Goal: Task Accomplishment & Management: Use online tool/utility

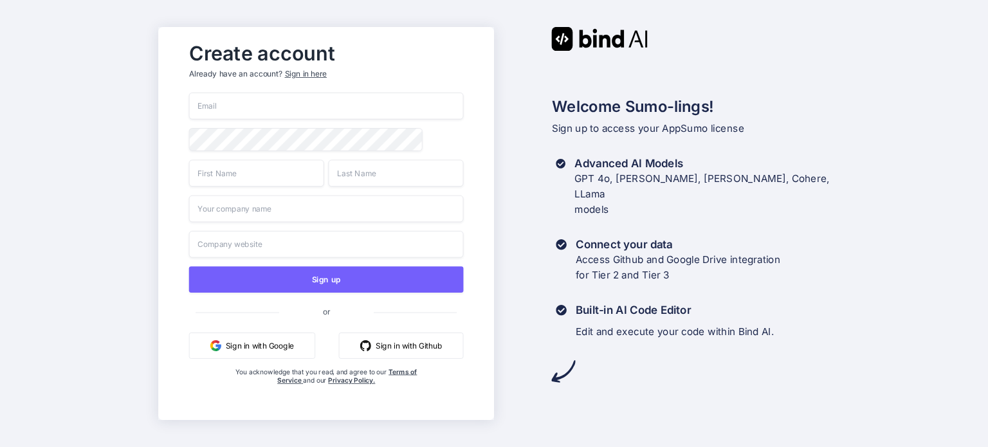
click at [237, 347] on button "Sign in with Google" at bounding box center [251, 346] width 126 height 26
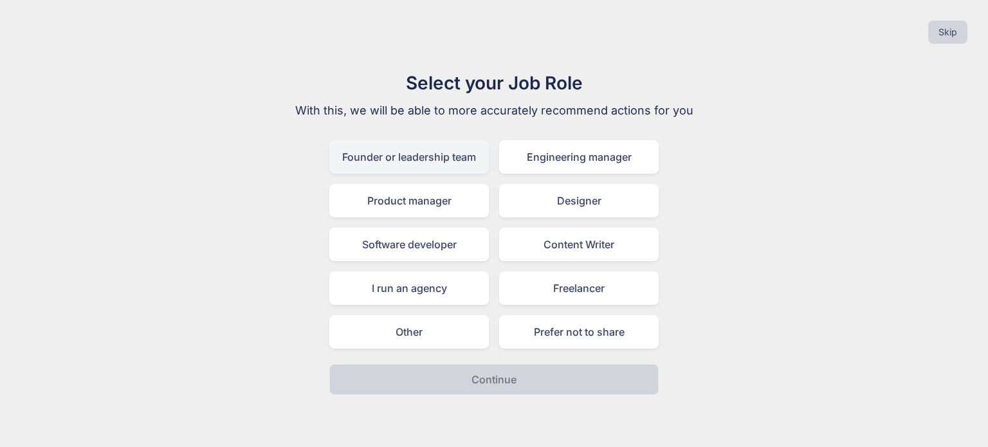
click at [414, 165] on div "Founder or leadership team" at bounding box center [409, 156] width 160 height 33
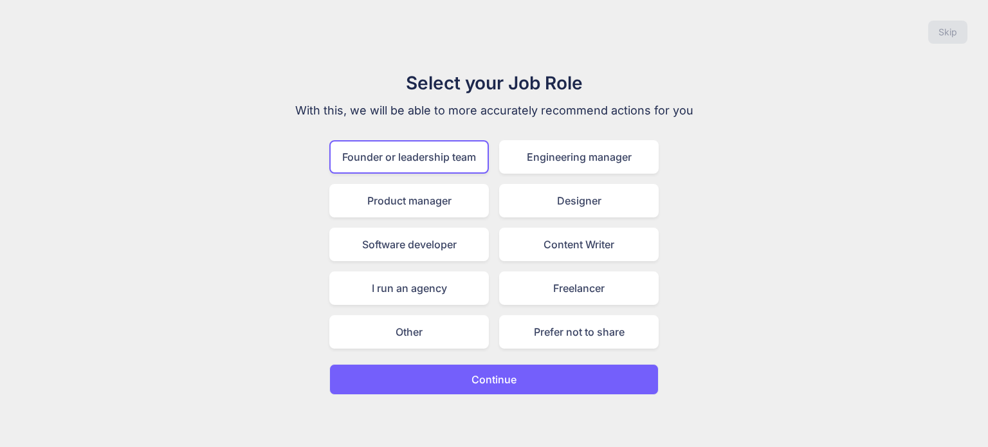
click at [501, 382] on p "Continue" at bounding box center [494, 379] width 45 height 15
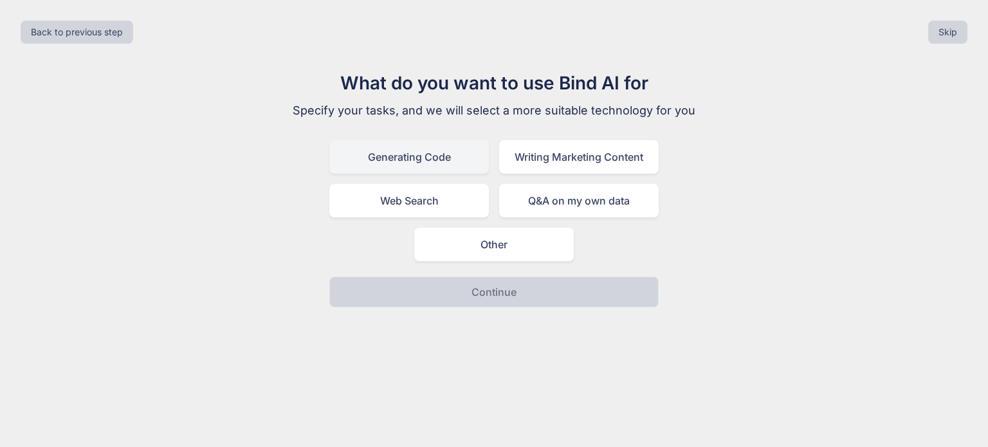
click at [423, 169] on div "Generating Code" at bounding box center [409, 156] width 160 height 33
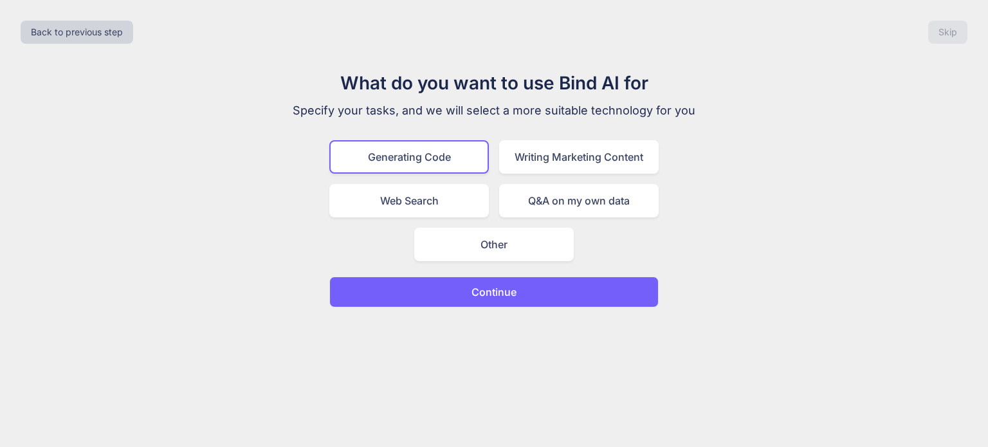
click at [538, 288] on button "Continue" at bounding box center [493, 292] width 329 height 31
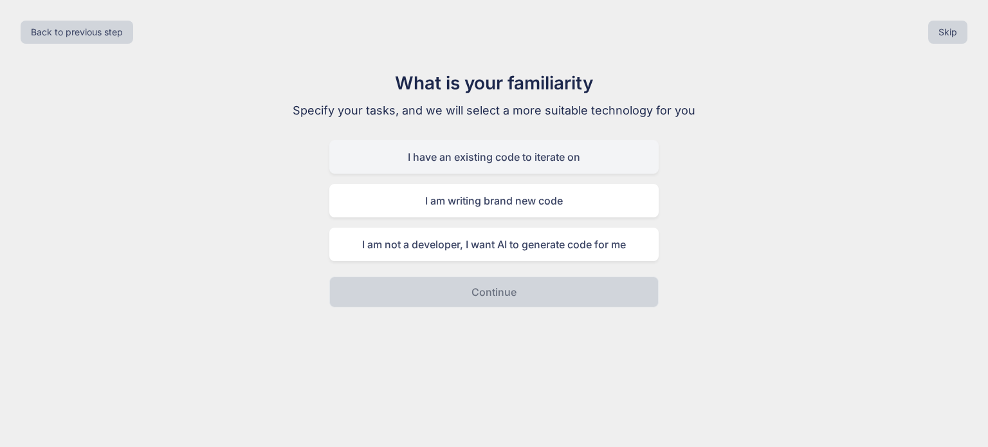
click at [525, 165] on div "I have an existing code to iterate on" at bounding box center [493, 156] width 329 height 33
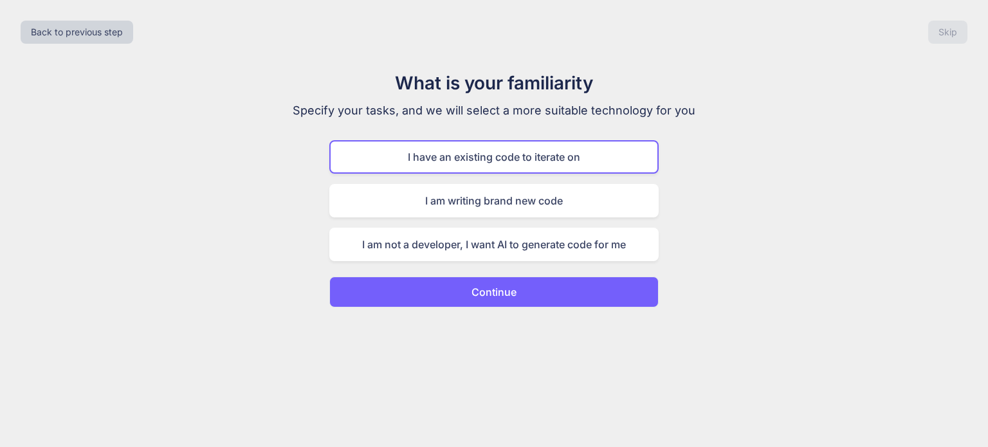
click at [510, 293] on p "Continue" at bounding box center [494, 291] width 45 height 15
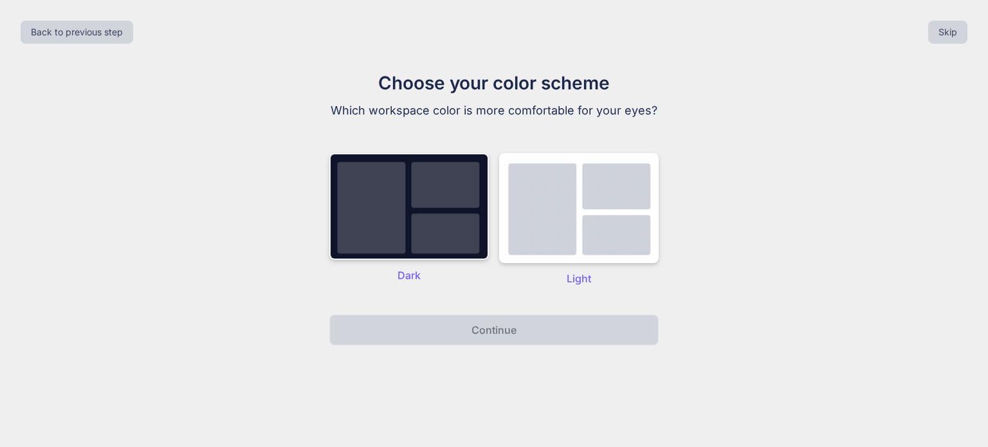
click at [396, 229] on img at bounding box center [409, 206] width 160 height 107
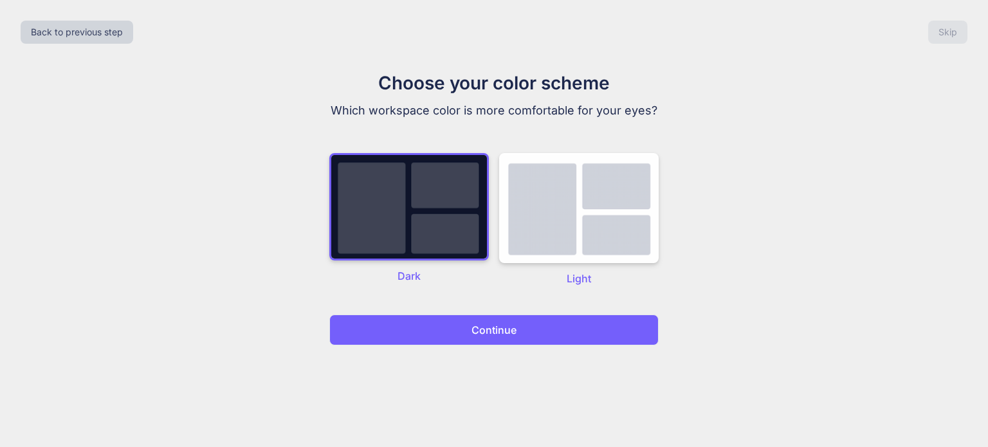
click at [494, 331] on p "Continue" at bounding box center [494, 329] width 45 height 15
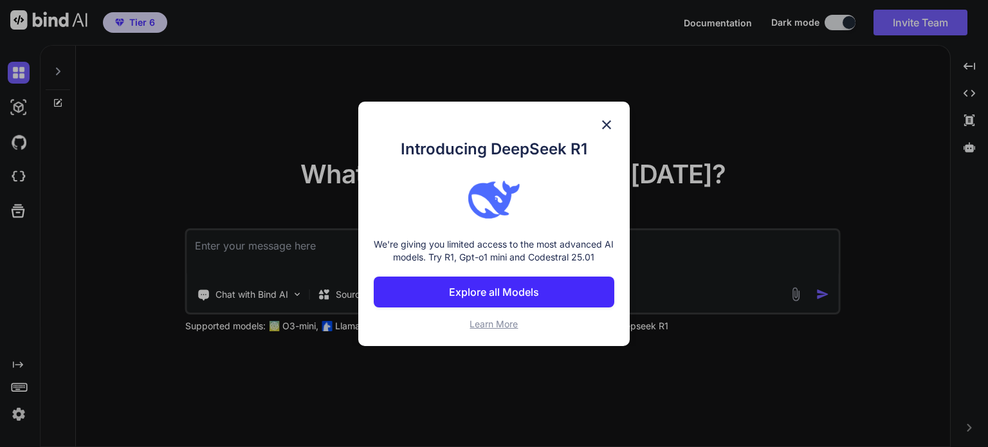
click at [612, 126] on img at bounding box center [606, 124] width 15 height 15
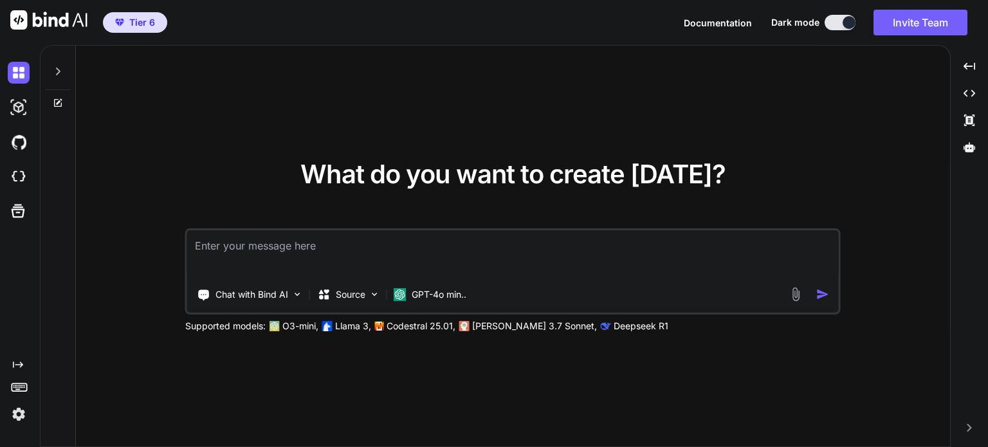
click at [19, 419] on img at bounding box center [19, 414] width 22 height 22
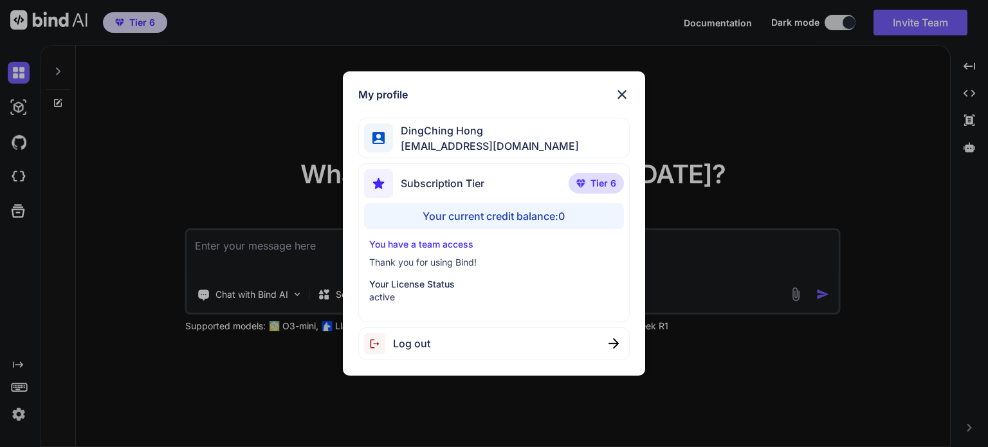
click at [131, 203] on div "My profile DingChing Hong [EMAIL_ADDRESS][DOMAIN_NAME] Subscription Tier Tier 6…" at bounding box center [494, 223] width 988 height 447
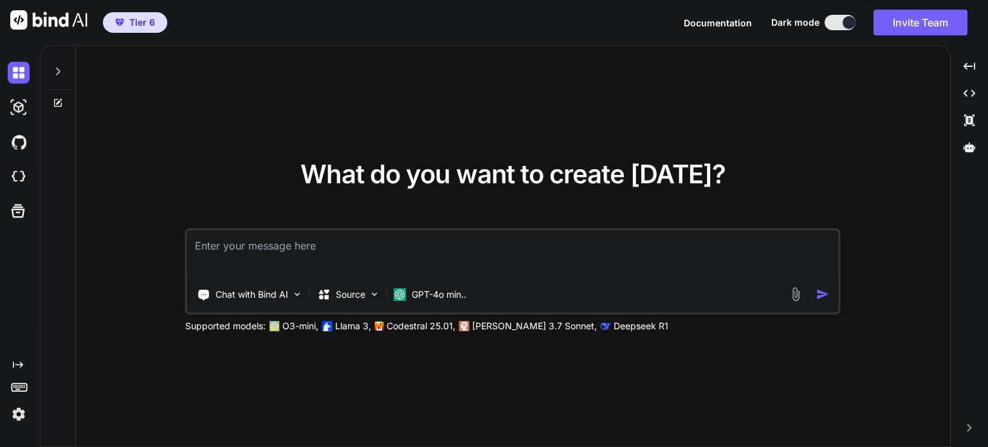
type textarea "x"
click at [91, 257] on div "What do you want to create today? Chat with Bind AI Source GPT-4o min.. Support…" at bounding box center [513, 247] width 874 height 402
click at [20, 418] on img at bounding box center [19, 414] width 22 height 22
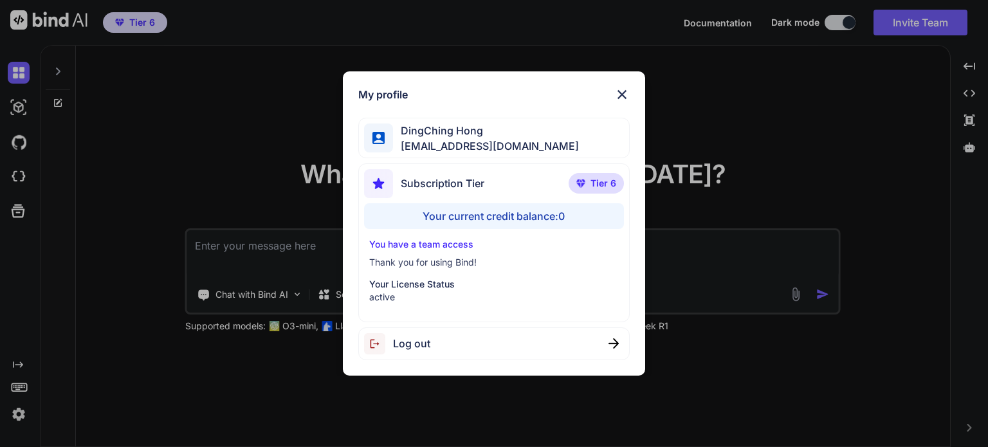
click at [100, 308] on div "My profile DingChing Hong [EMAIL_ADDRESS][DOMAIN_NAME] Subscription Tier Tier 6…" at bounding box center [494, 223] width 988 height 447
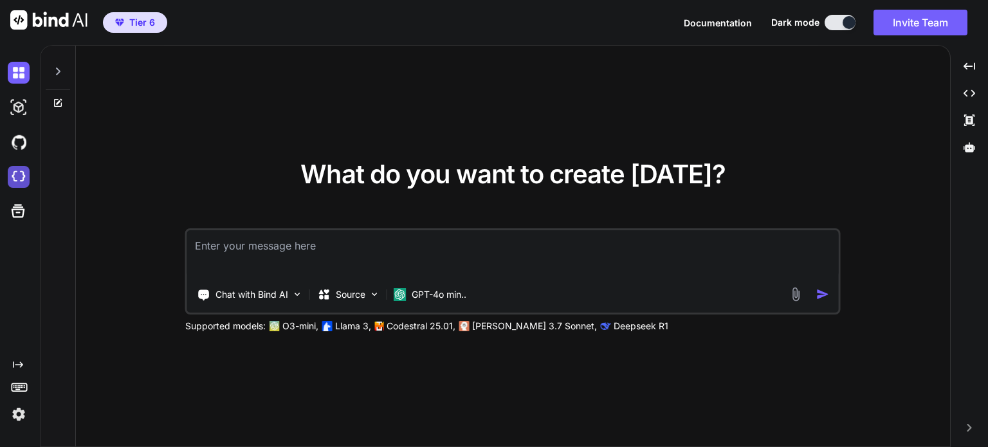
click at [23, 170] on img at bounding box center [19, 177] width 22 height 22
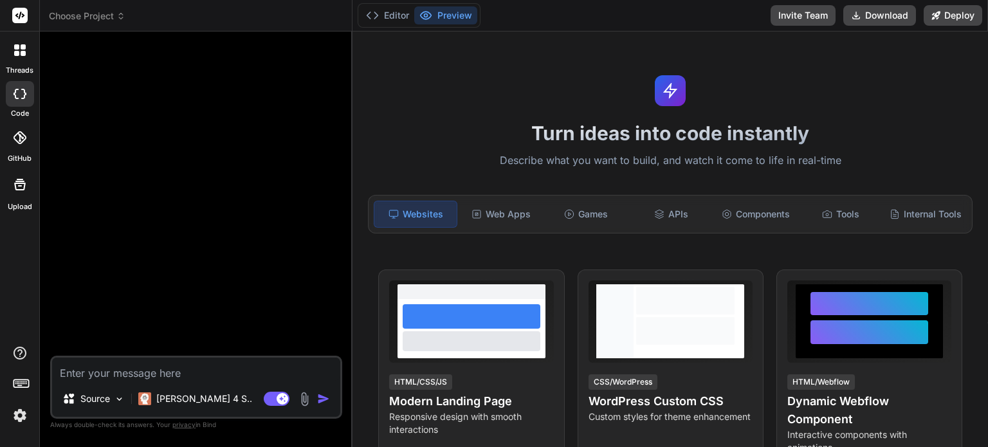
click at [107, 16] on span "Choose Project" at bounding box center [87, 16] width 77 height 13
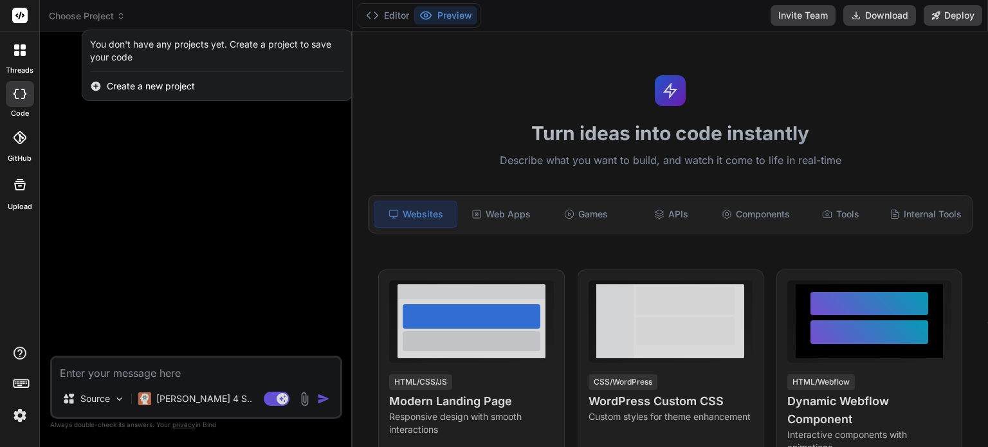
click at [158, 185] on div at bounding box center [494, 223] width 988 height 447
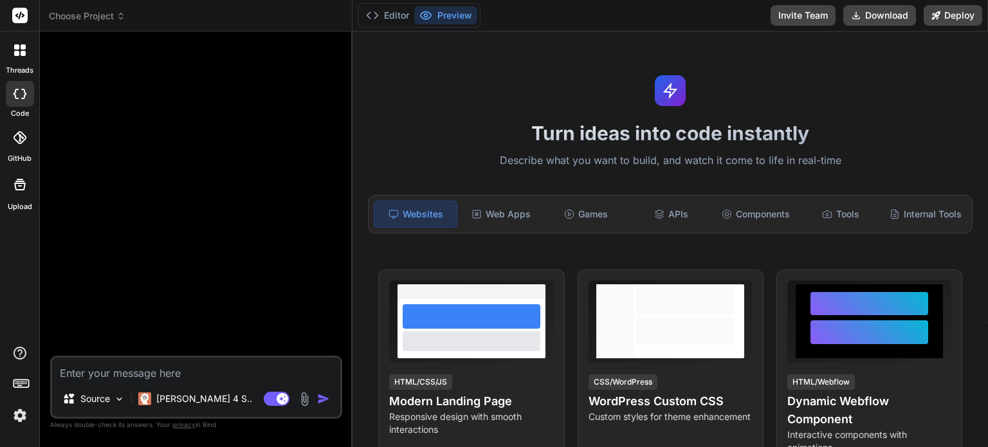
click at [257, 273] on div at bounding box center [197, 199] width 289 height 314
click at [18, 418] on img at bounding box center [20, 416] width 22 height 22
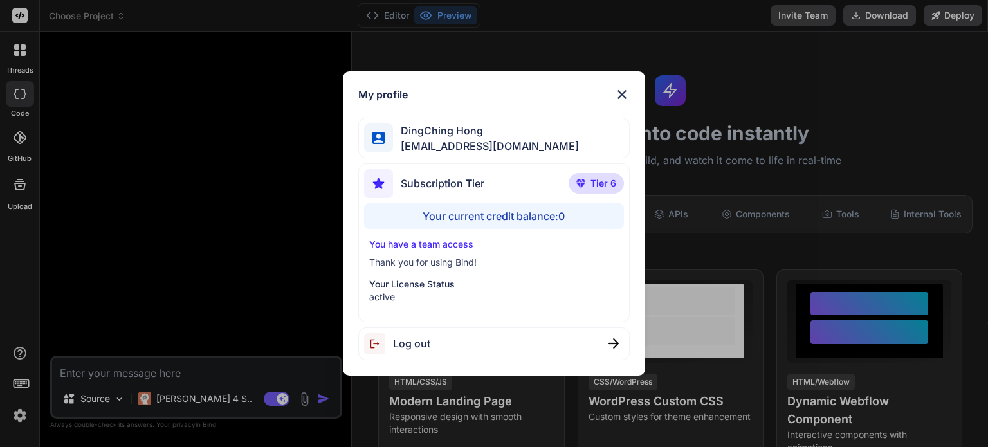
drag, startPoint x: 135, startPoint y: 265, endPoint x: 108, endPoint y: 261, distance: 27.3
click at [134, 265] on div "My profile DingChing Hong [EMAIL_ADDRESS][DOMAIN_NAME] Subscription Tier Tier 6…" at bounding box center [494, 223] width 988 height 447
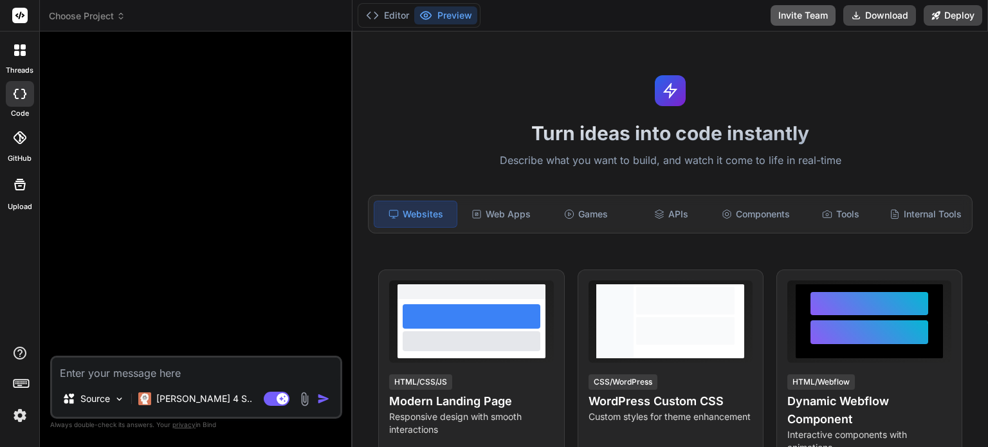
click at [786, 14] on button "Invite Team" at bounding box center [803, 15] width 65 height 21
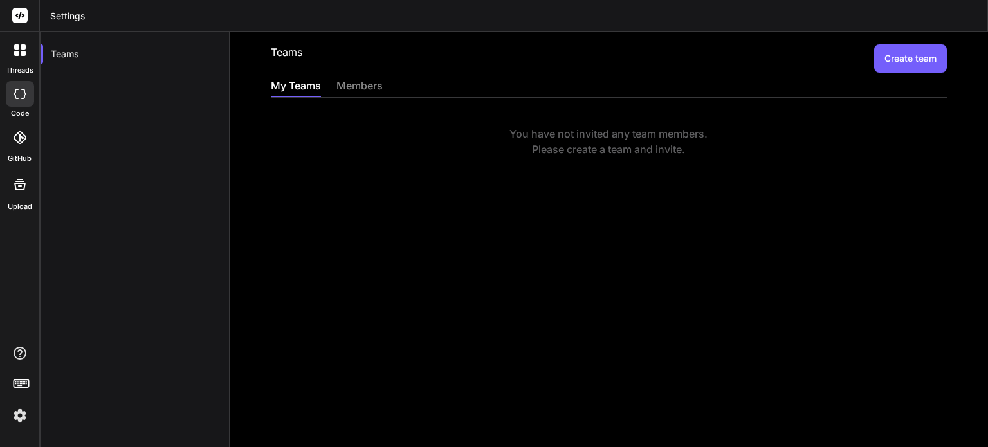
click at [363, 89] on div "members" at bounding box center [359, 87] width 46 height 18
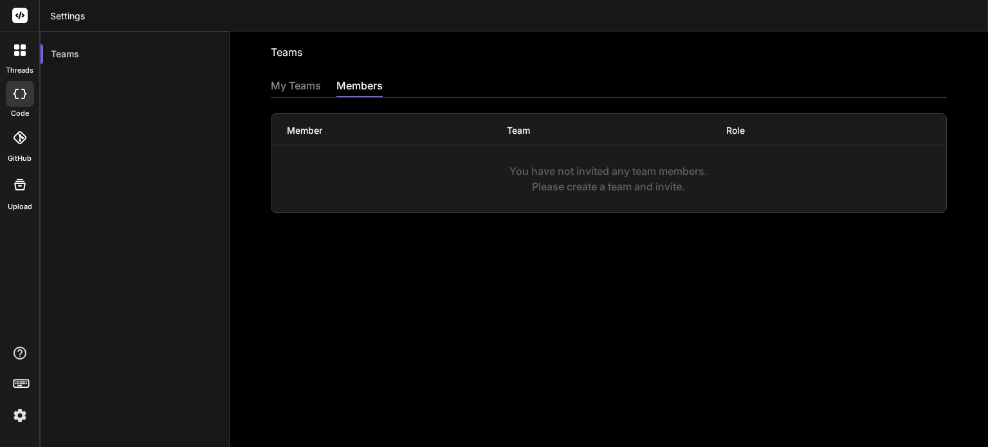
click at [293, 87] on div "My Teams" at bounding box center [296, 87] width 50 height 18
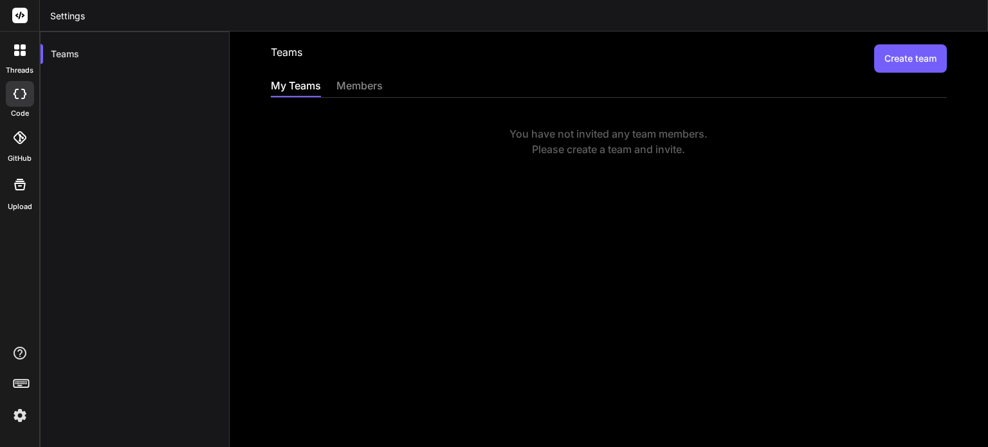
click at [437, 188] on div "Teams Create team My Teams members You have not invited any team members. Pleas…" at bounding box center [609, 240] width 758 height 416
click at [23, 50] on icon at bounding box center [20, 50] width 12 height 12
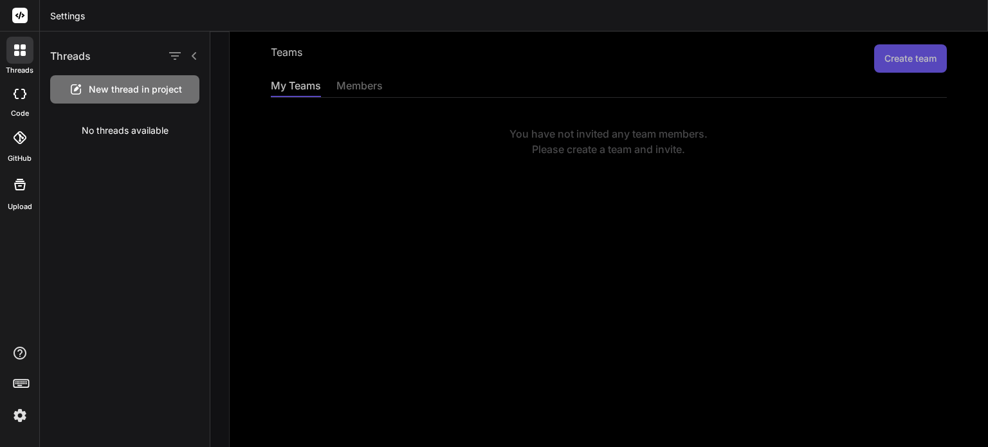
click at [19, 89] on icon at bounding box center [20, 94] width 13 height 10
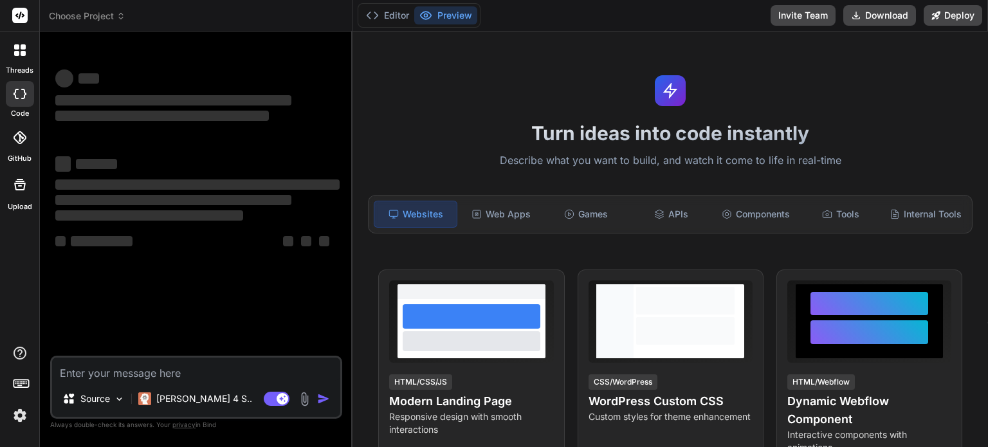
click at [19, 102] on div at bounding box center [20, 94] width 28 height 26
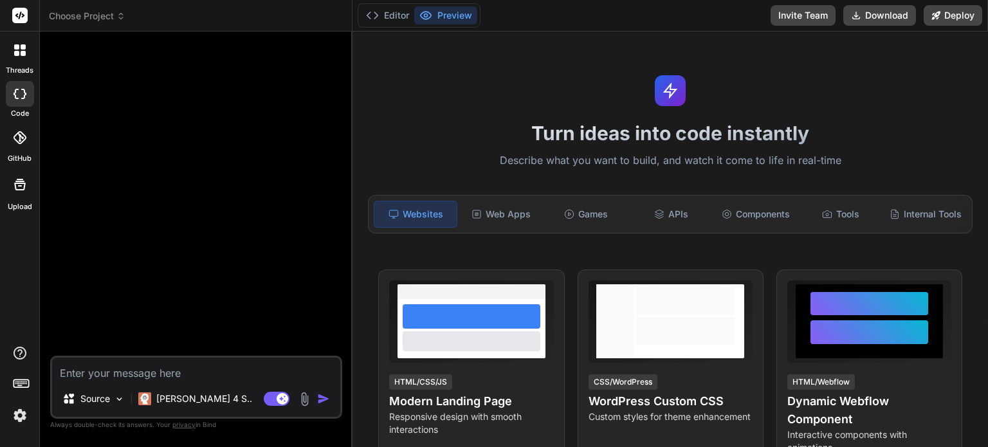
type textarea "x"
click at [16, 144] on div at bounding box center [20, 138] width 28 height 28
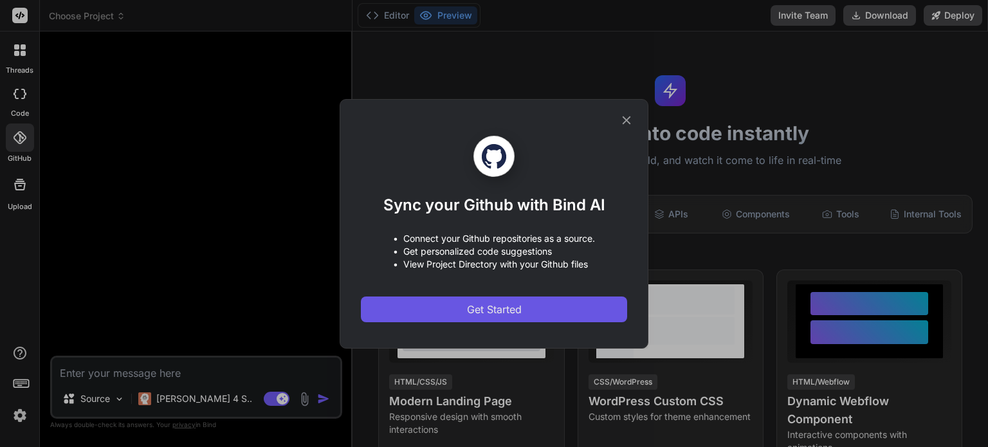
click at [515, 313] on span "Get Started" at bounding box center [494, 309] width 55 height 15
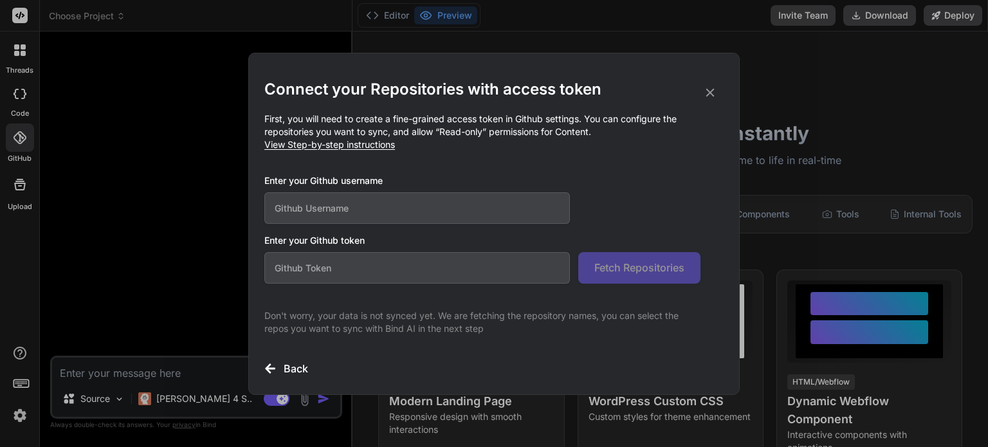
click at [363, 213] on input "text" at bounding box center [417, 208] width 306 height 32
paste input "dingching721202"
type input "dingching721202"
click at [500, 172] on div "Connect your Repositories with access token First, you will need to create a fi…" at bounding box center [493, 227] width 459 height 297
click at [356, 270] on input "text" at bounding box center [417, 268] width 306 height 32
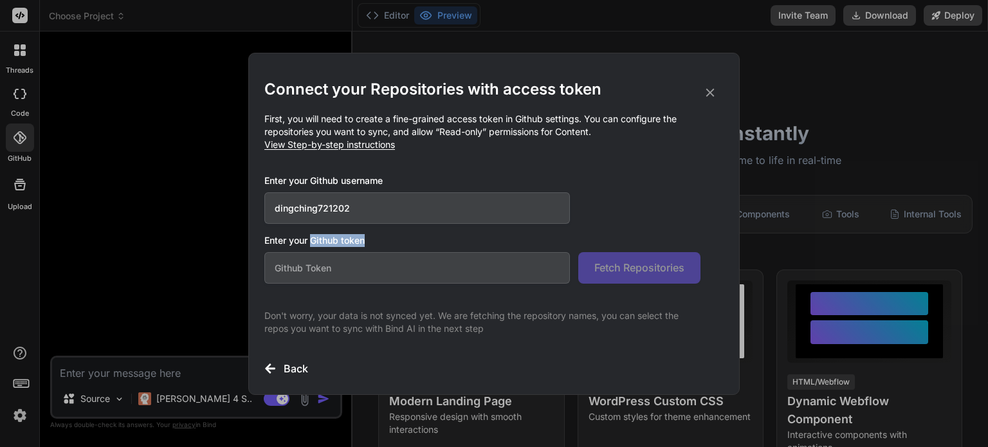
drag, startPoint x: 310, startPoint y: 238, endPoint x: 371, endPoint y: 239, distance: 60.5
click at [371, 239] on h3 "Enter your Github token" at bounding box center [493, 240] width 459 height 13
copy h3 "Github token"
click at [342, 274] on input "text" at bounding box center [417, 268] width 306 height 32
paste input "github_pat_11BRV3X2Y0T3ttIj61h6CM_jxgww02ZVgyeAvbPXWPEHBoDJOZtenm1l0Mv06DZHlpFO…"
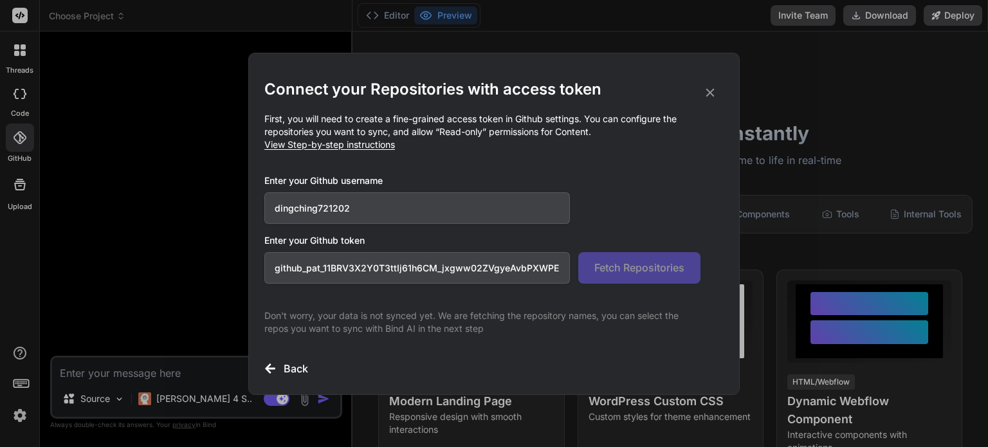
scroll to position [0, 212]
type input "github_pat_11BRV3X2Y0T3ttIj61h6CM_jxgww02ZVgyeAvbPXWPEHBoDJOZtenm1l0Mv06DZHlpFO…"
click at [427, 302] on div "Connect your Repositories with access token First, you will need to create a fi…" at bounding box center [493, 227] width 459 height 297
click at [633, 268] on span "Fetch Repositories" at bounding box center [639, 267] width 90 height 15
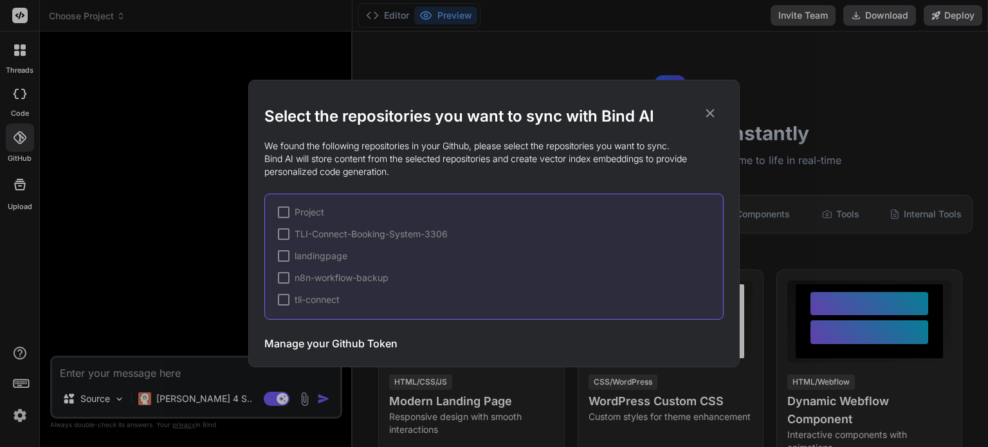
click at [286, 298] on div at bounding box center [284, 300] width 12 height 12
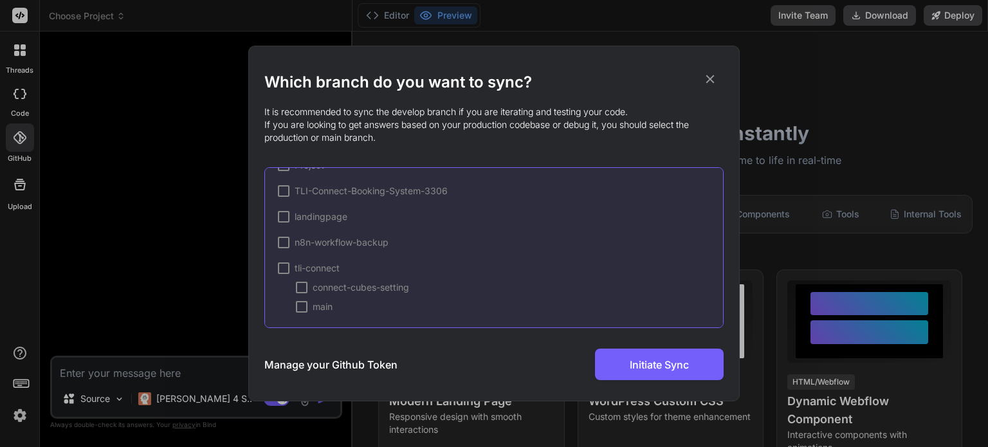
scroll to position [23, 0]
click at [285, 268] on div at bounding box center [284, 267] width 12 height 12
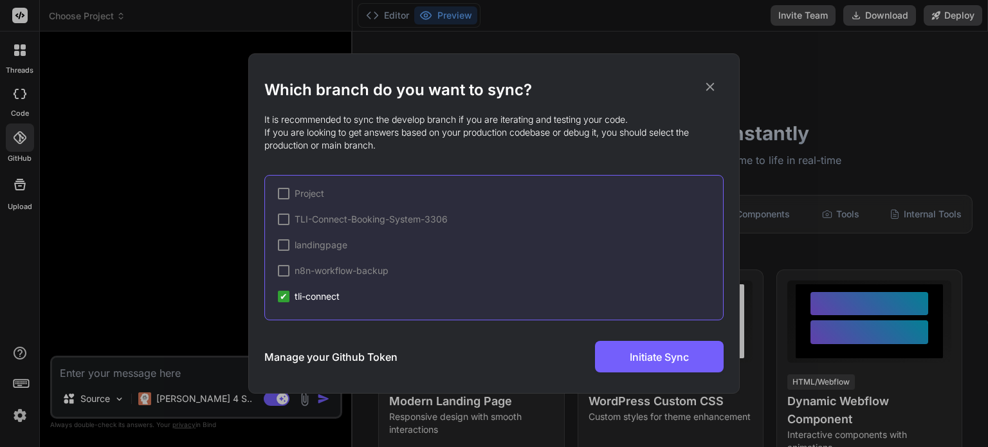
click at [322, 296] on span "tli-connect" at bounding box center [317, 296] width 45 height 13
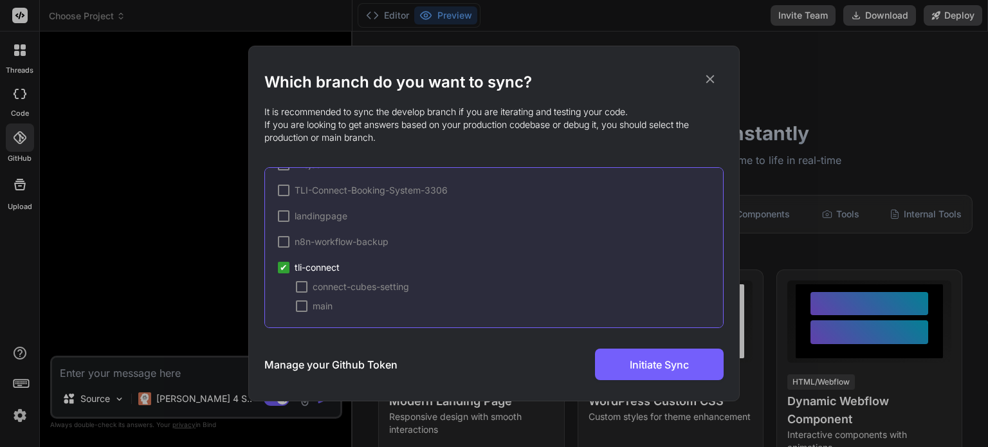
scroll to position [23, 0]
click at [324, 304] on span "main" at bounding box center [323, 305] width 20 height 13
click at [332, 289] on span "connect-cubes-setting" at bounding box center [361, 285] width 96 height 13
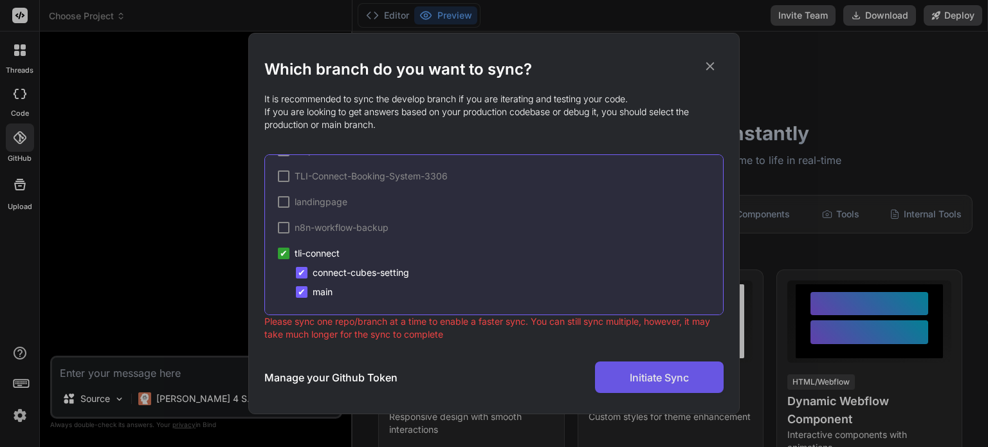
click at [636, 375] on span "Initiate Sync" at bounding box center [659, 377] width 59 height 15
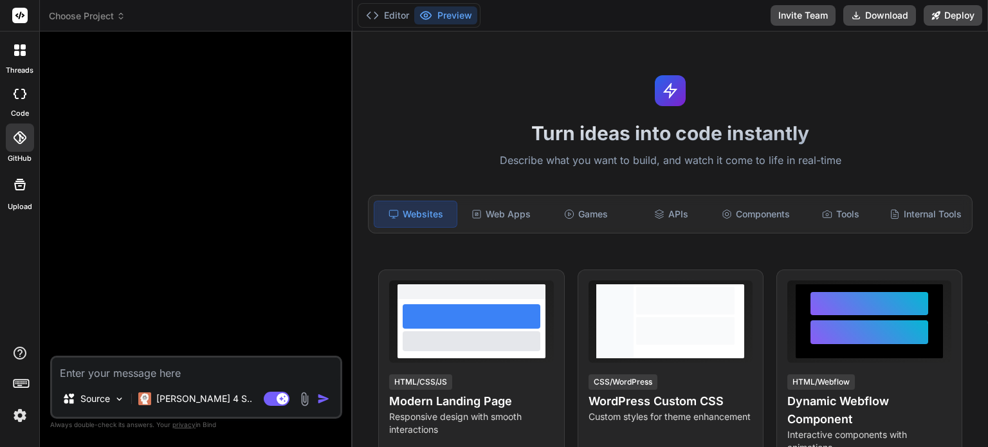
click at [15, 51] on icon at bounding box center [16, 53] width 5 height 5
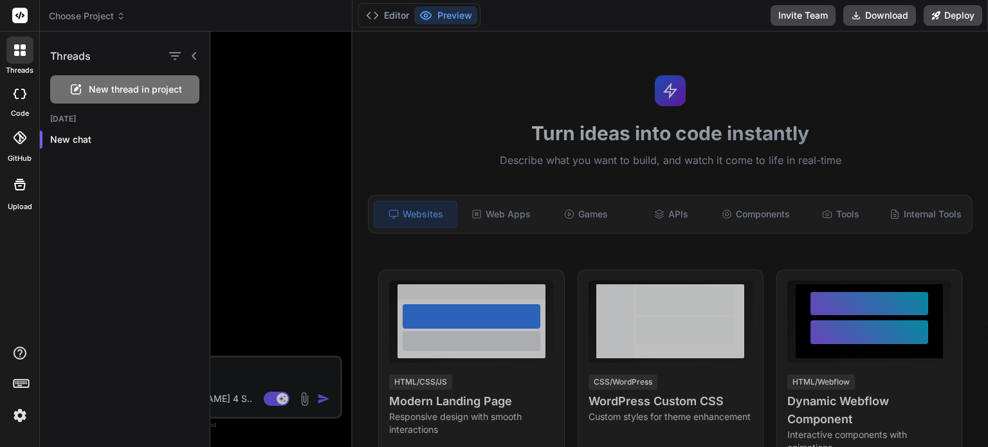
click at [262, 156] on div at bounding box center [599, 240] width 778 height 416
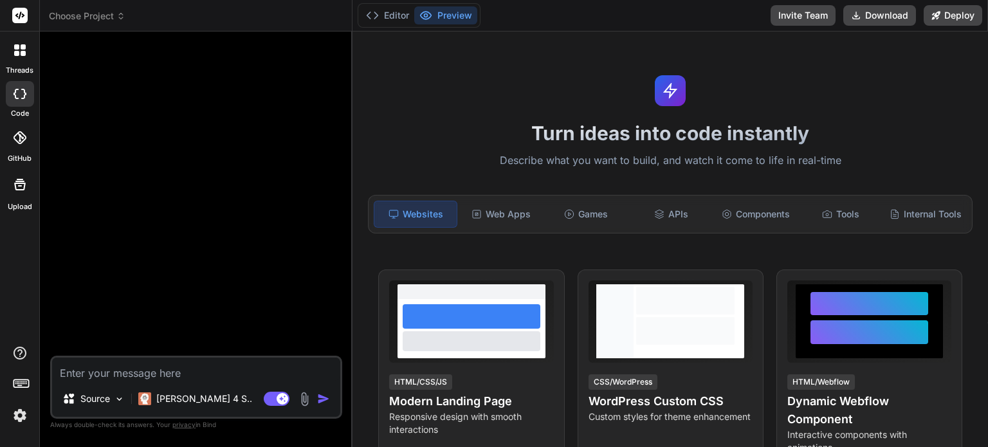
click at [129, 367] on textarea at bounding box center [196, 369] width 288 height 23
click at [21, 145] on div at bounding box center [20, 138] width 28 height 28
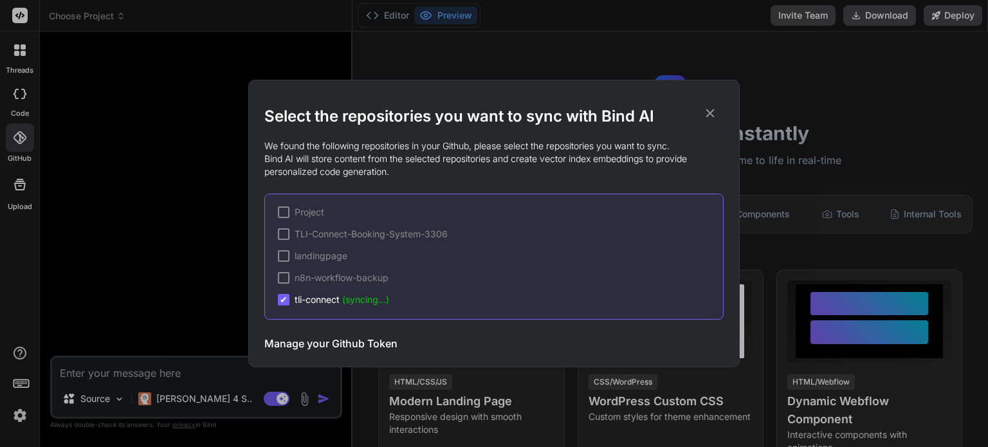
click at [707, 111] on icon at bounding box center [710, 113] width 14 height 14
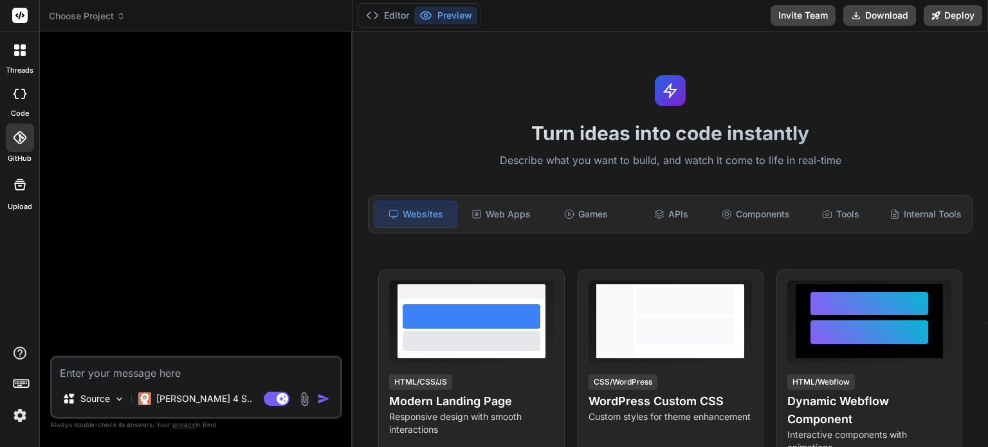
click at [258, 279] on div at bounding box center [197, 199] width 289 height 314
click at [172, 170] on div at bounding box center [197, 199] width 289 height 314
click at [20, 60] on div at bounding box center [19, 50] width 27 height 27
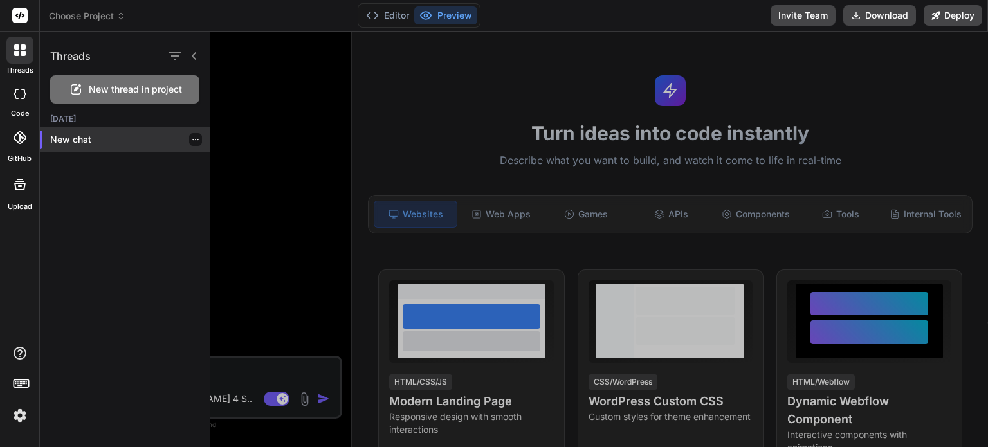
click at [91, 140] on p "New chat" at bounding box center [130, 139] width 160 height 13
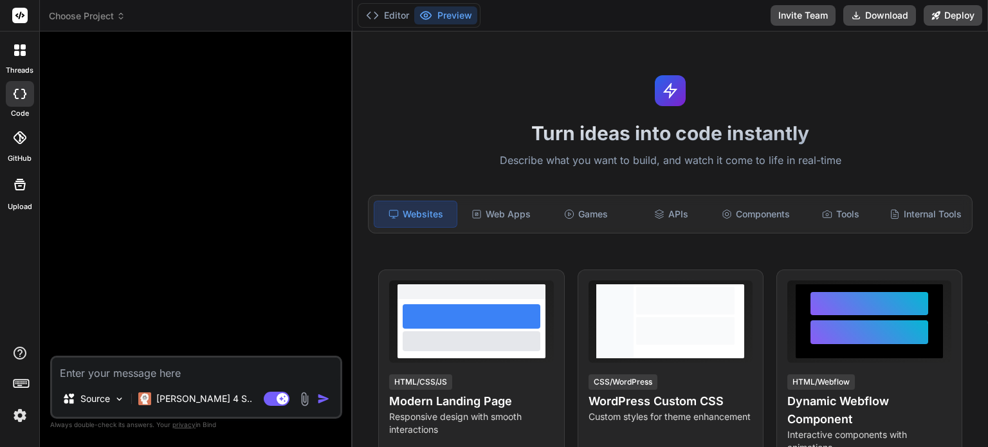
click at [19, 55] on icon at bounding box center [20, 50] width 12 height 12
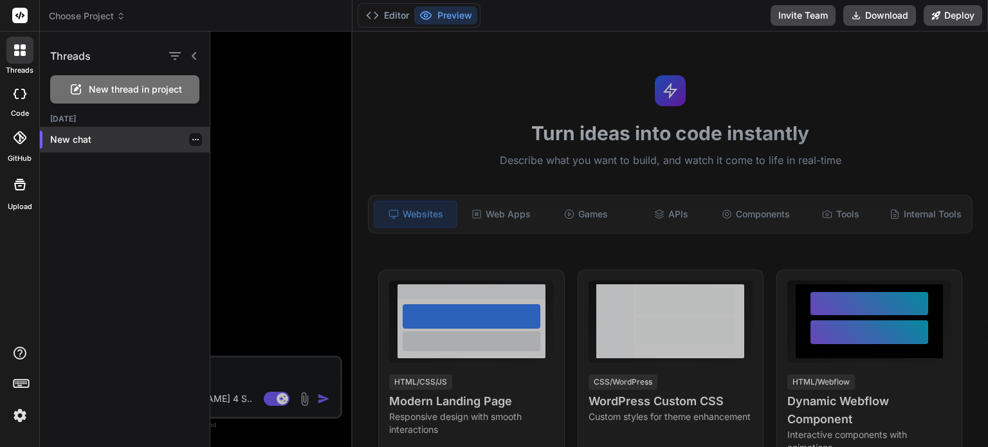
click at [192, 140] on icon "button" at bounding box center [195, 139] width 6 height 1
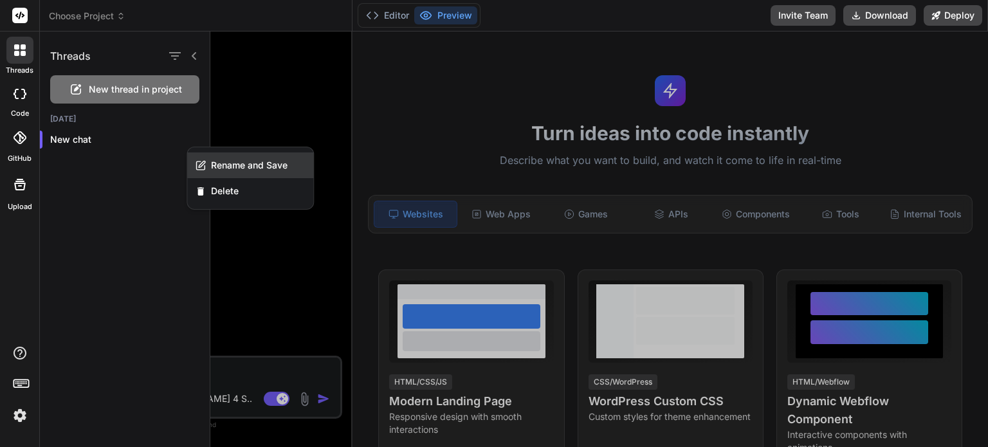
click at [225, 167] on span "Rename and Save" at bounding box center [249, 165] width 77 height 13
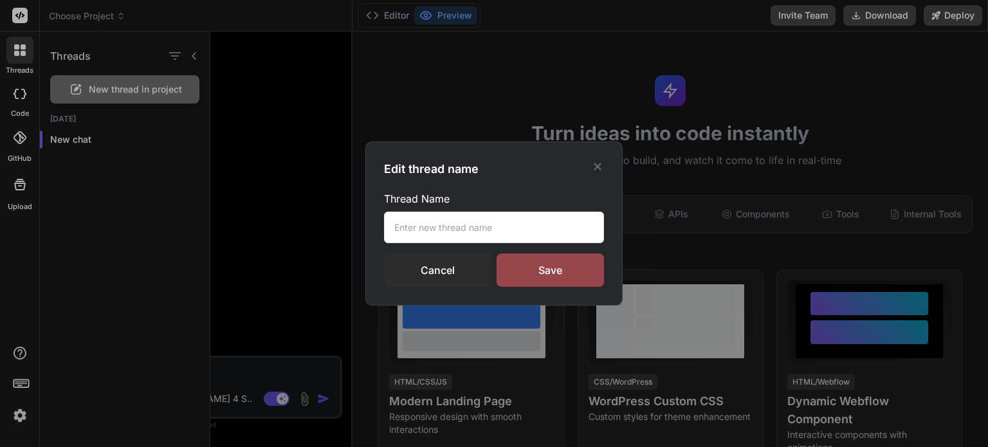
click at [417, 219] on input "text" at bounding box center [494, 228] width 220 height 32
click at [417, 230] on input "text" at bounding box center [494, 228] width 220 height 32
click at [404, 233] on input "text" at bounding box center [494, 228] width 220 height 32
click at [418, 236] on input "TLI" at bounding box center [494, 228] width 220 height 32
click at [418, 235] on input "TLI" at bounding box center [494, 228] width 220 height 32
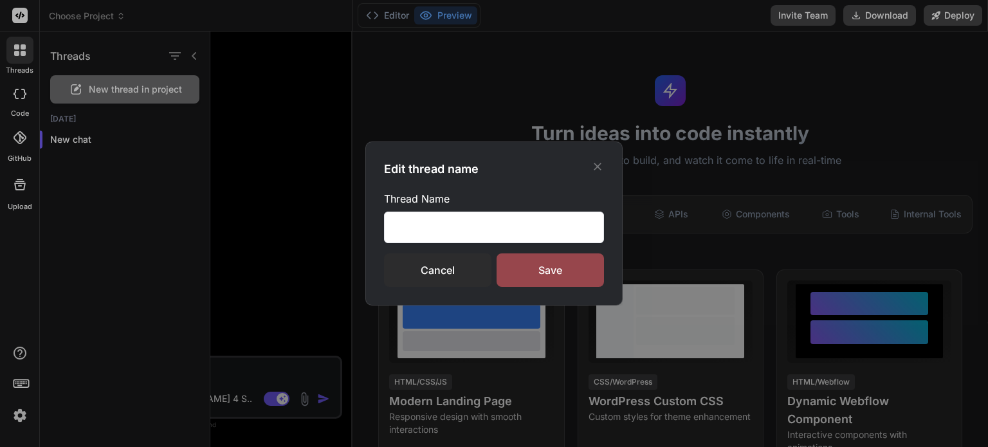
click at [427, 234] on input "TLI" at bounding box center [494, 228] width 220 height 32
drag, startPoint x: 400, startPoint y: 227, endPoint x: 486, endPoint y: 239, distance: 86.3
click at [486, 239] on input "-C" at bounding box center [494, 228] width 220 height 32
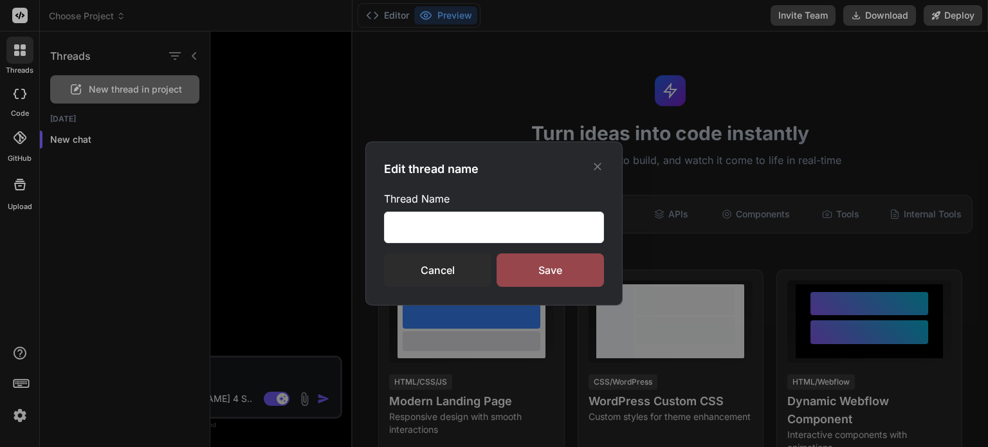
click at [465, 226] on input "-C" at bounding box center [494, 228] width 220 height 32
type input "-"
type input "TLI-Connect"
drag, startPoint x: 481, startPoint y: 235, endPoint x: 360, endPoint y: 232, distance: 121.0
click at [360, 232] on div "Edit thread name Thread Name TLI-Connect Cancel Save" at bounding box center [494, 223] width 988 height 447
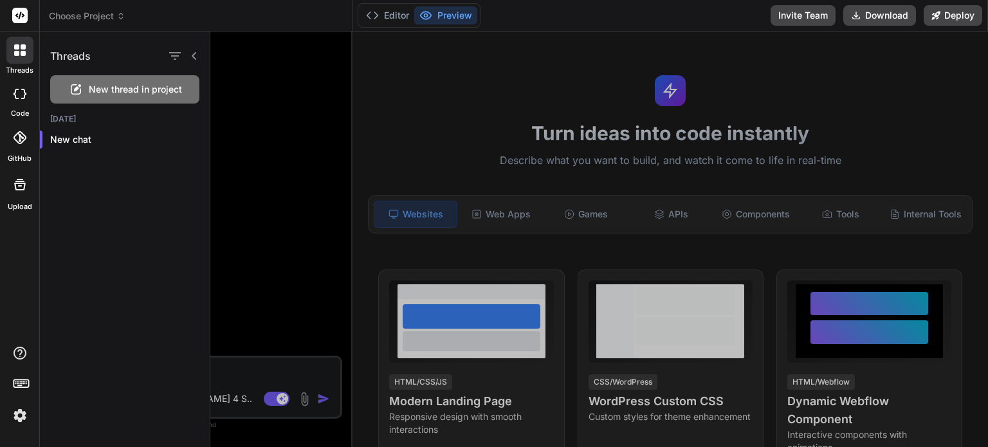
click at [265, 221] on div at bounding box center [599, 240] width 778 height 416
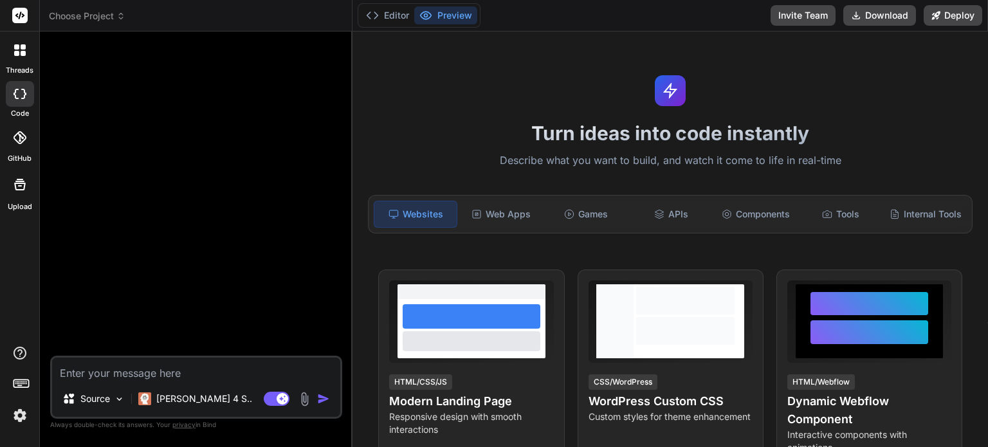
click at [82, 139] on div at bounding box center [197, 199] width 289 height 314
click at [23, 66] on label "threads" at bounding box center [20, 70] width 28 height 11
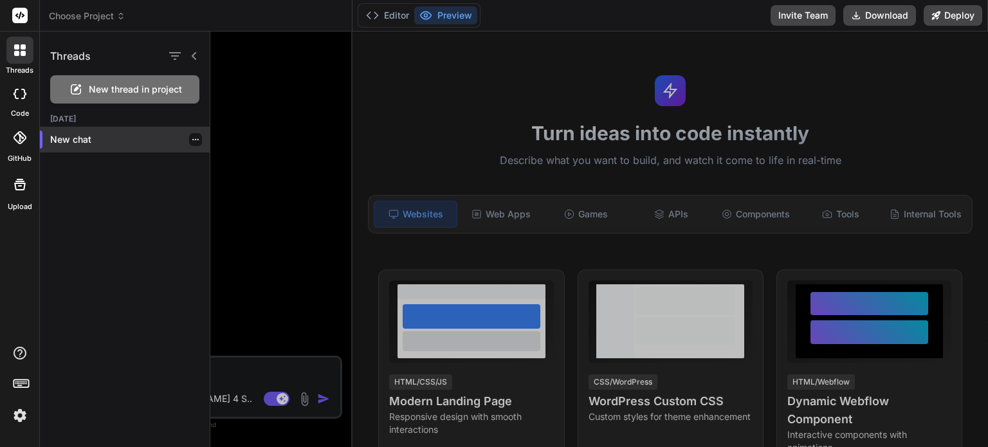
click at [192, 141] on icon "button" at bounding box center [196, 140] width 8 height 8
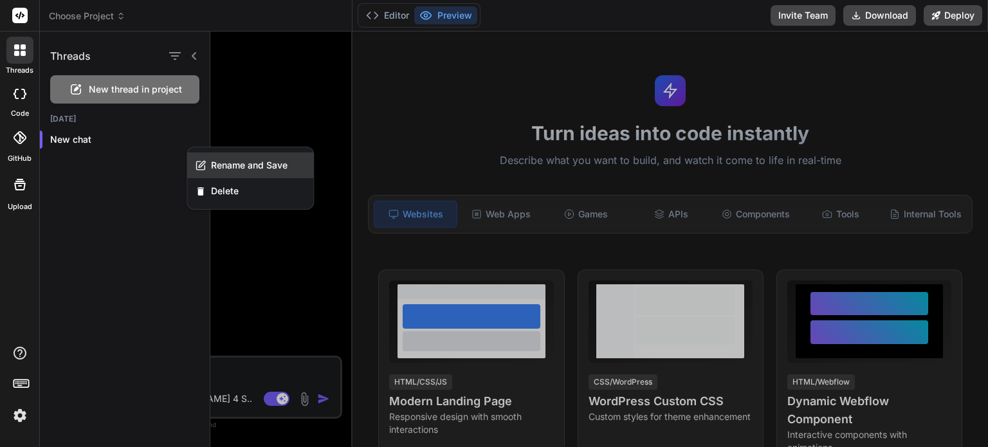
click at [259, 166] on span "Rename and Save" at bounding box center [249, 165] width 77 height 13
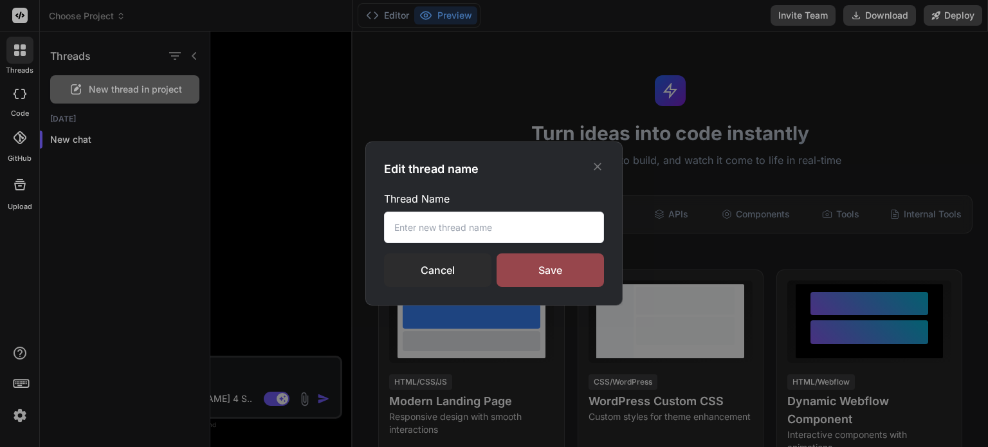
click at [435, 226] on input "text" at bounding box center [494, 228] width 220 height 32
paste input "儲存失敗：[object Object]"
type input "儲存失敗：[object Object]"
click at [540, 270] on div "Save" at bounding box center [550, 269] width 107 height 33
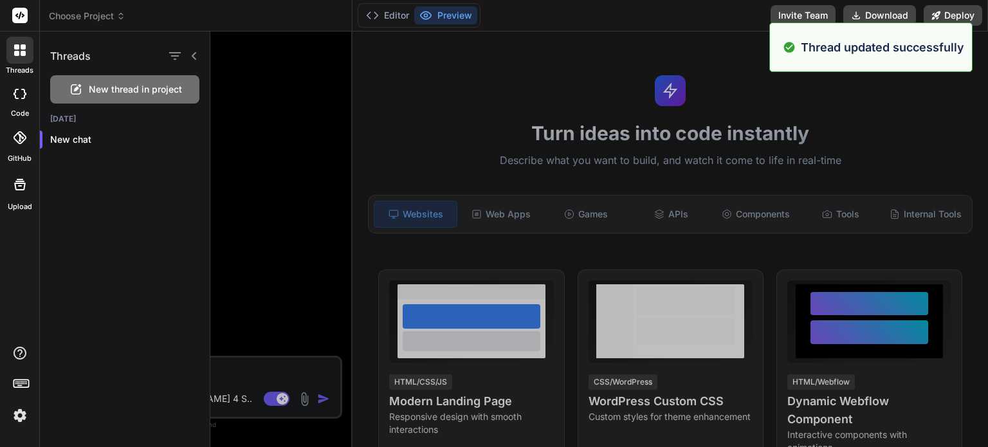
click at [265, 186] on div at bounding box center [599, 240] width 778 height 416
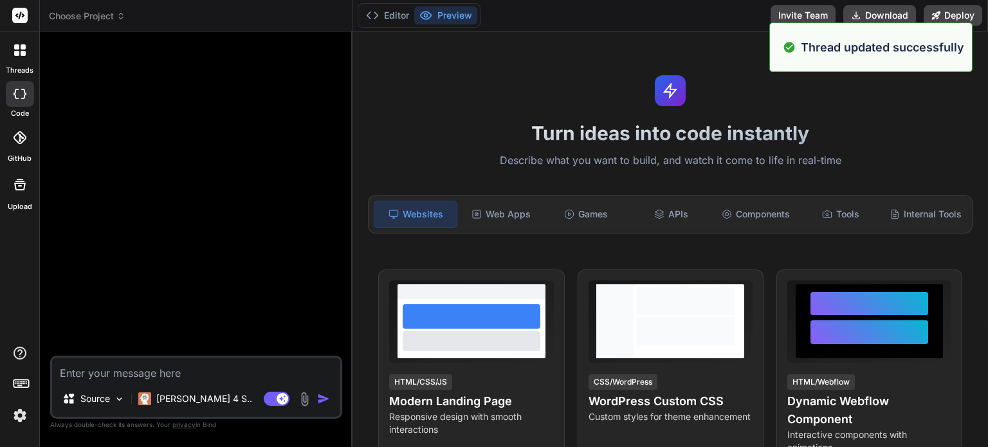
click at [14, 91] on icon at bounding box center [20, 94] width 13 height 10
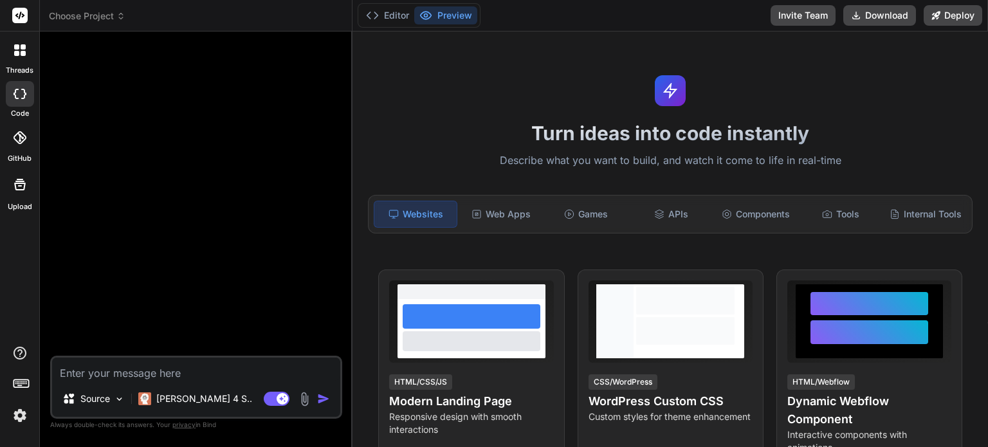
click at [16, 50] on icon at bounding box center [20, 50] width 12 height 12
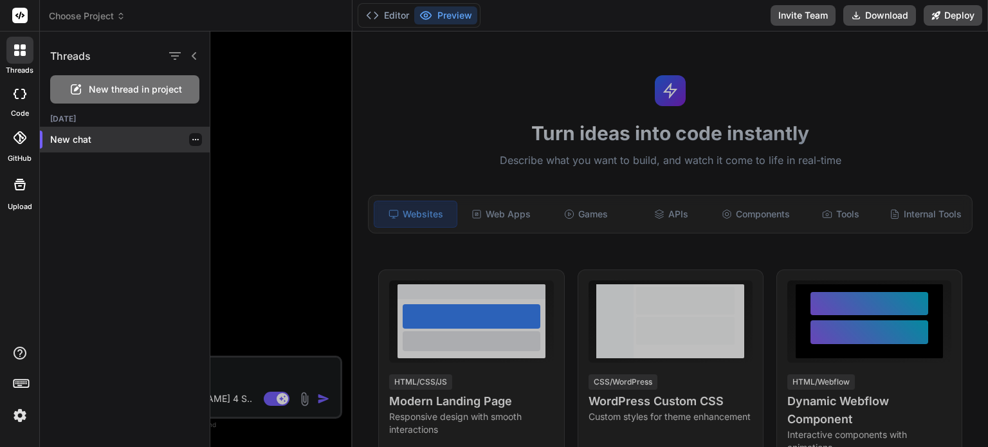
click at [72, 136] on p "New chat" at bounding box center [130, 139] width 160 height 13
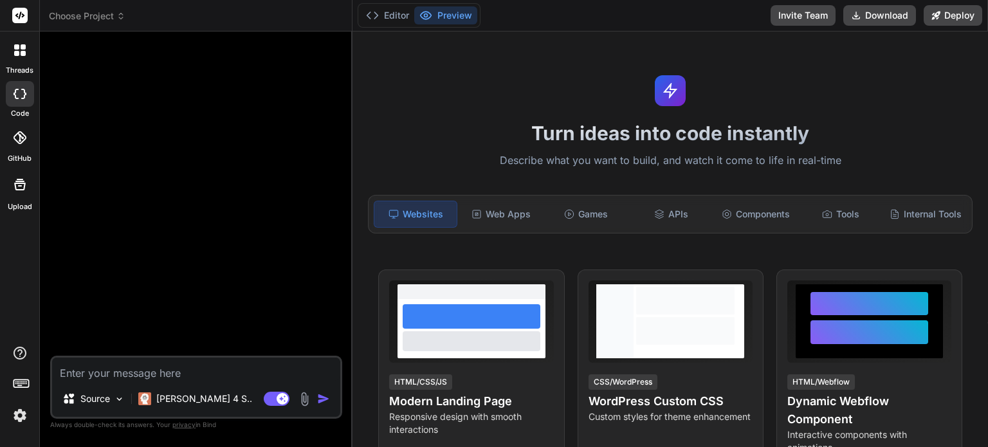
click at [24, 50] on icon at bounding box center [20, 50] width 12 height 12
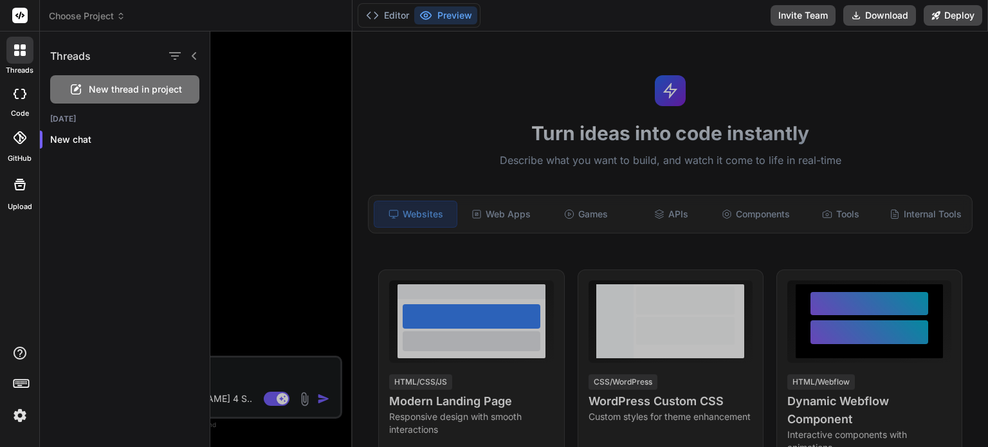
click at [154, 87] on span "New thread in project" at bounding box center [135, 89] width 93 height 13
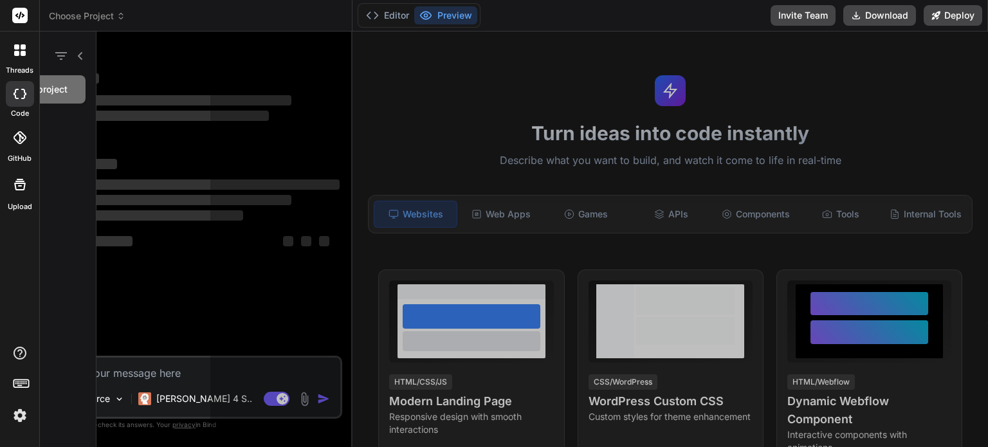
scroll to position [12, 0]
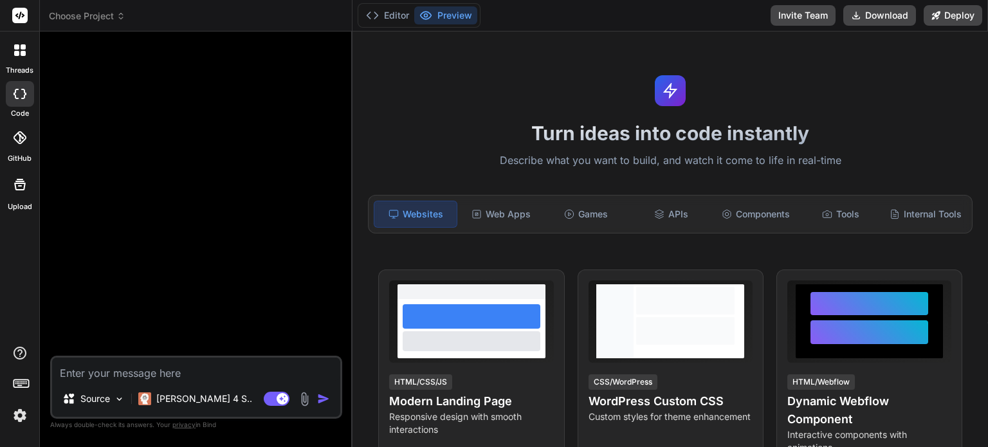
click at [21, 57] on div at bounding box center [19, 50] width 27 height 27
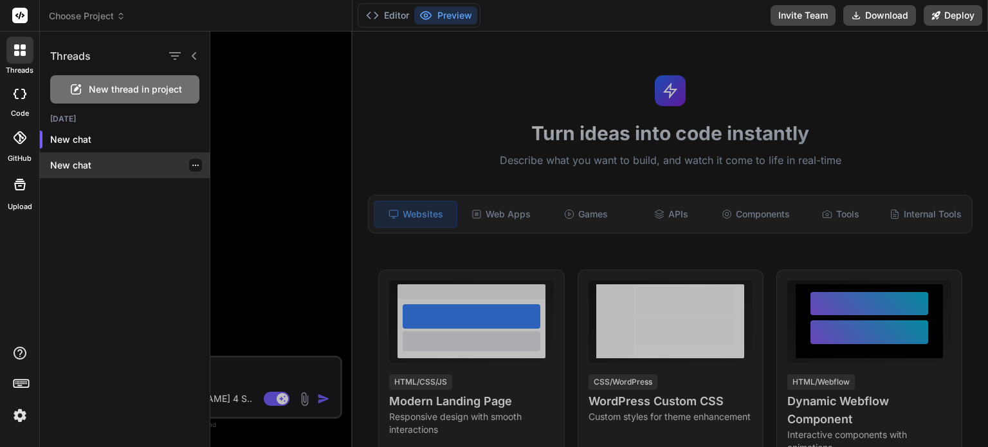
click at [192, 165] on icon "button" at bounding box center [195, 165] width 6 height 1
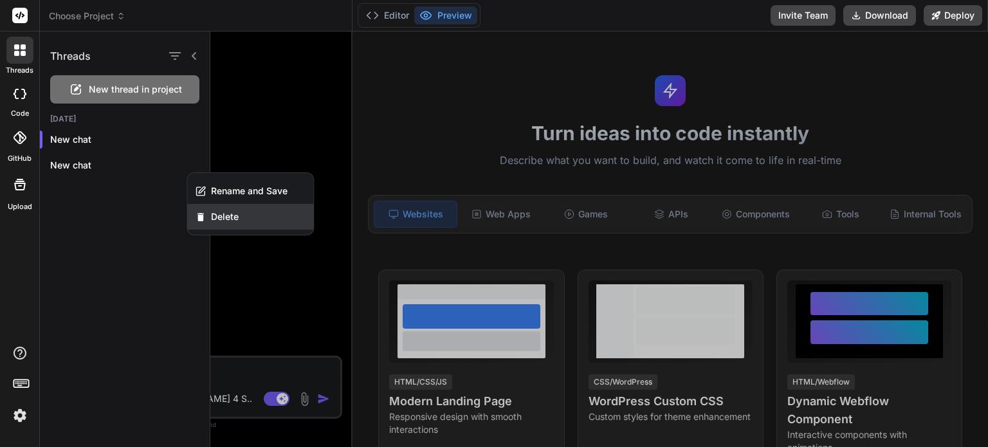
click at [217, 215] on span "Delete" at bounding box center [225, 216] width 28 height 13
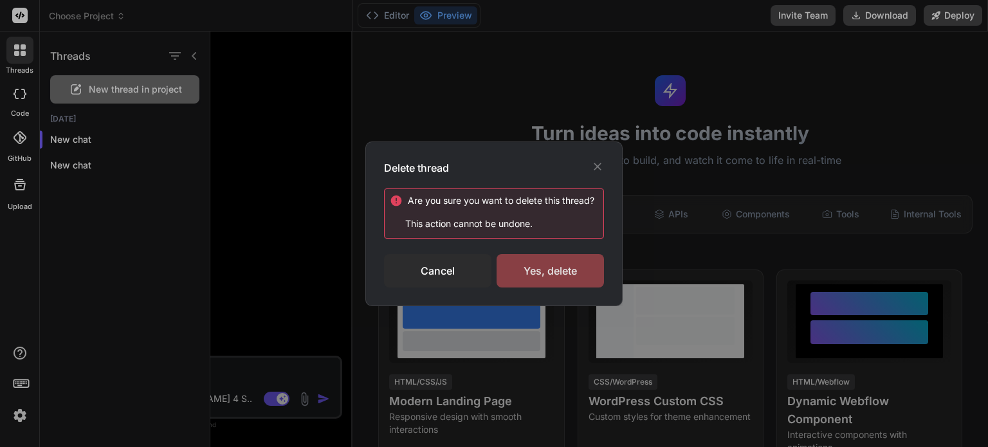
click at [556, 271] on div "Yes, delete" at bounding box center [550, 270] width 107 height 33
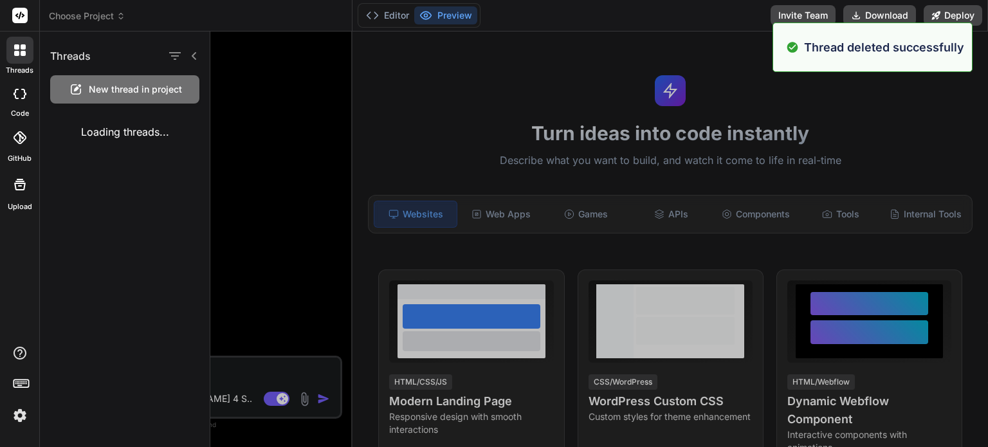
type textarea "x"
click at [193, 140] on icon "button" at bounding box center [195, 139] width 6 height 1
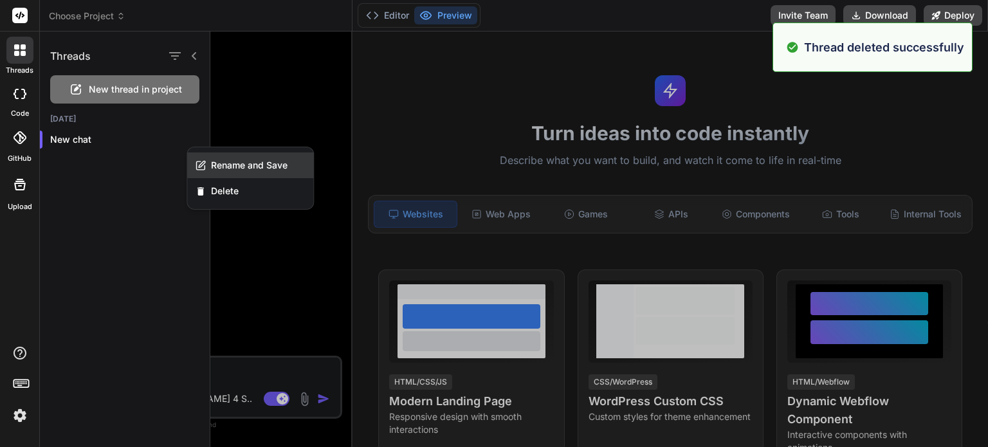
click at [232, 167] on span "Rename and Save" at bounding box center [249, 165] width 77 height 13
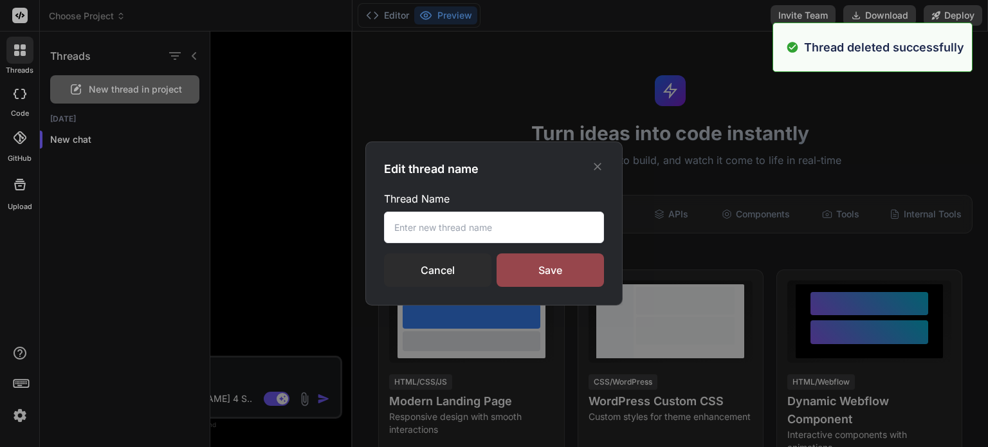
click at [436, 219] on input "text" at bounding box center [494, 228] width 220 height 32
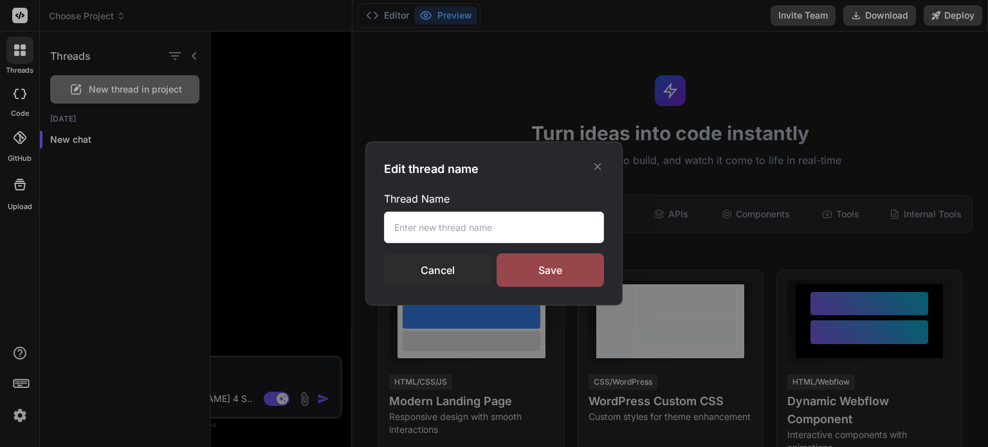
paste input "儲存失敗：[object Object]"
type input "儲存失敗：[object Object]"
click at [543, 269] on div "Save" at bounding box center [550, 269] width 107 height 33
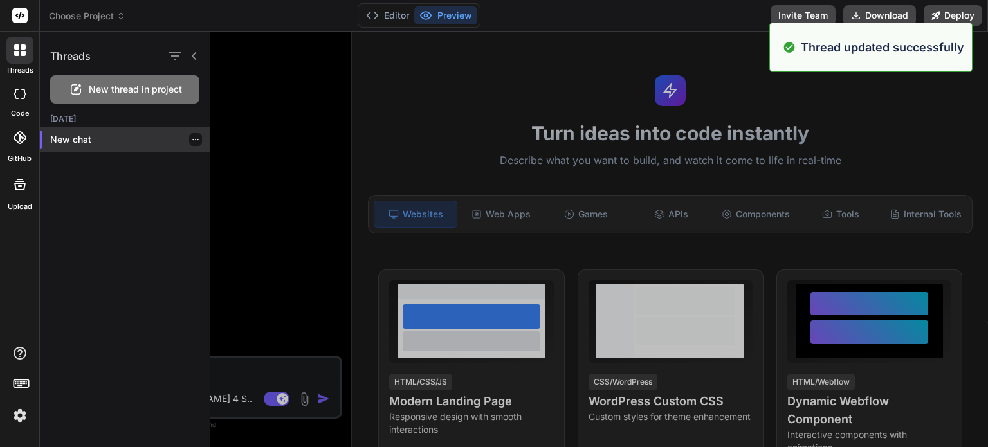
click at [103, 136] on p "New chat" at bounding box center [130, 139] width 160 height 13
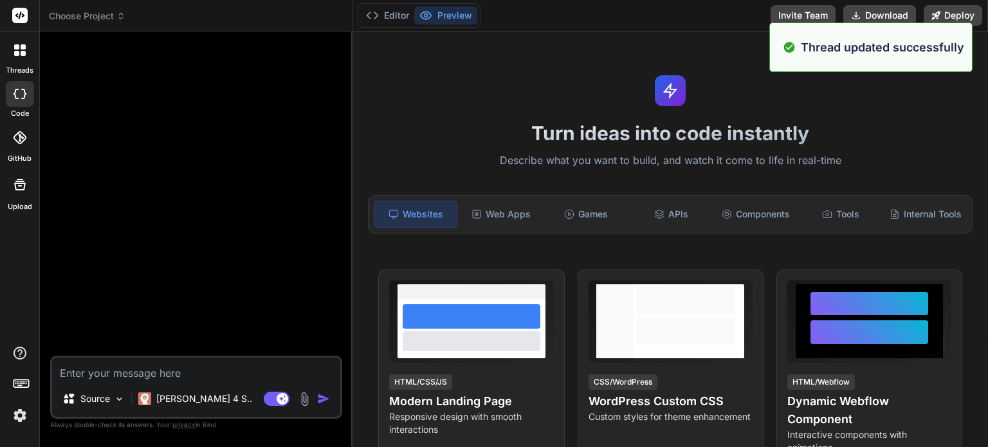
click at [206, 221] on div at bounding box center [197, 199] width 289 height 314
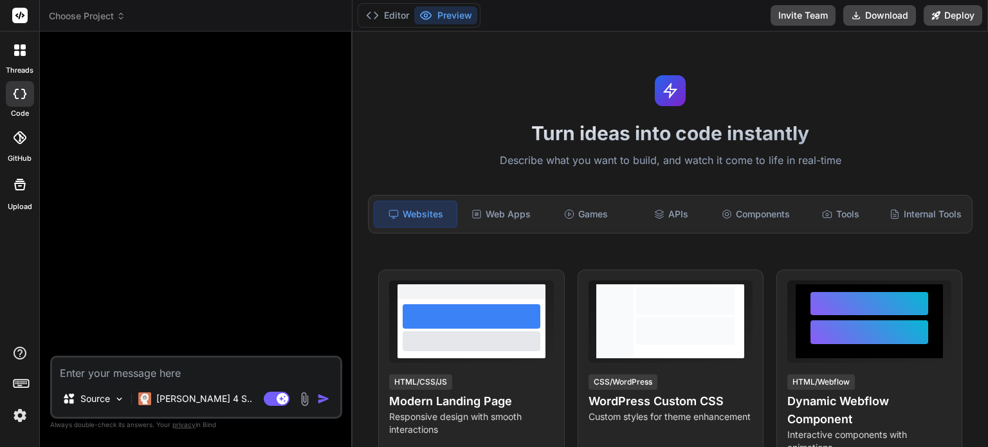
drag, startPoint x: 90, startPoint y: 259, endPoint x: 92, endPoint y: 284, distance: 25.8
click at [91, 259] on div at bounding box center [197, 199] width 289 height 314
click at [124, 372] on textarea at bounding box center [196, 369] width 288 height 23
click at [101, 397] on p "Source" at bounding box center [95, 398] width 30 height 13
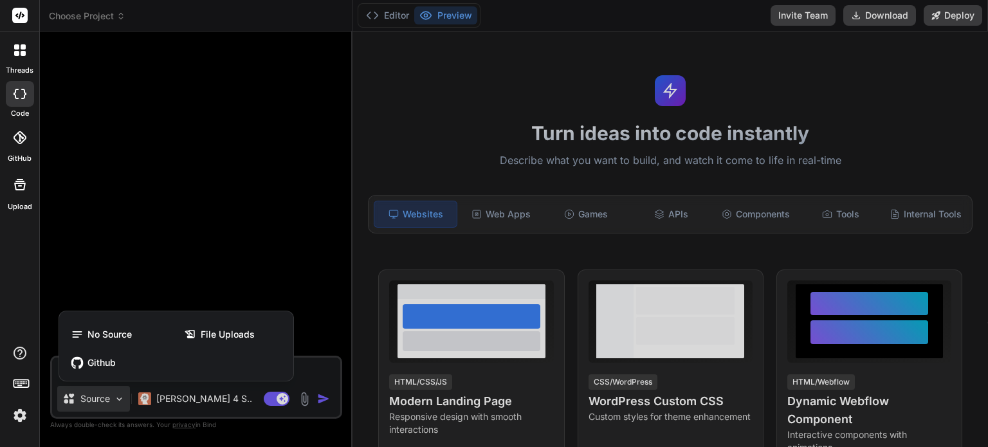
click at [208, 259] on div at bounding box center [494, 223] width 988 height 447
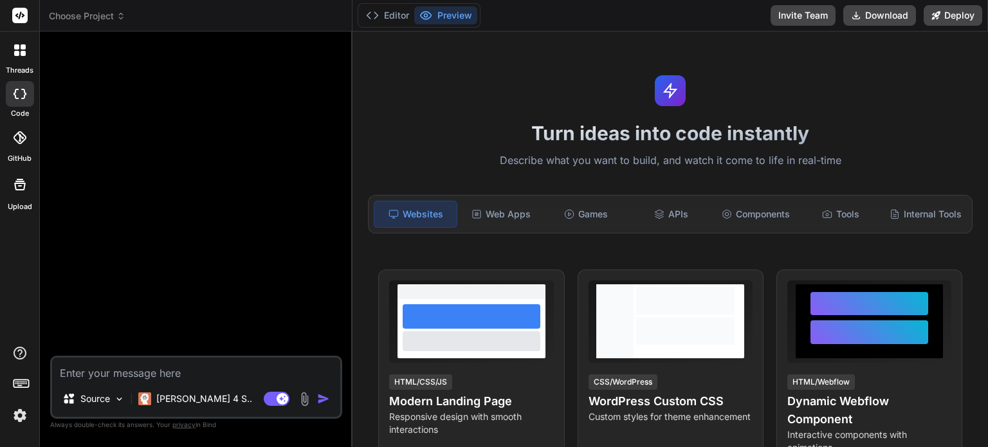
click at [14, 141] on icon at bounding box center [20, 137] width 13 height 13
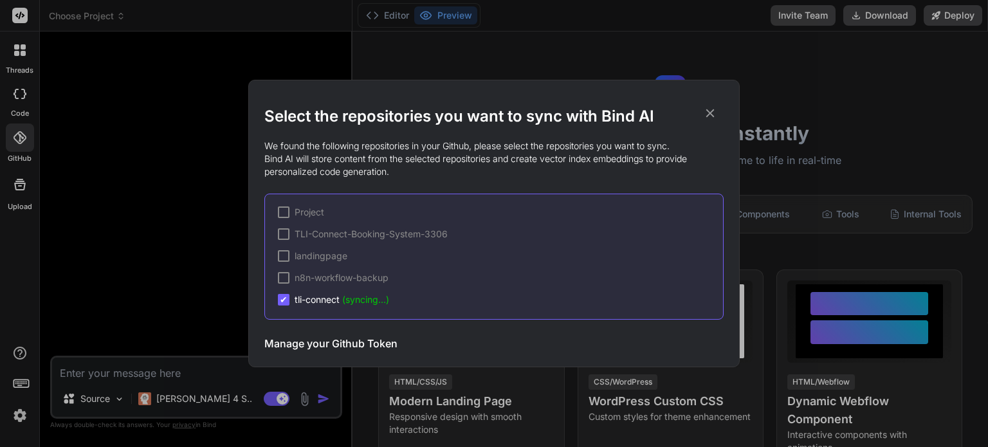
click at [163, 257] on div "Select the repositories you want to sync with Bind AI We found the following re…" at bounding box center [494, 223] width 988 height 447
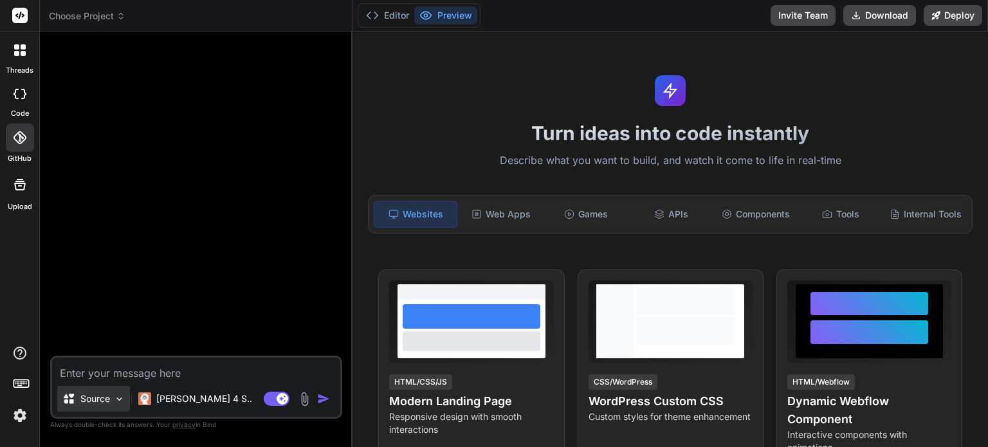
click at [93, 400] on p "Source" at bounding box center [95, 398] width 30 height 13
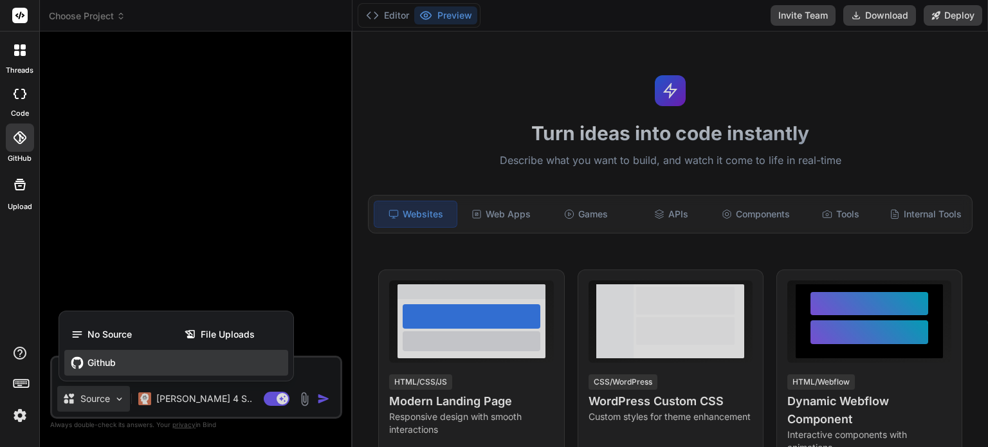
click at [103, 360] on span "Github" at bounding box center [101, 362] width 28 height 13
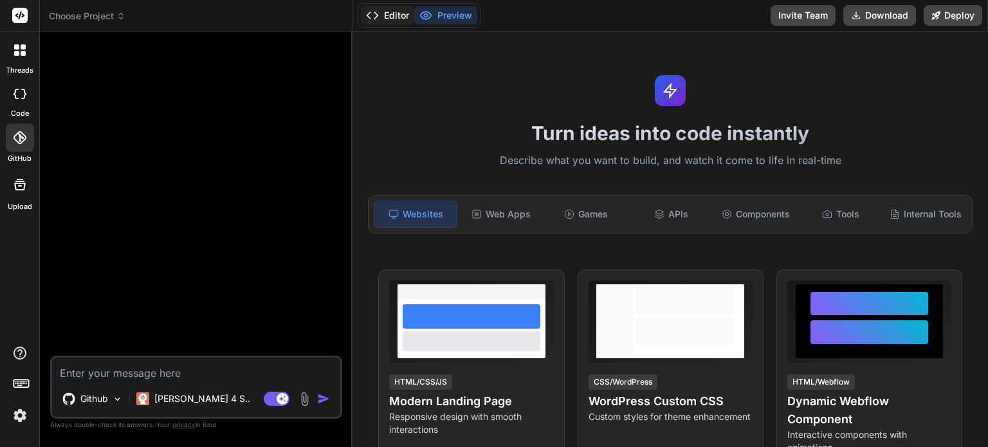
click at [389, 22] on button "Editor" at bounding box center [387, 15] width 53 height 18
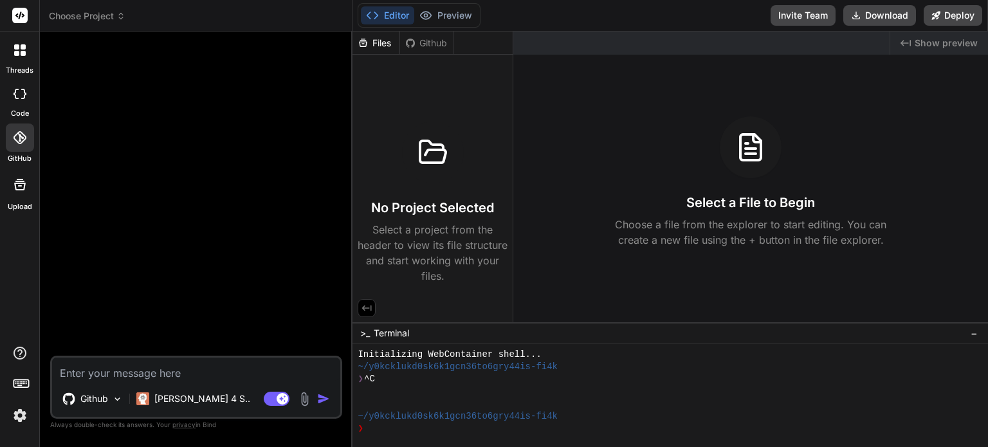
click at [418, 43] on div "Github" at bounding box center [426, 43] width 53 height 13
click at [432, 42] on div "Github" at bounding box center [426, 43] width 53 height 13
click at [386, 41] on div "Files" at bounding box center [376, 43] width 47 height 13
click at [416, 41] on div "Github" at bounding box center [426, 43] width 53 height 13
click at [450, 15] on button "Preview" at bounding box center [445, 15] width 63 height 18
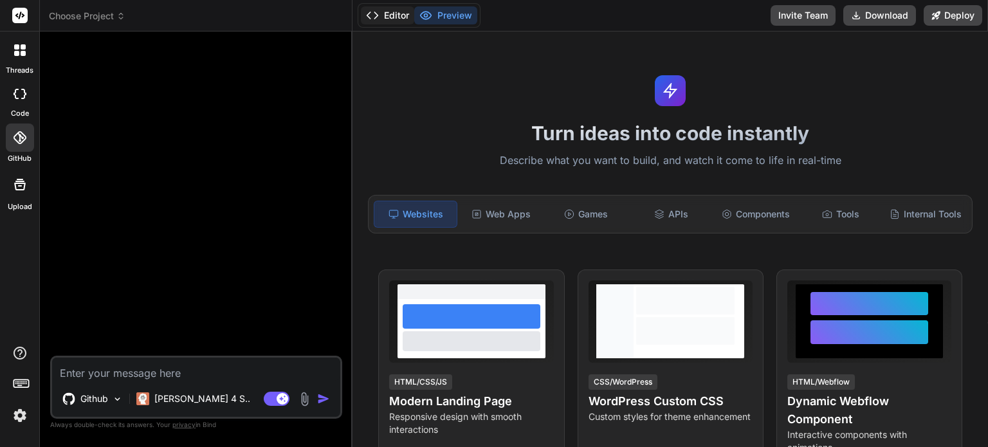
click at [403, 13] on button "Editor" at bounding box center [387, 15] width 53 height 18
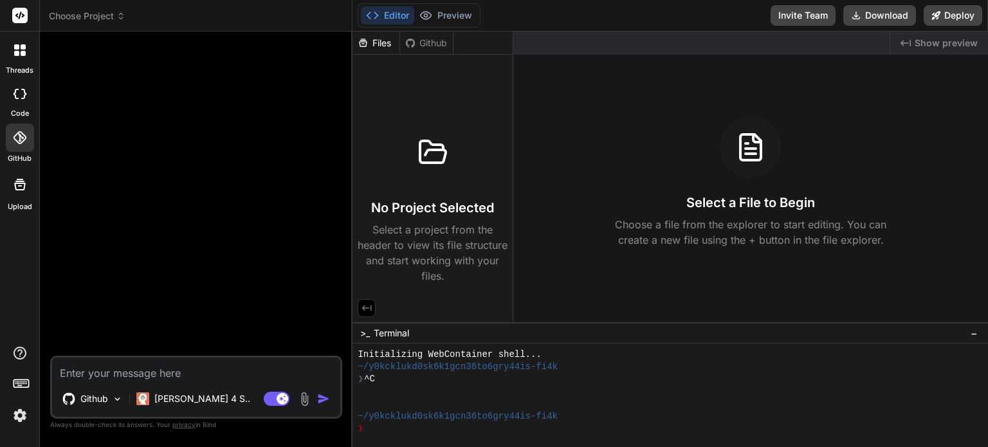
click at [385, 42] on div "Files" at bounding box center [376, 43] width 47 height 13
click at [412, 46] on icon at bounding box center [410, 42] width 9 height 9
click at [386, 48] on div "Files" at bounding box center [376, 43] width 47 height 13
click at [142, 313] on div at bounding box center [197, 199] width 289 height 314
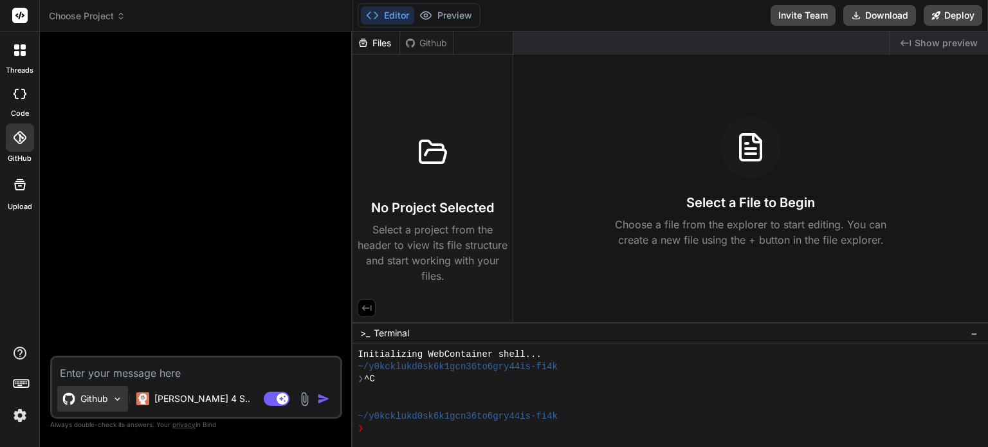
click at [93, 410] on div "Github" at bounding box center [92, 399] width 71 height 26
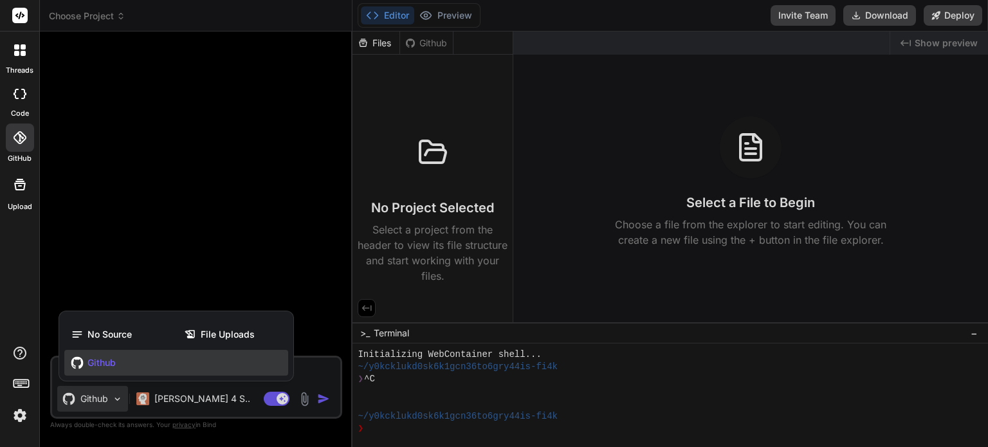
click at [106, 369] on span "Github" at bounding box center [101, 362] width 28 height 13
type textarea "x"
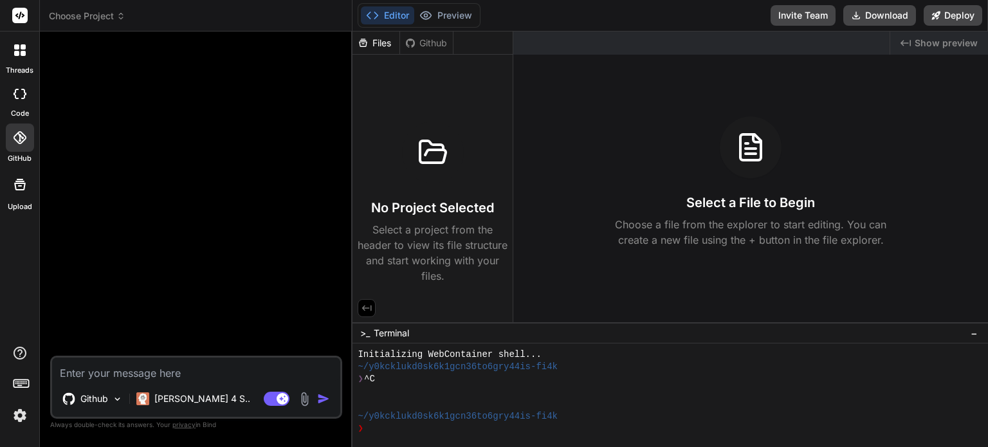
click at [161, 221] on div at bounding box center [197, 199] width 289 height 314
click at [18, 140] on icon at bounding box center [20, 137] width 13 height 13
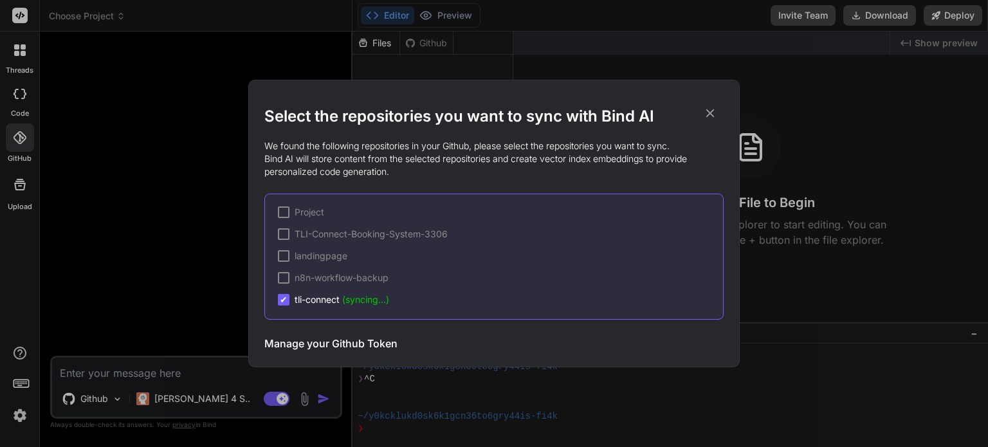
click at [704, 115] on icon at bounding box center [710, 113] width 14 height 14
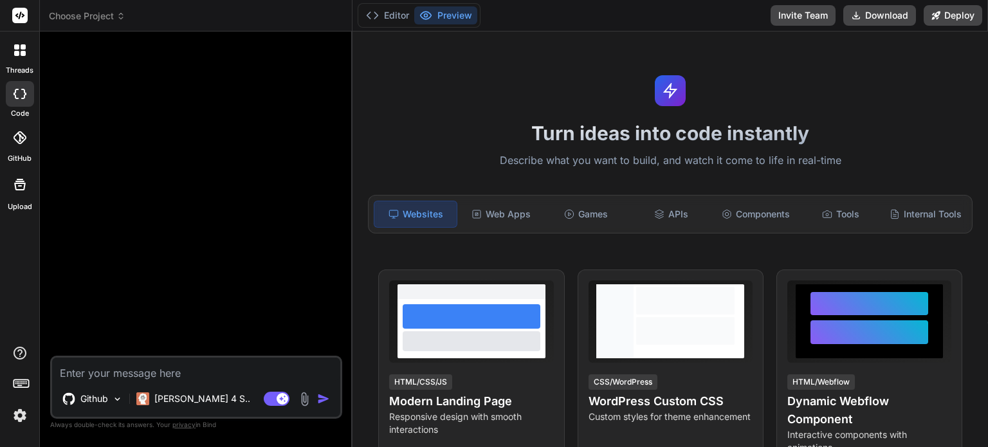
type textarea "x"
click at [20, 140] on icon at bounding box center [19, 137] width 13 height 13
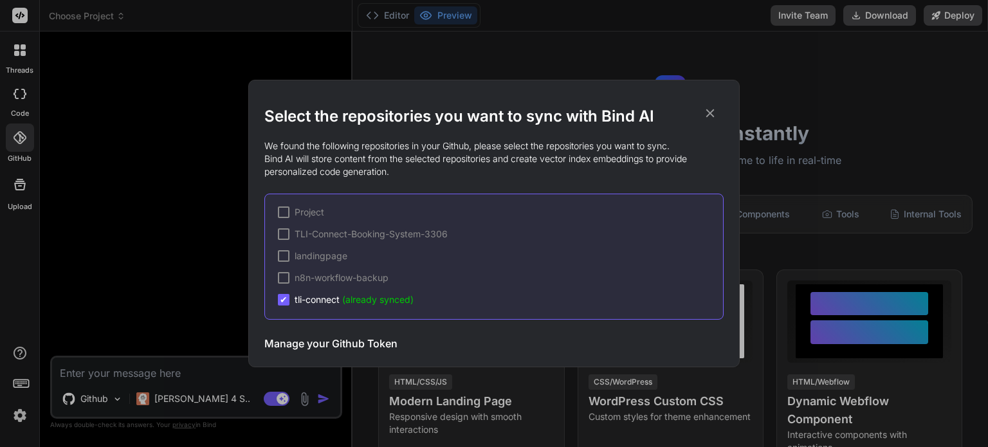
click at [211, 299] on div "Select the repositories you want to sync with Bind AI We found the following re…" at bounding box center [494, 223] width 988 height 447
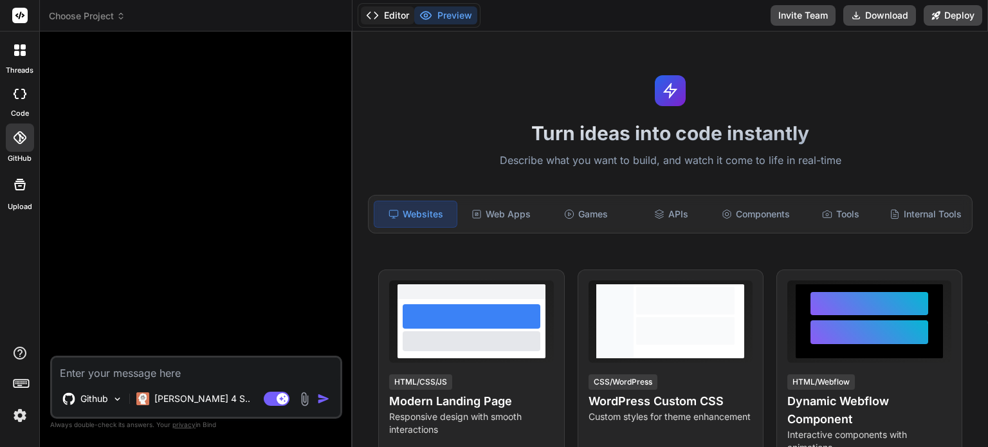
click at [396, 17] on button "Editor" at bounding box center [387, 15] width 53 height 18
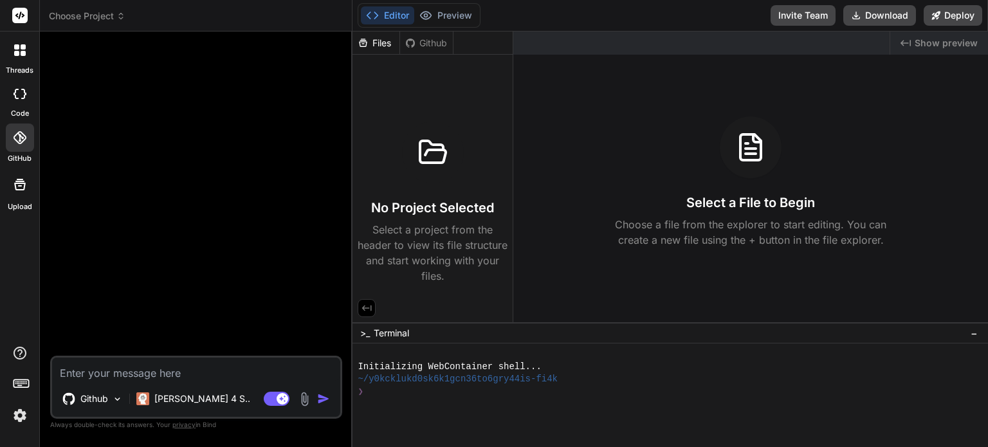
click at [432, 38] on div "Github" at bounding box center [426, 43] width 53 height 13
click at [430, 45] on div "Github" at bounding box center [426, 43] width 53 height 13
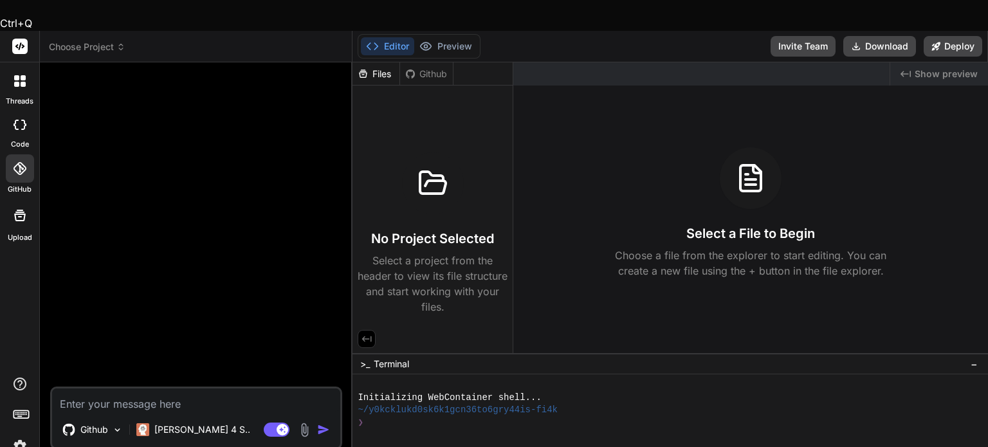
click at [392, 68] on div "Files" at bounding box center [376, 74] width 47 height 13
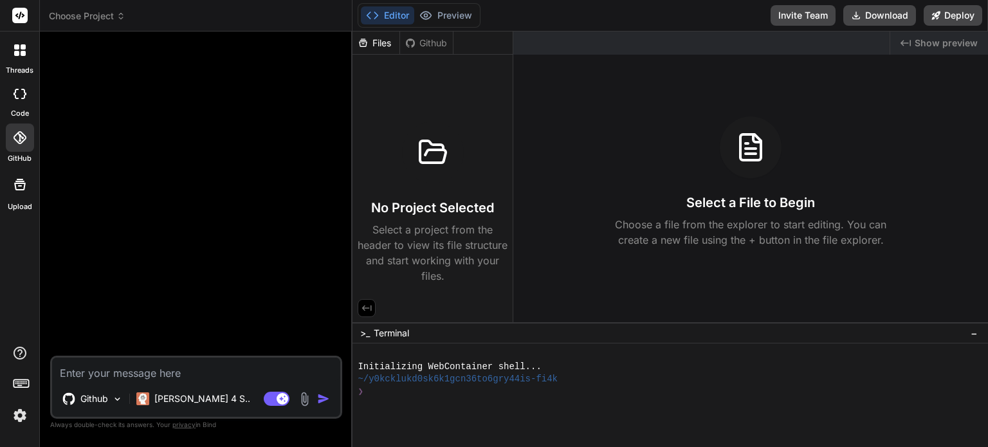
click at [159, 371] on textarea at bounding box center [196, 369] width 288 height 23
type textarea "uf"
type textarea "x"
type textarea "u"
type textarea "x"
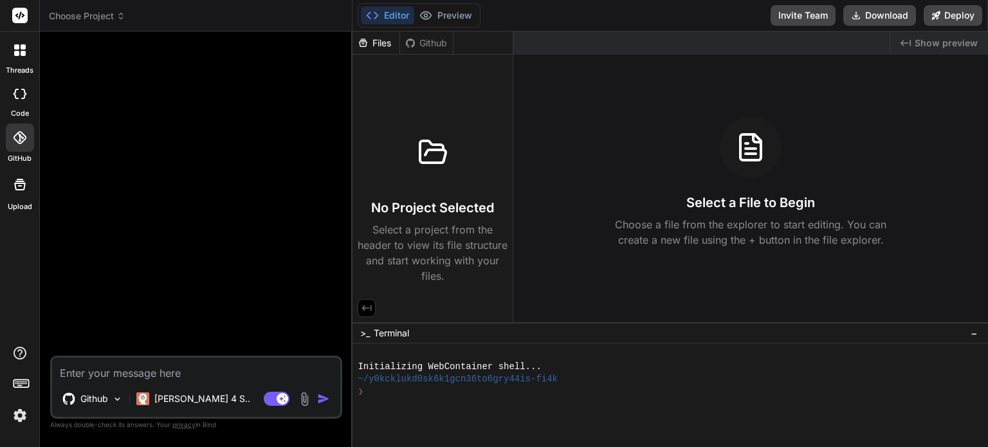
click at [24, 56] on div at bounding box center [19, 50] width 27 height 27
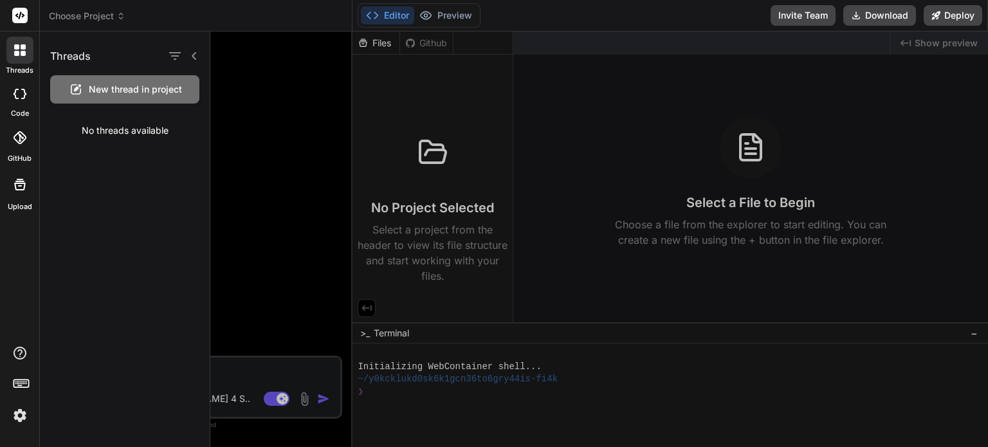
click at [131, 131] on div "No threads available" at bounding box center [125, 130] width 170 height 33
click at [118, 92] on span "New thread in project" at bounding box center [135, 89] width 93 height 13
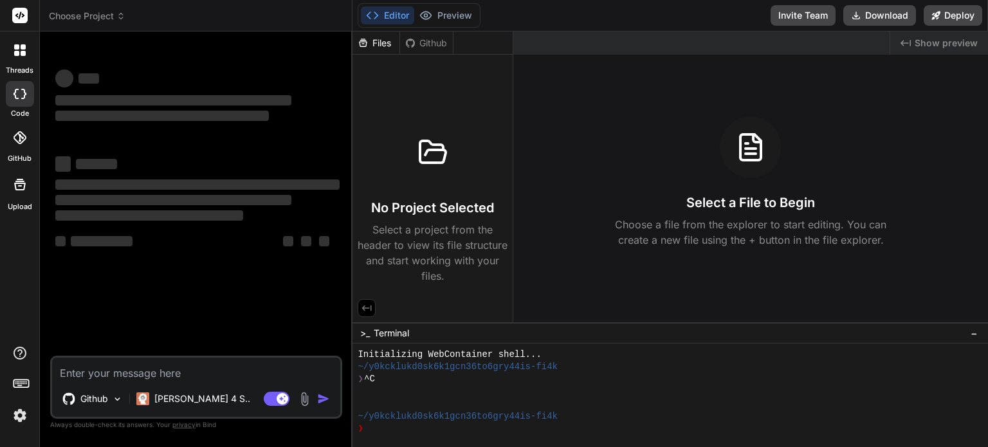
type textarea "x"
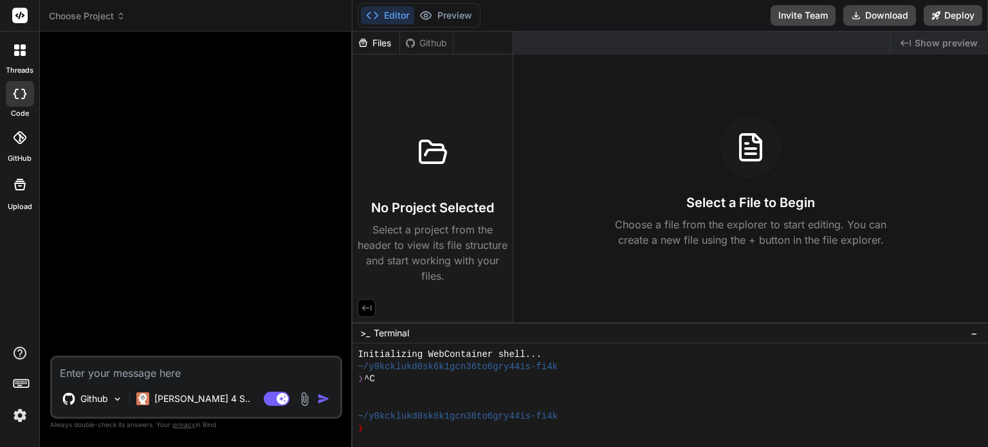
click at [18, 51] on icon at bounding box center [20, 50] width 12 height 12
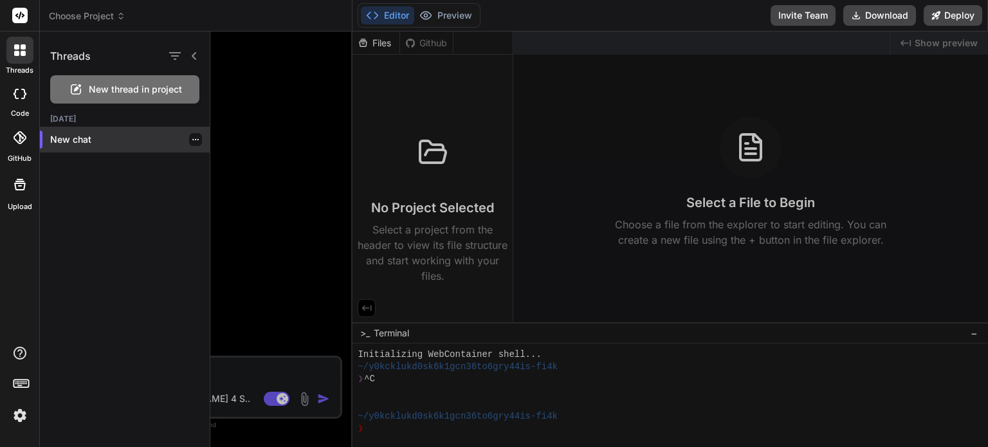
click at [65, 147] on div "New chat" at bounding box center [125, 140] width 170 height 26
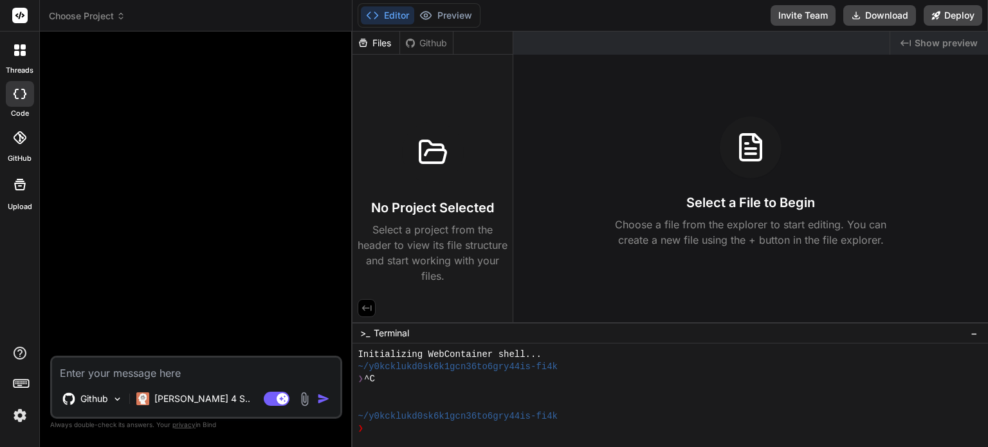
click at [123, 306] on div at bounding box center [197, 199] width 289 height 314
click at [116, 374] on textarea at bounding box center [196, 369] width 288 height 23
type textarea "ㄑ"
type textarea "x"
type textarea "ㄑㄧ"
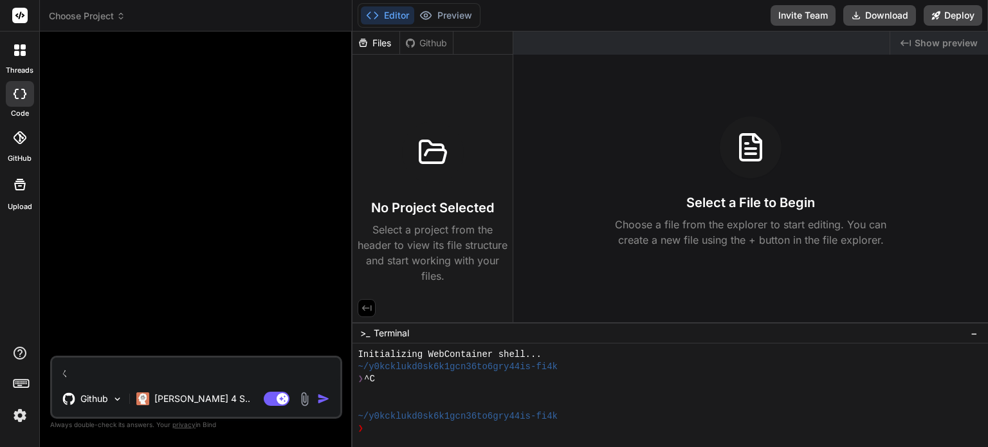
type textarea "x"
type textarea "起ㄥ"
type textarea "x"
type textarea "起ㄕㄥ"
type textarea "x"
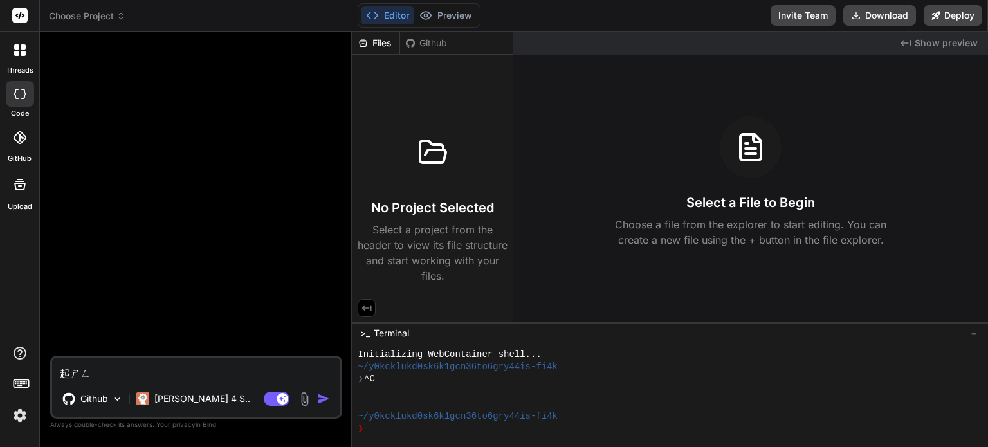
type textarea "起ㄕㄨㄥ"
type textarea "x"
type textarea "起ㄕㄨㄛ"
type textarea "x"
type textarea "綺說"
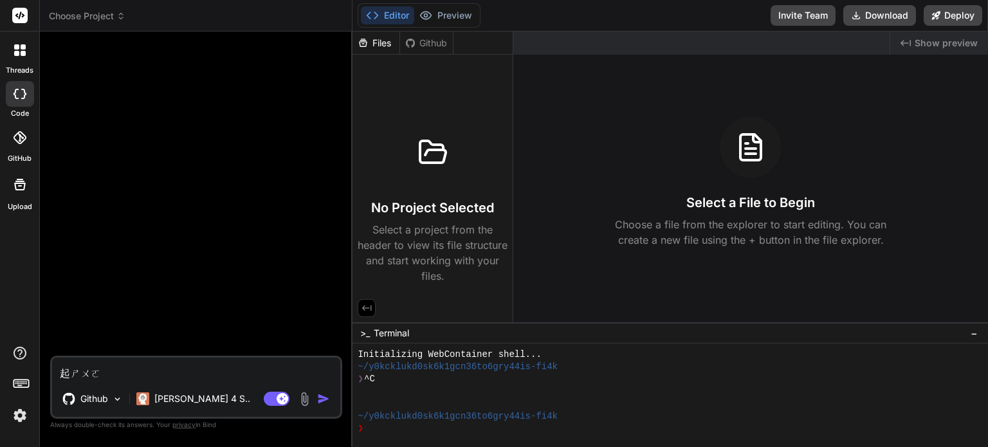
type textarea "x"
type textarea "起"
type textarea "x"
type textarea "ㄑ"
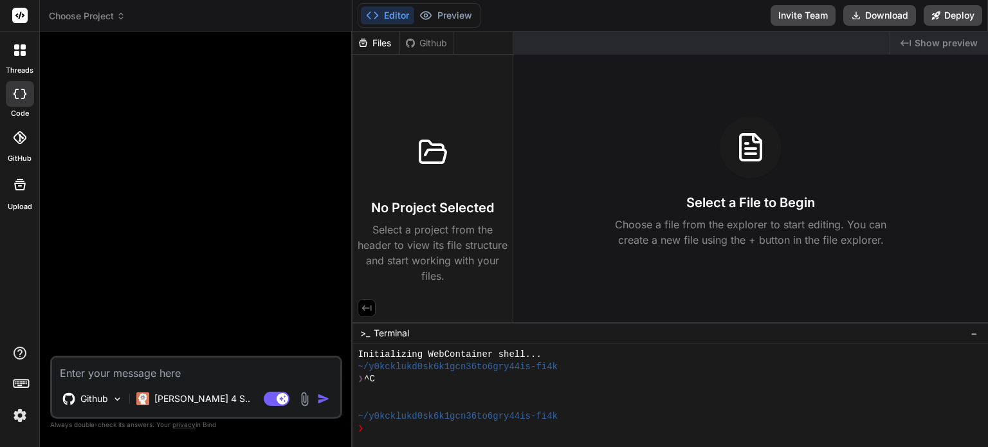
type textarea "x"
type textarea "ㄑㄧ"
type textarea "x"
type textarea "ㄑㄧㄥ"
type textarea "x"
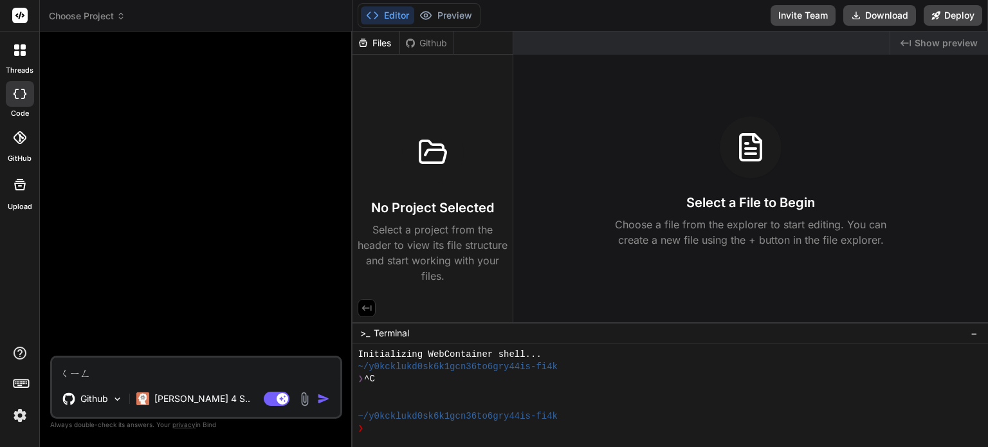
type textarea "請"
type textarea "x"
type textarea "請ㄕ"
type textarea "x"
type textarea "請ㄕㄨ"
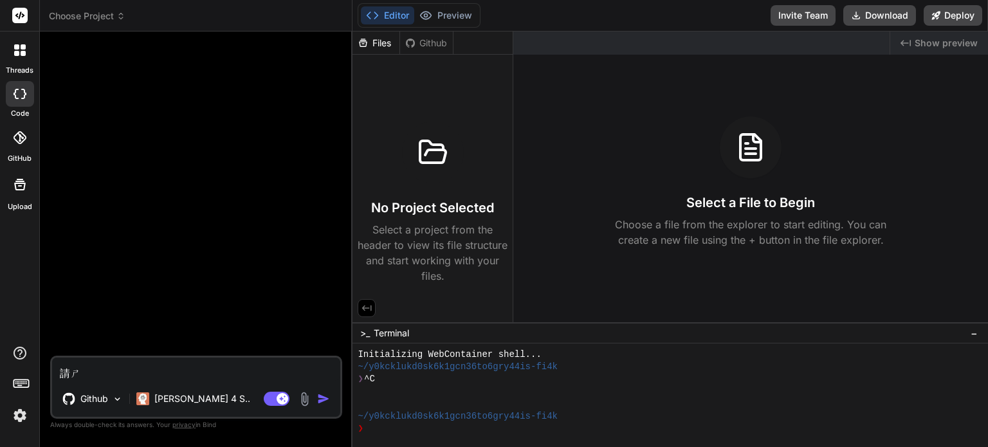
type textarea "x"
type textarea "請ㄕㄨㄛ"
type textarea "x"
type textarea "請說"
type textarea "x"
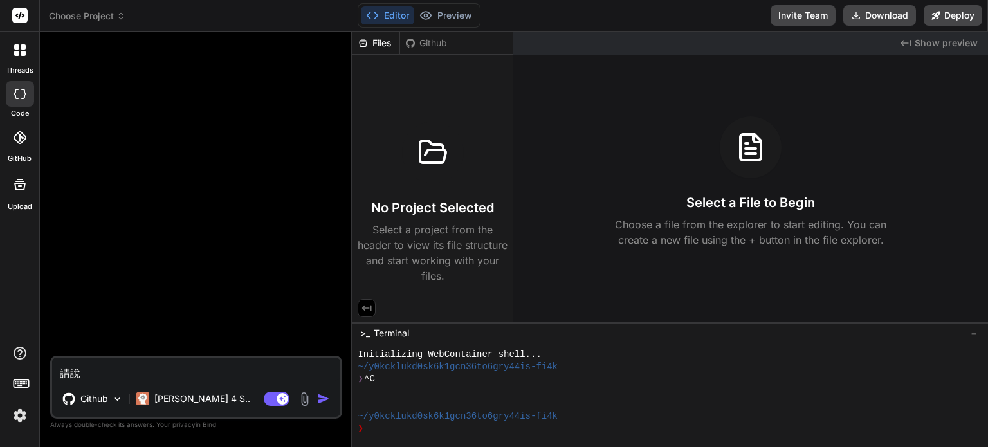
type textarea "請說ㄧ"
type textarea "x"
type textarea "請說ㄇㄧ"
type textarea "x"
type textarea "請說ㄇㄧㄥ"
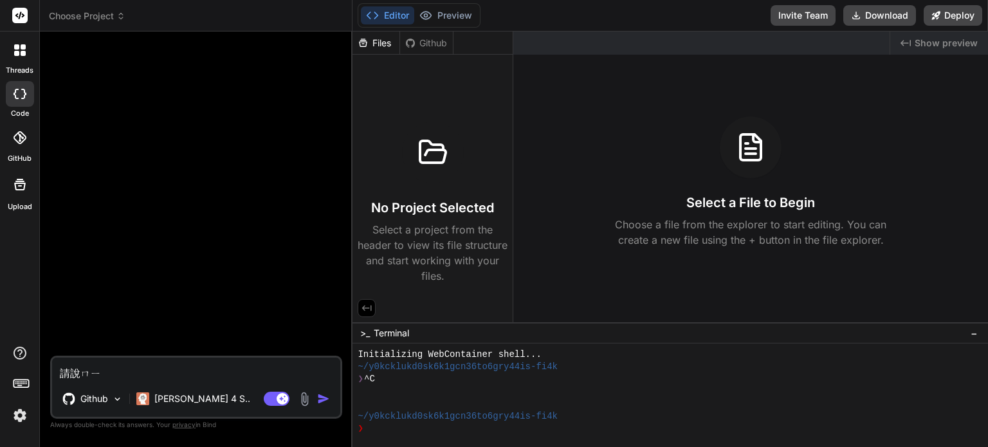
type textarea "x"
type textarea "請說明"
type textarea "x"
type textarea "請說明ㄧ"
type textarea "x"
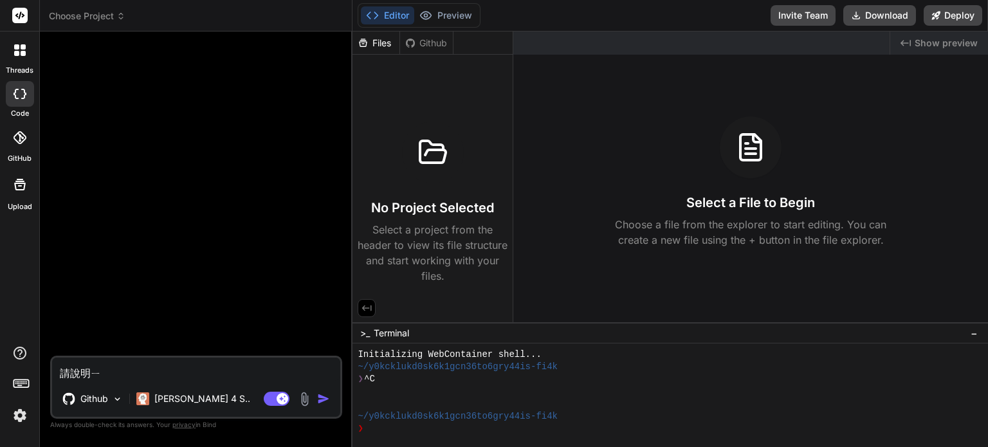
type textarea "請說明一"
type textarea "x"
type textarea "請說明一ㄧ"
type textarea "x"
type textarea "請說明一ㄒㄧ"
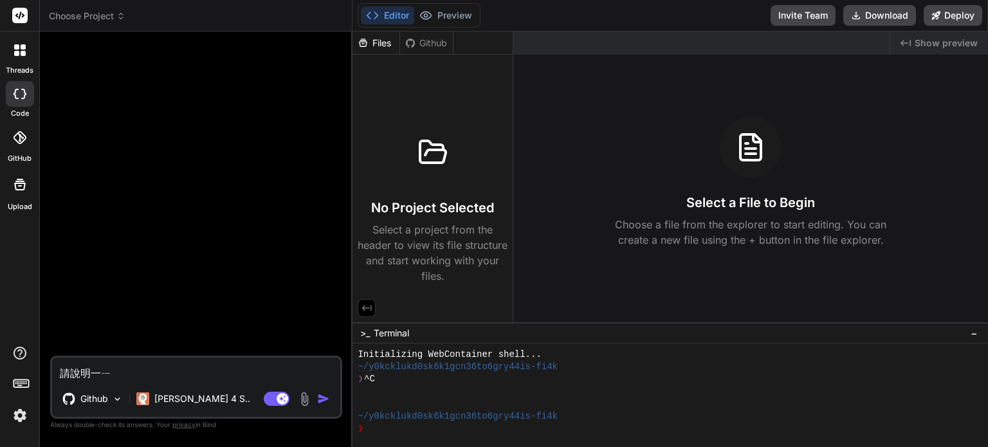
type textarea "x"
type textarea "請說明一ㄒㄧㄚ"
type textarea "x"
type textarea "請說明一下"
type textarea "x"
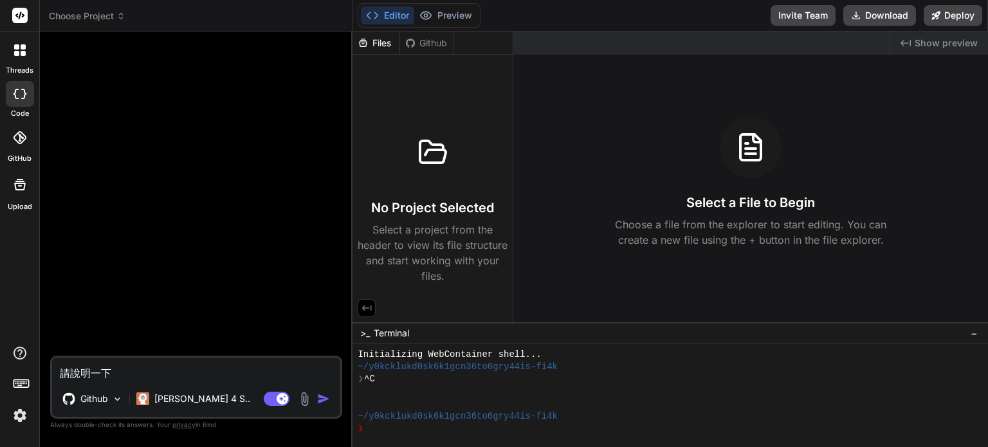
type textarea "請說明一下ㄋ"
type textarea "x"
type textarea "請說明一下ㄋㄧ"
type textarea "x"
type textarea "請說明一下妳"
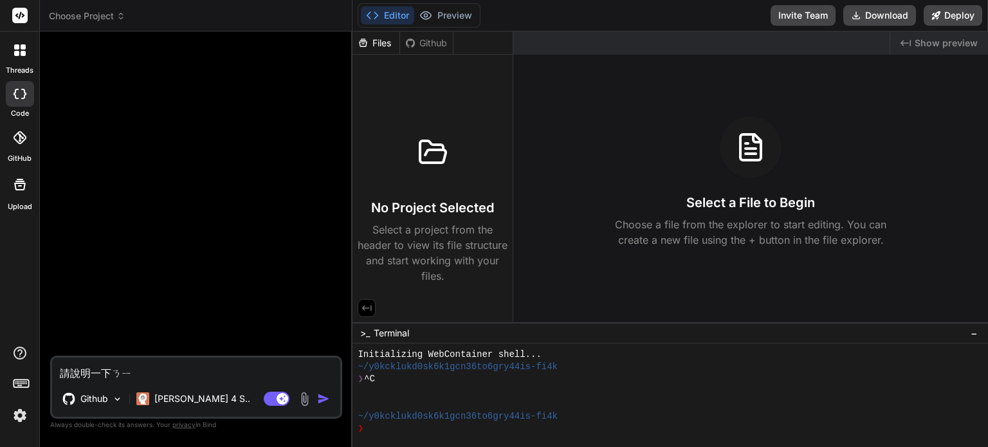
type textarea "x"
type textarea "請說明一下妳ㄕ"
type textarea "x"
type textarea "請說明一下妳是"
type textarea "x"
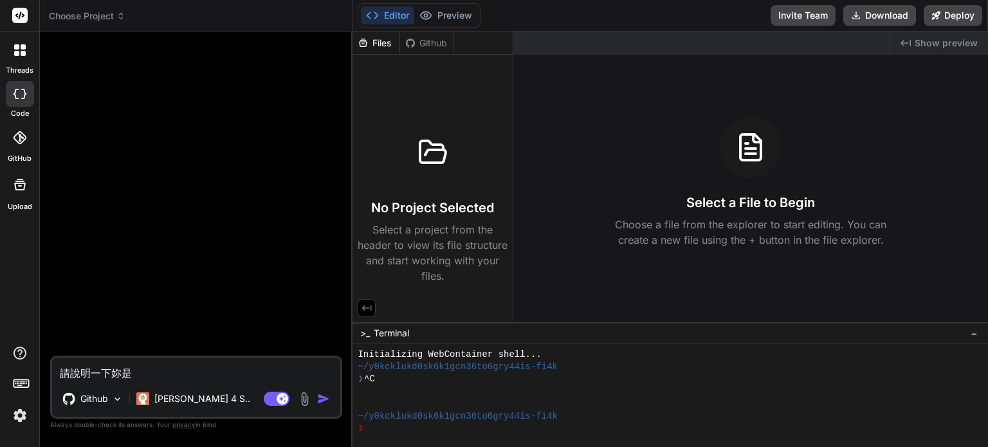
type textarea "請說明一下妳是ㄕ"
type textarea "x"
type textarea "請說明一下妳是ㄕㄜ"
type textarea "x"
type textarea "請說明一下妳是什"
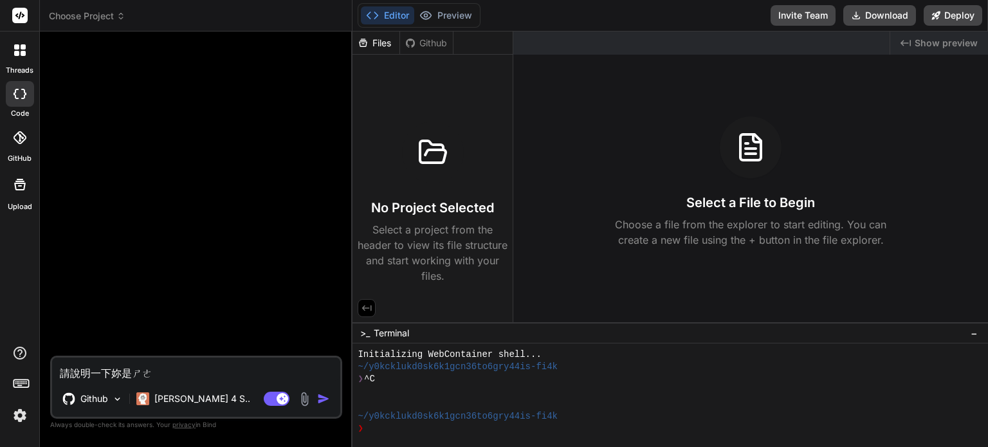
type textarea "x"
type textarea "請說明一下妳是什ㄜ"
type textarea "x"
type textarea "請說明一下妳是什麼"
type textarea "x"
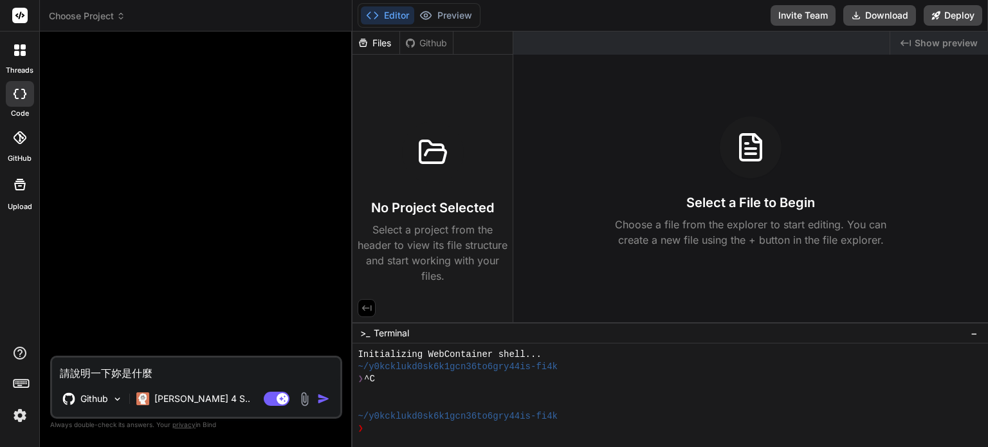
type textarea "請說明一下妳是什麼ㄨ"
type textarea "x"
type textarea "請說明一下妳是什麼ㄓㄨ"
type textarea "x"
type textarea "請說明一下妳是什麼ㄓㄨㄤ"
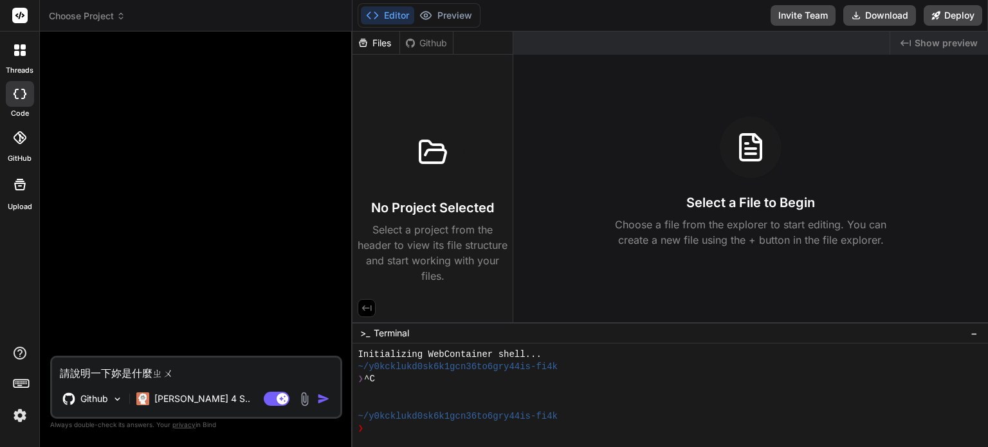
type textarea "x"
type textarea "請說明一下妳是什麼妝"
type textarea "x"
type textarea "請說明一下妳是什麼妝ㄢ"
type textarea "x"
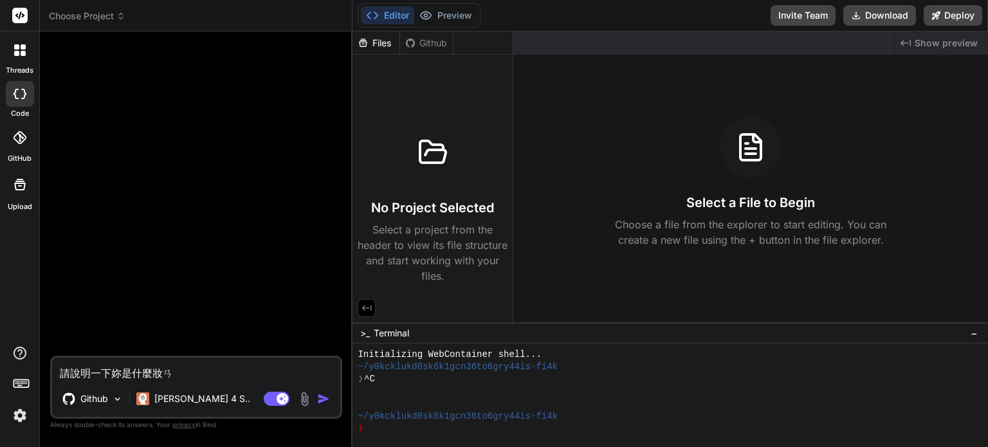
type textarea "請說明一下妳是什麼妝按"
type textarea "x"
type textarea "請說明一下妳是什麼妝"
type textarea "x"
type textarea "請說明一下妳是什麼"
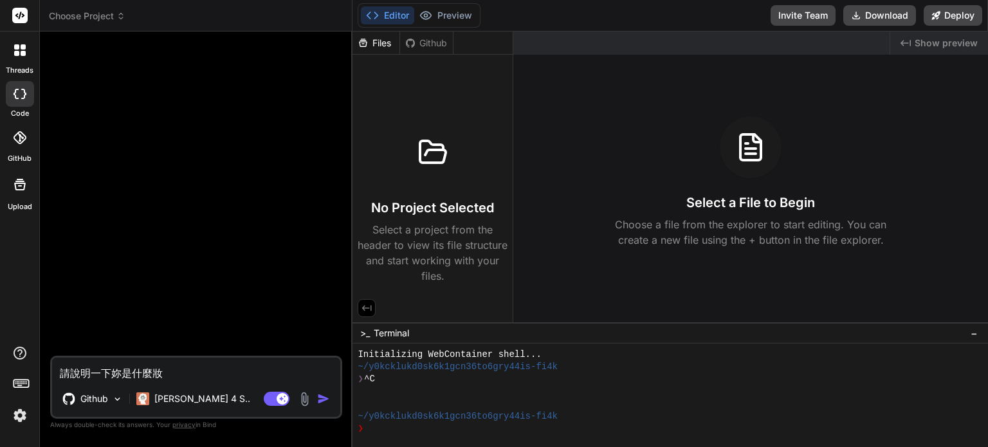
type textarea "x"
type textarea "請說明一下妳是什麼ㄓ"
type textarea "x"
type textarea "請說明一下妳是什麼ㄓㄨ"
type textarea "x"
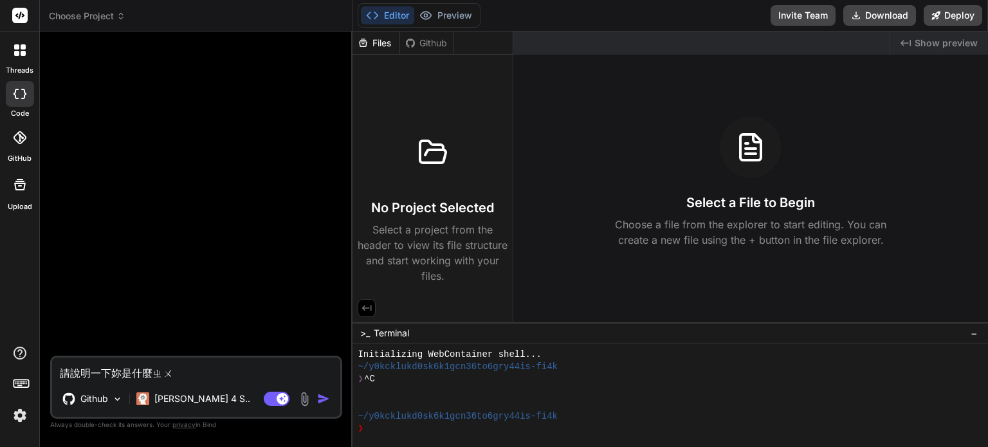
type textarea "請說明一下妳是什麼ㄓㄨㄤ"
type textarea "x"
type textarea "請說明一下妳是什麼妝"
type textarea "x"
type textarea "請說明一下妳是什麼妝ㄢ"
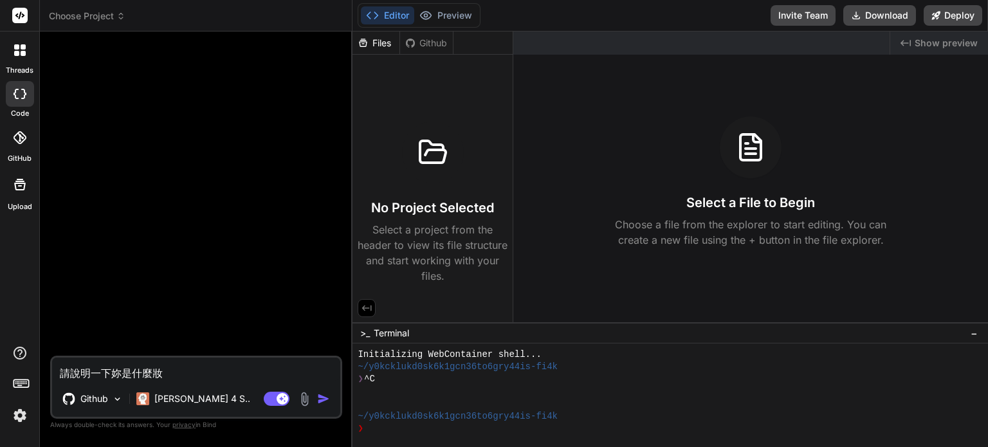
type textarea "x"
type textarea "請說明一下妳是什麼妝按"
type textarea "x"
type textarea "請說明一下妳是什麼妝"
type textarea "x"
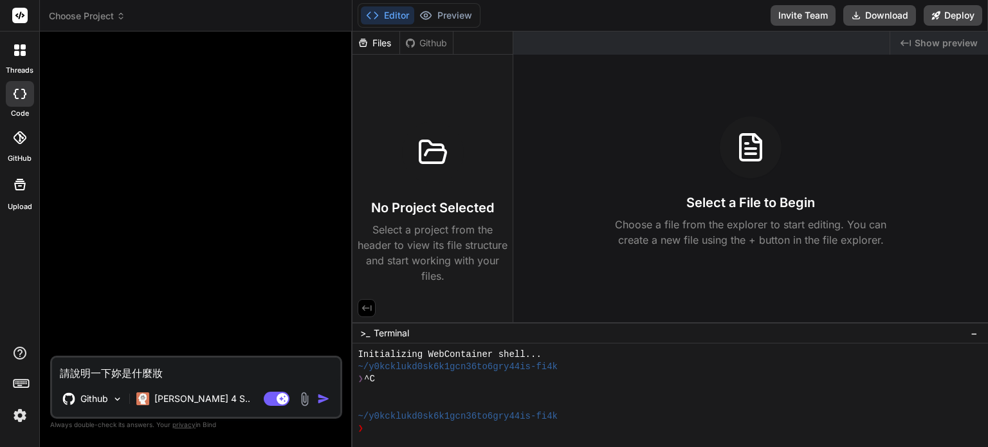
type textarea "請說明一下妳是什麼"
type textarea "x"
type textarea "請說明一下妳是什麼ㄓ"
type textarea "x"
type textarea "請說明一下妳是什麼ㄓㄨ"
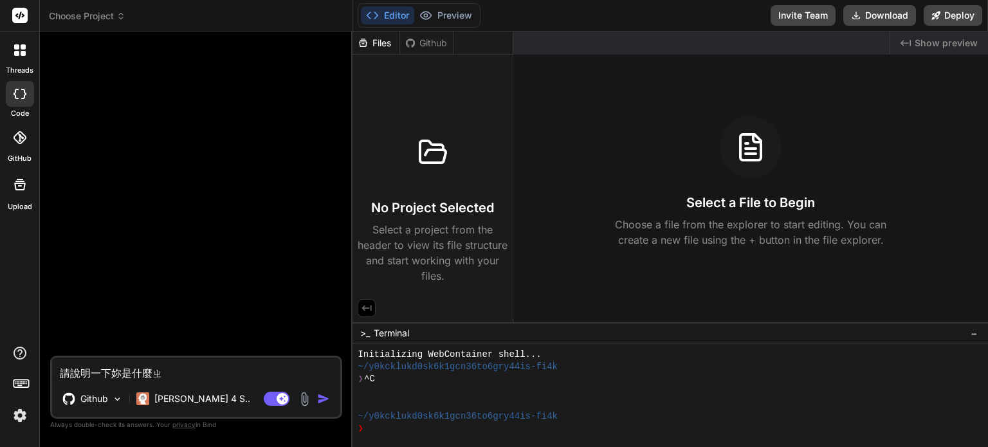
type textarea "x"
type textarea "請說明一下妳是什麼ㄓㄨㄢ"
type textarea "x"
type textarea "請說明一下妳是什麼專"
type textarea "x"
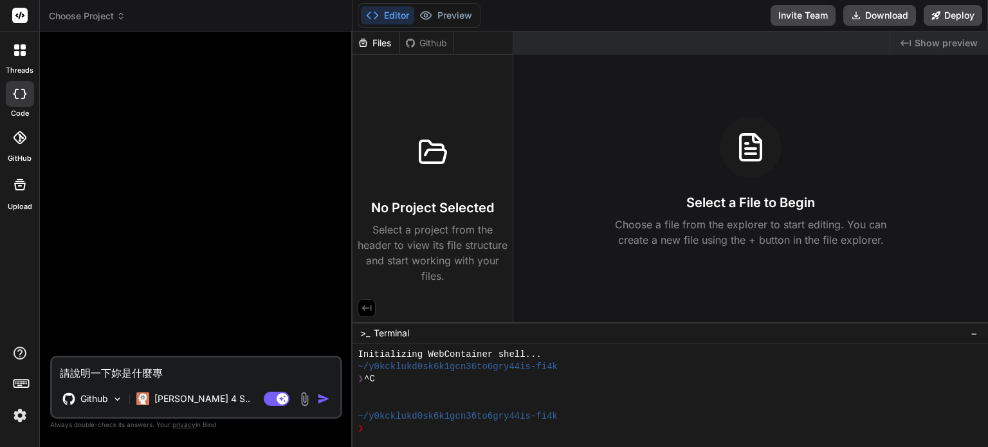
type textarea "請說明一下妳是什麼專ㄢ"
type textarea "x"
type textarea "請說明一下妳是什麼專案"
type textarea "x"
type textarea "請說明一下你是什麼專案"
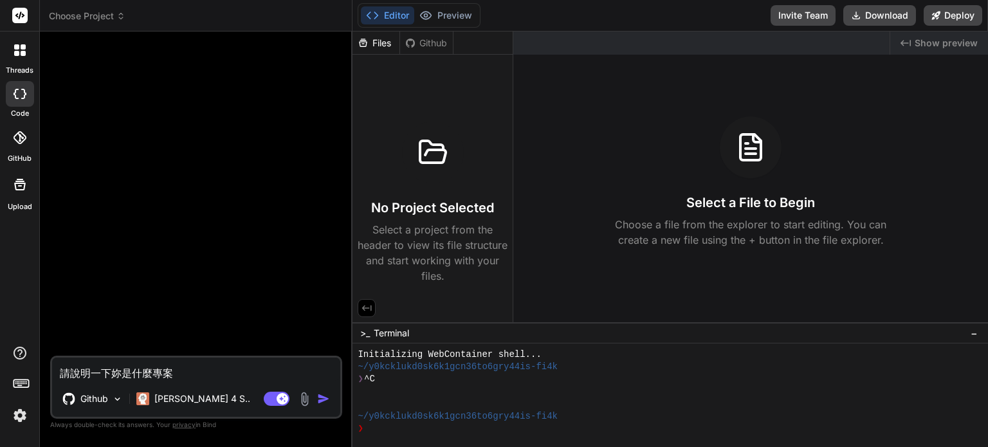
type textarea "x"
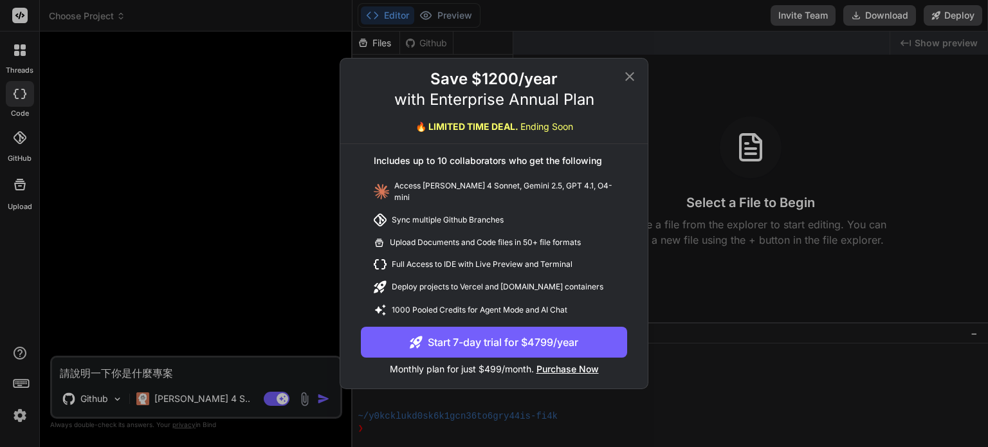
type textarea "請說明一下你是什麼專案"
click at [625, 78] on icon at bounding box center [629, 76] width 15 height 15
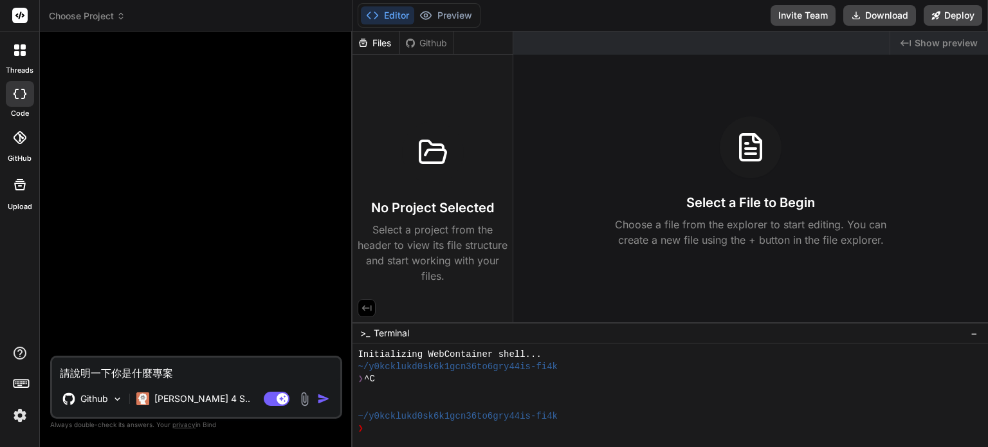
click at [323, 400] on img "button" at bounding box center [323, 398] width 13 height 13
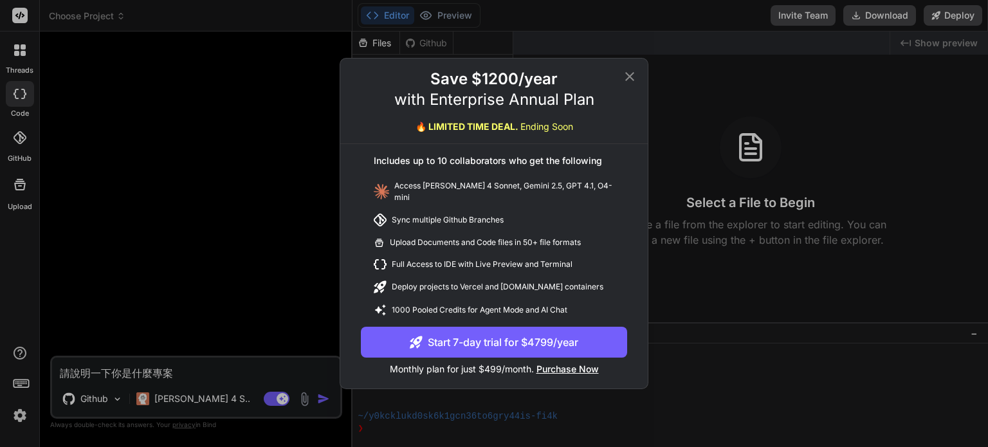
click at [625, 82] on icon at bounding box center [629, 76] width 15 height 15
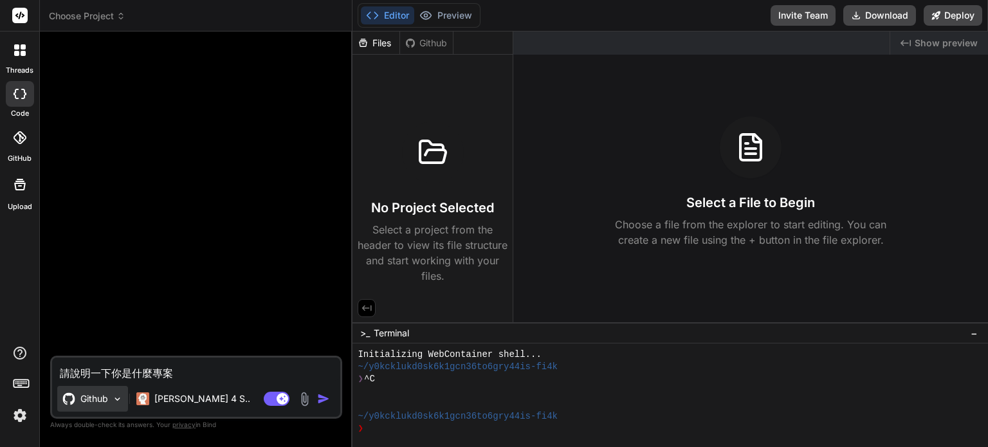
click at [105, 397] on p "Github" at bounding box center [94, 398] width 28 height 13
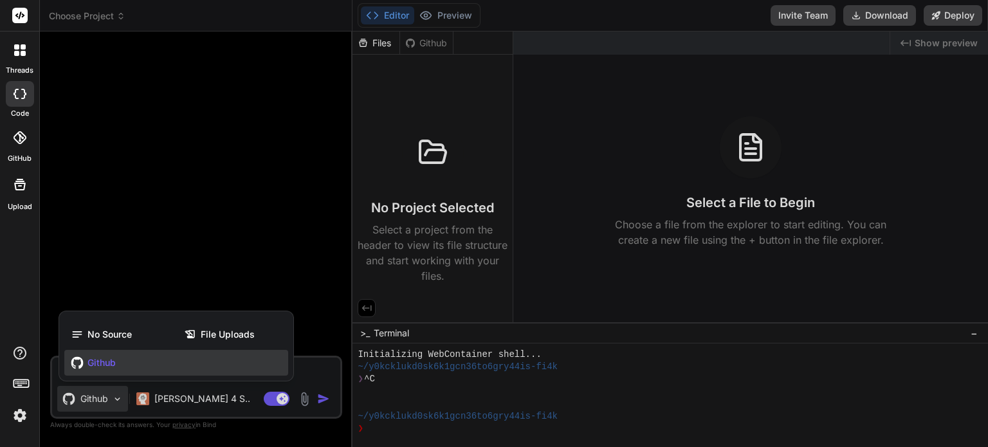
click at [260, 281] on div at bounding box center [494, 223] width 988 height 447
type textarea "x"
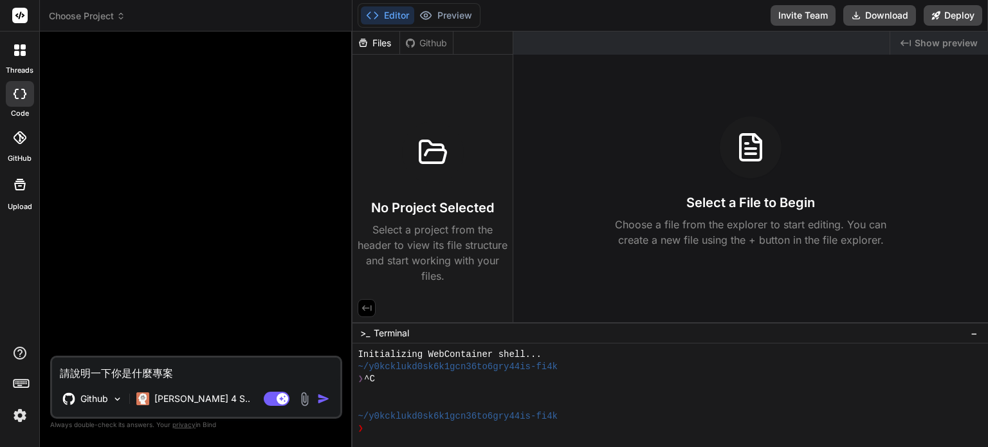
click at [330, 402] on img "button" at bounding box center [323, 398] width 13 height 13
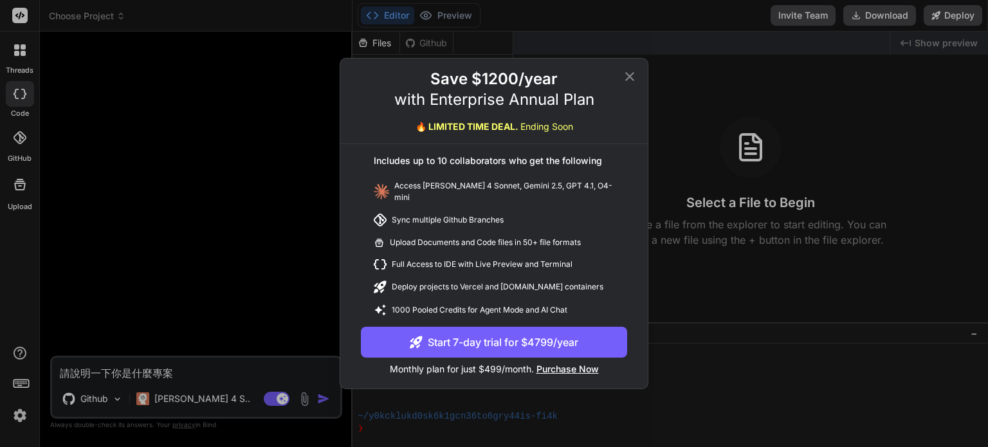
click at [21, 417] on div "Save $1200/year with Enterprise Annual Plan 🔥 LIMITED TIME DEAL. Ending Soon In…" at bounding box center [494, 223] width 988 height 447
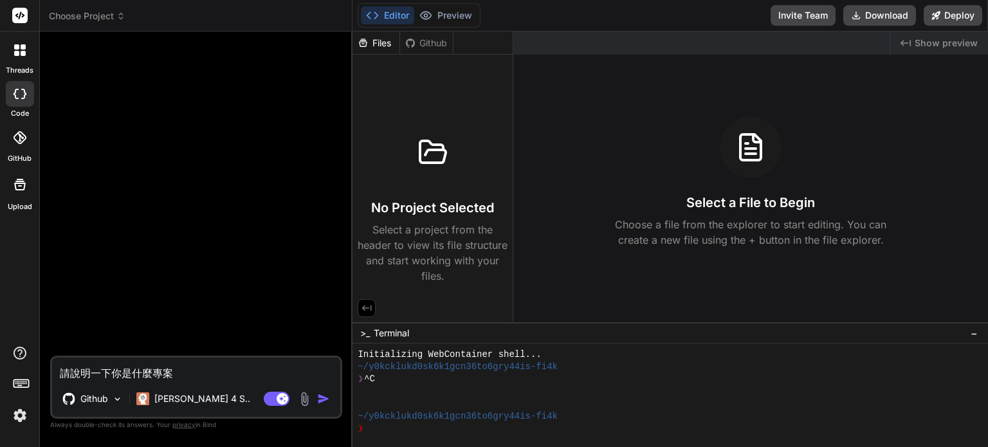
click at [21, 414] on img at bounding box center [20, 416] width 22 height 22
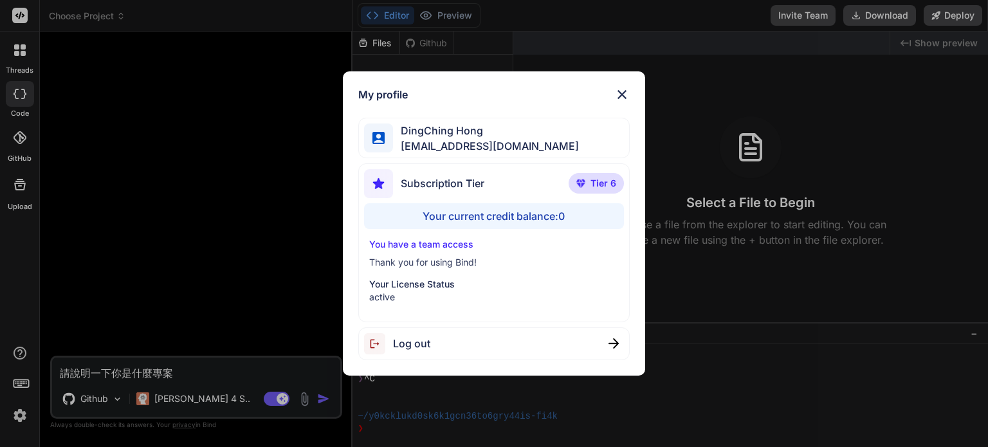
click at [621, 95] on img at bounding box center [621, 94] width 15 height 15
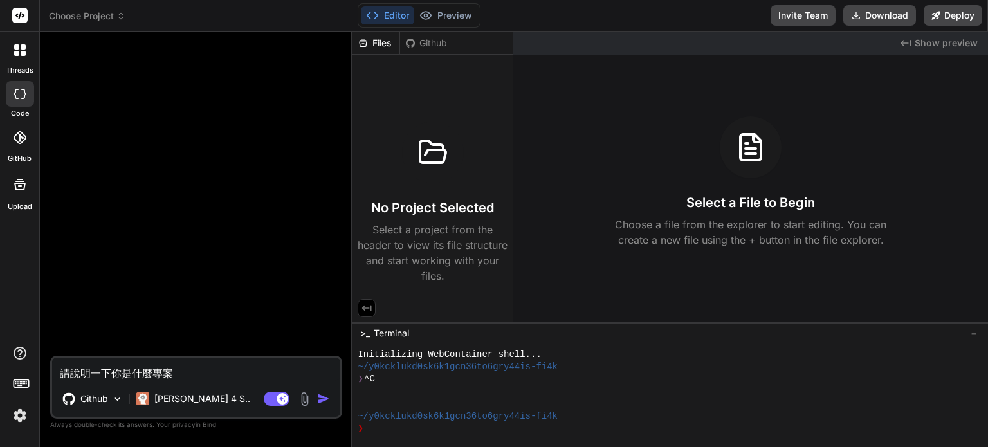
click at [190, 369] on textarea "請說明一下你是什麼專案" at bounding box center [196, 369] width 288 height 23
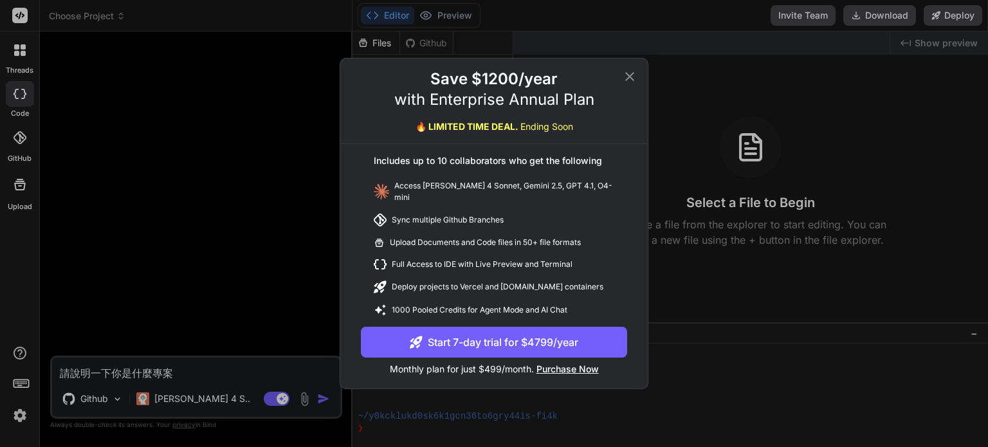
click at [632, 79] on icon at bounding box center [629, 76] width 15 height 15
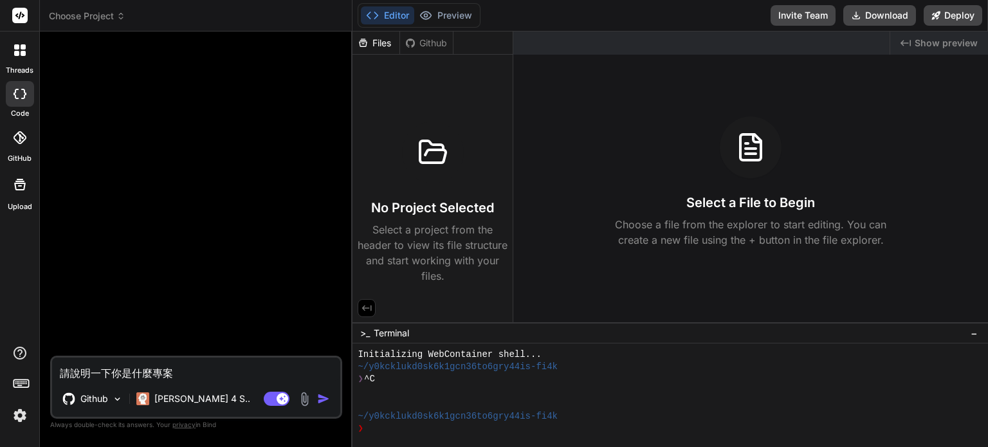
click at [24, 145] on div at bounding box center [20, 138] width 28 height 28
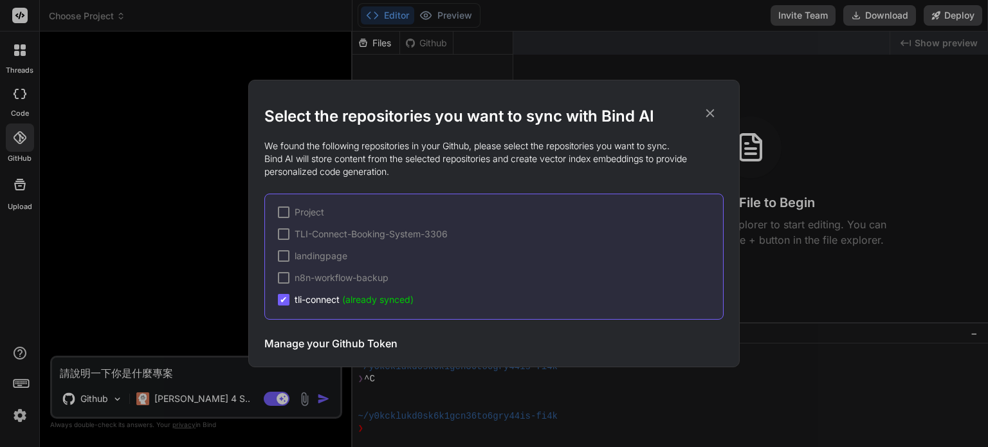
click at [15, 46] on div "Select the repositories you want to sync with Bind AI We found the following re…" at bounding box center [494, 223] width 988 height 447
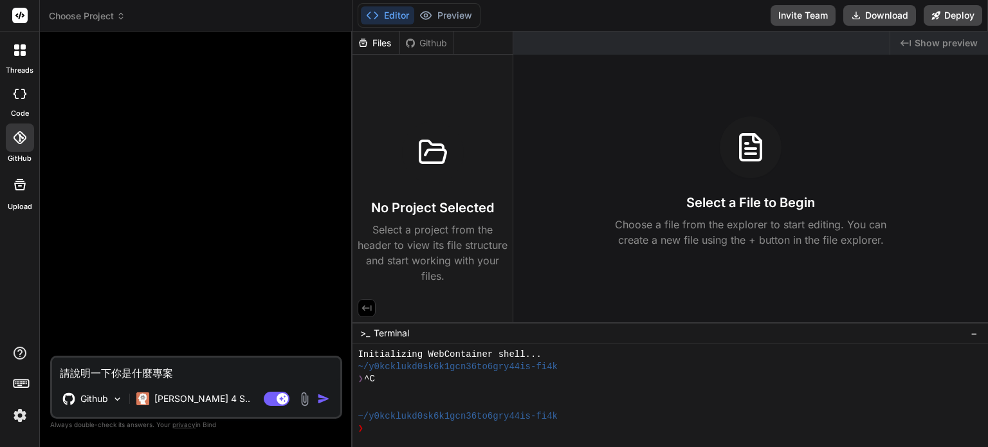
click at [15, 56] on div at bounding box center [19, 50] width 27 height 27
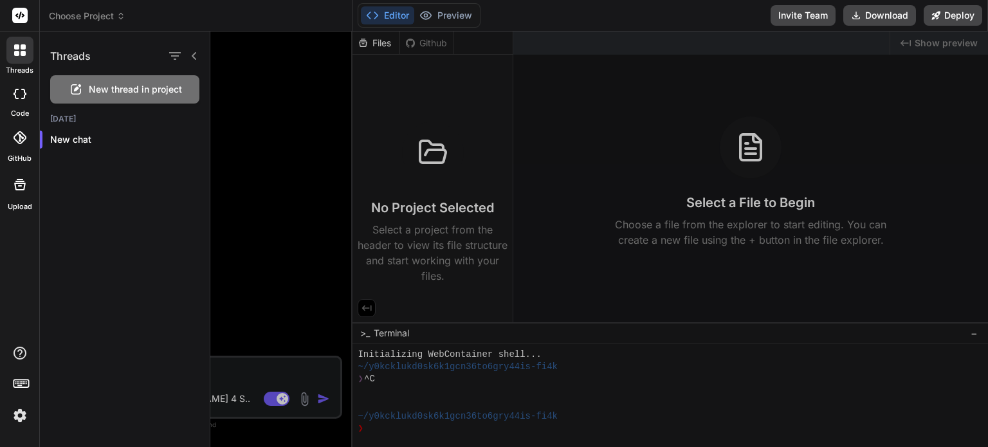
click at [222, 74] on div at bounding box center [599, 240] width 778 height 416
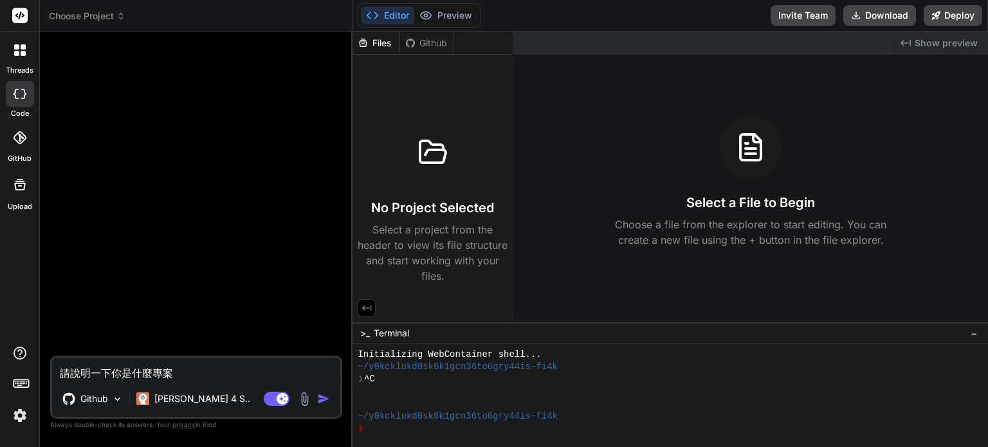
click at [92, 10] on span "Choose Project" at bounding box center [87, 16] width 77 height 13
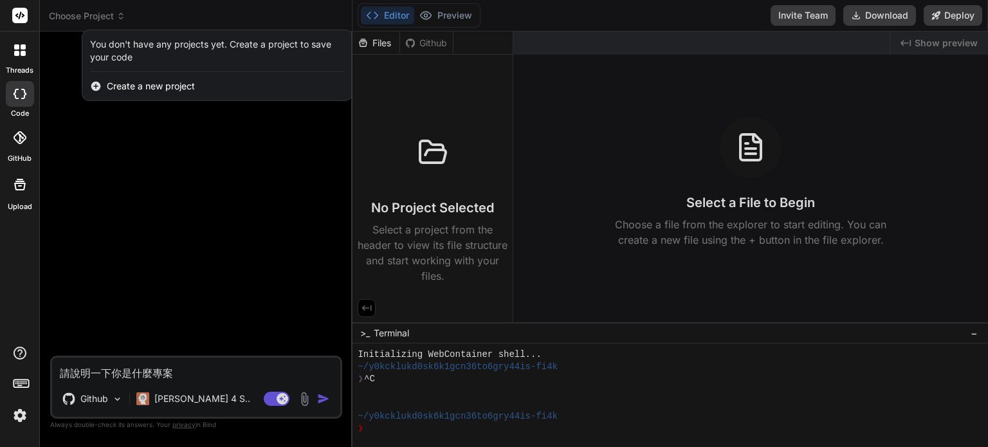
click at [111, 89] on span "Create a new project" at bounding box center [151, 86] width 88 height 13
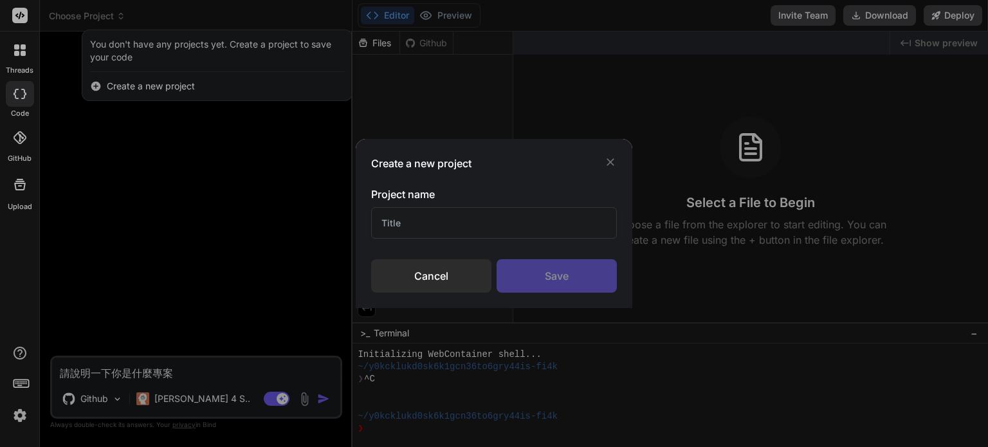
click at [425, 223] on input "text" at bounding box center [494, 223] width 246 height 32
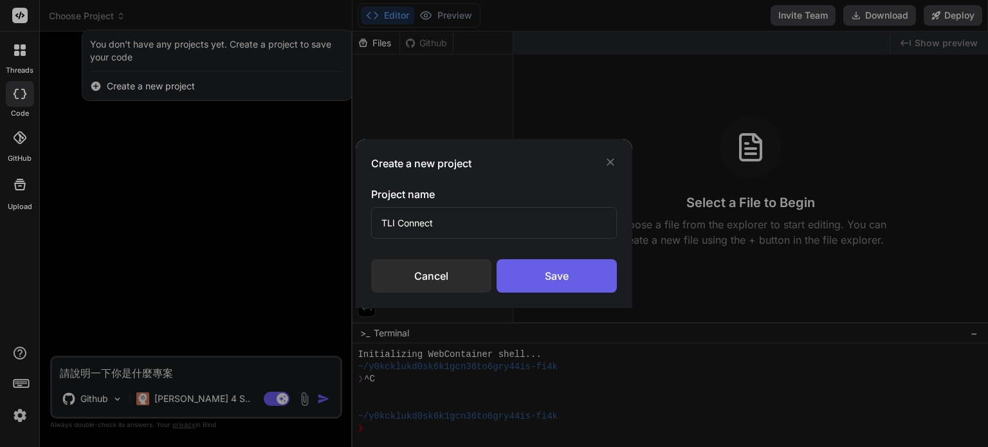
type input "TLI Connect"
click at [544, 279] on div "Save" at bounding box center [557, 275] width 120 height 33
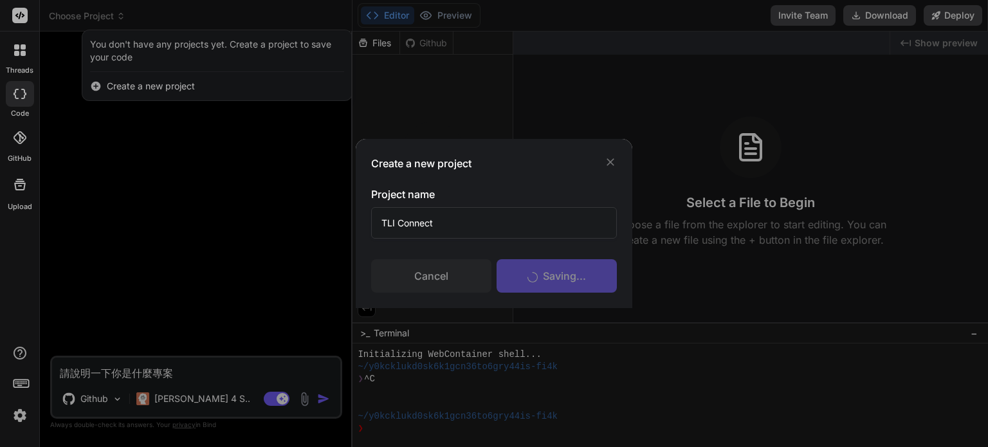
scroll to position [62, 0]
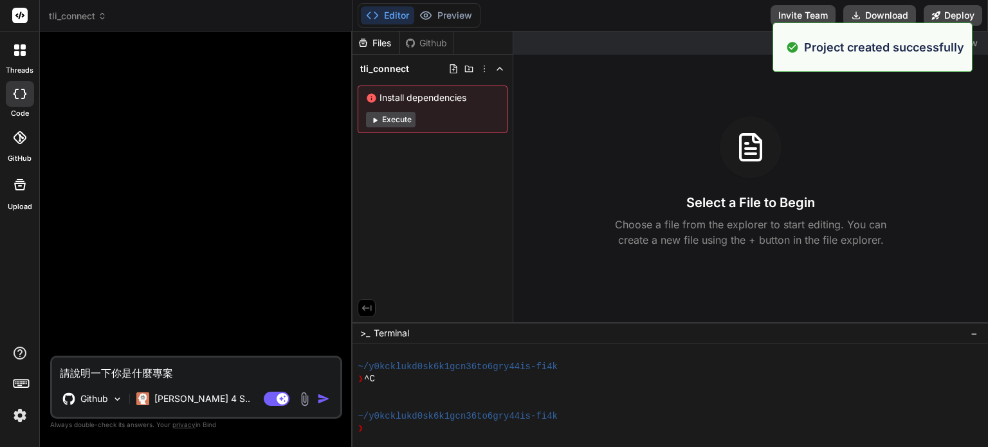
click at [281, 173] on div at bounding box center [197, 199] width 289 height 314
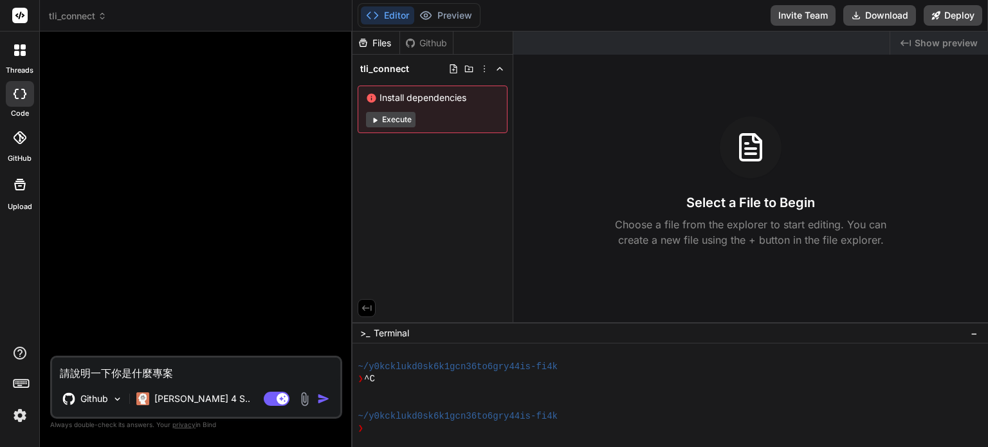
click at [438, 46] on div "Github" at bounding box center [426, 43] width 53 height 13
click at [102, 404] on p "Github" at bounding box center [94, 398] width 28 height 13
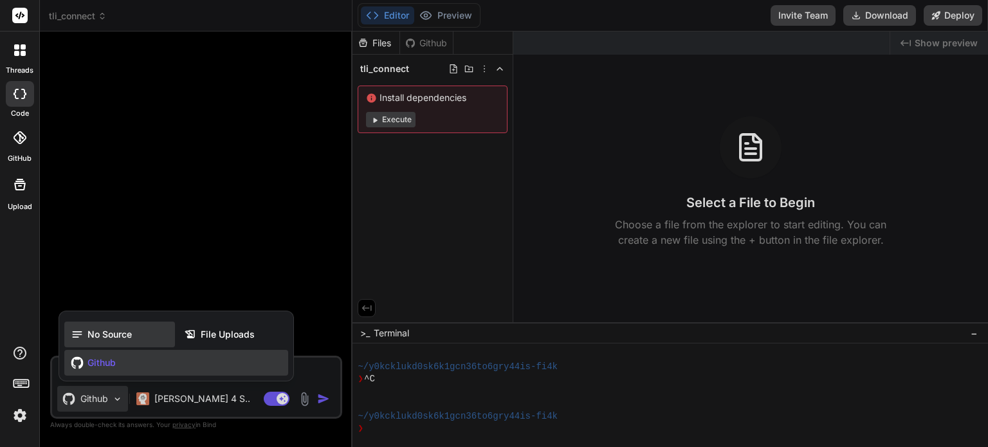
click at [106, 345] on div "No Source" at bounding box center [119, 335] width 111 height 26
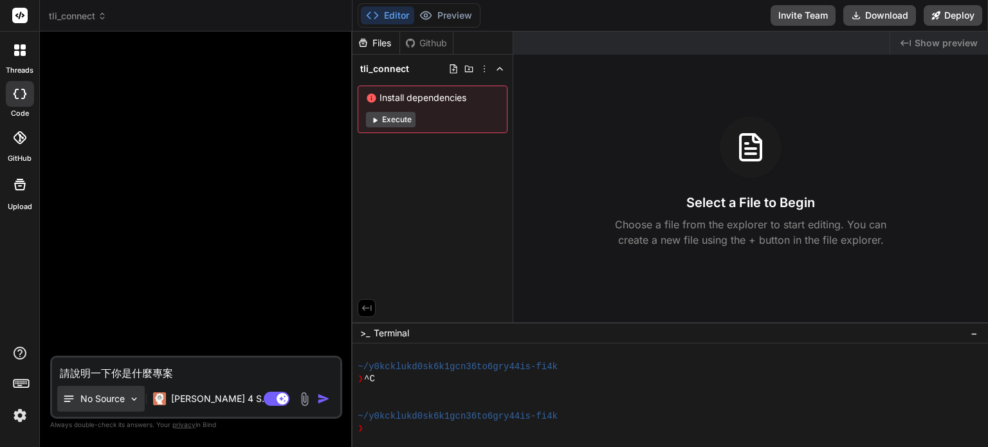
click at [98, 396] on p "No Source" at bounding box center [102, 398] width 44 height 13
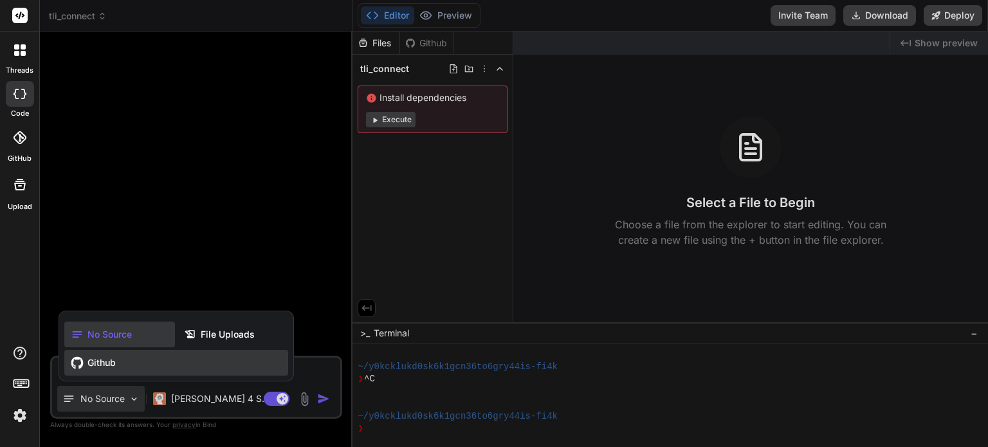
click at [95, 369] on span "Github" at bounding box center [101, 362] width 28 height 13
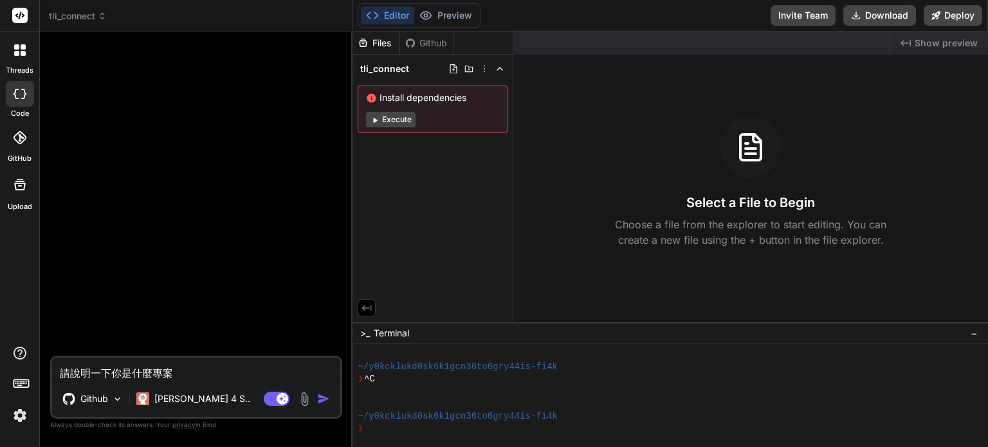
click at [165, 293] on div at bounding box center [197, 199] width 289 height 314
click at [189, 376] on textarea "請說明一下你是什麼專案" at bounding box center [196, 369] width 288 height 23
click at [324, 399] on img "button" at bounding box center [323, 398] width 13 height 13
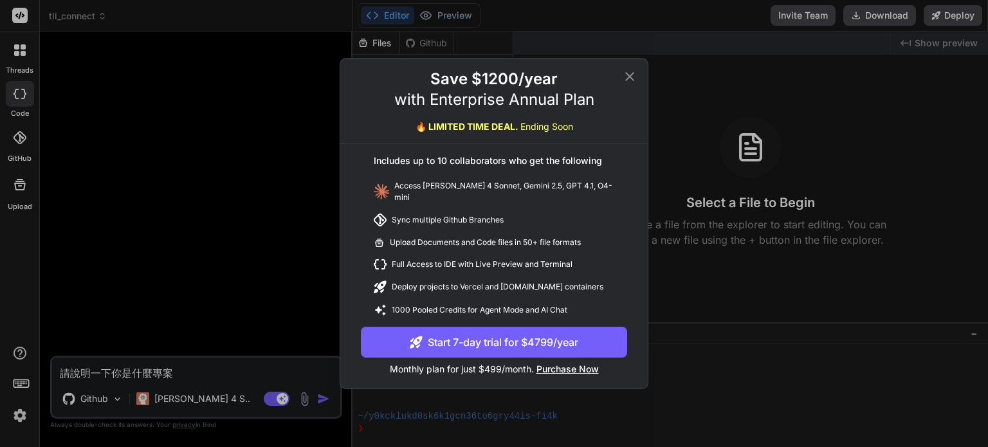
click at [630, 78] on icon at bounding box center [629, 76] width 15 height 15
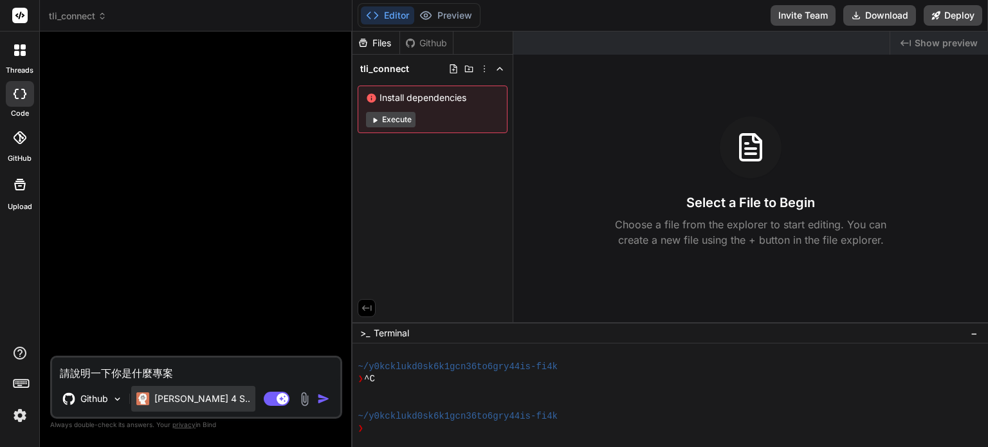
click at [175, 401] on p "[PERSON_NAME] 4 S.." at bounding box center [202, 398] width 96 height 13
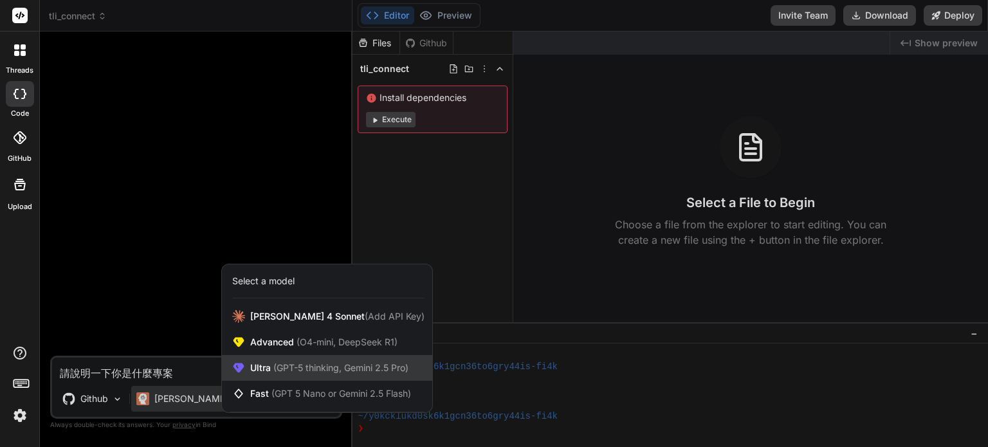
click at [302, 369] on span "(GPT-5 thinking, Gemini 2.5 Pro)" at bounding box center [340, 367] width 138 height 11
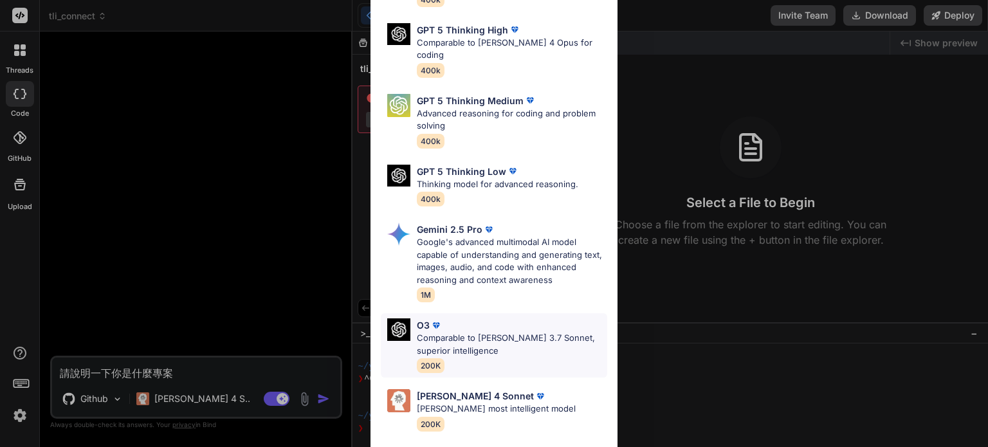
scroll to position [142, 0]
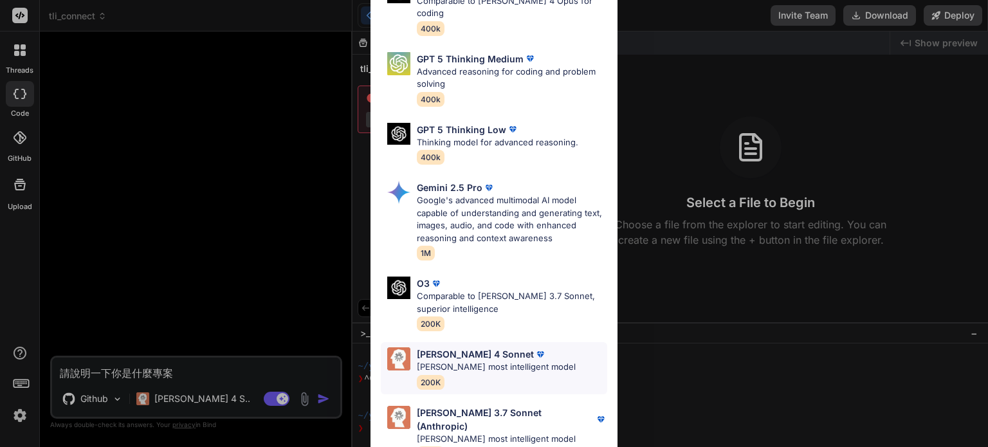
click at [478, 361] on p "Claude's most intelligent model" at bounding box center [496, 367] width 159 height 13
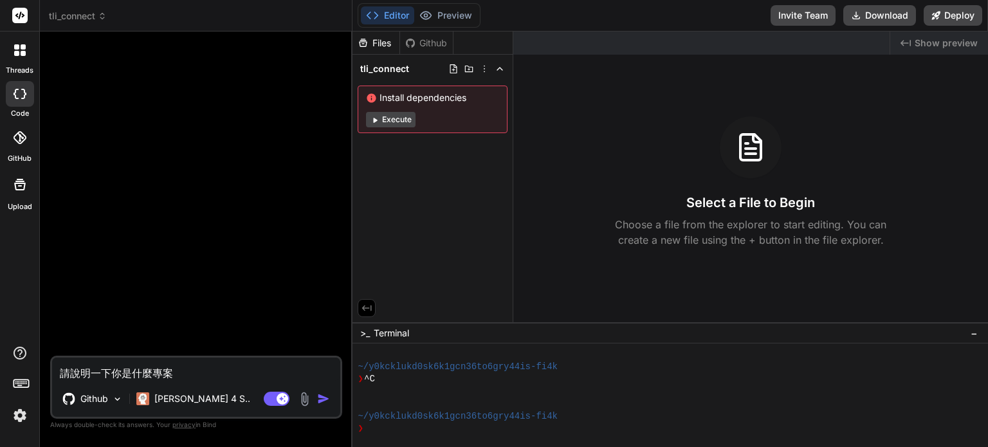
click at [324, 396] on img "button" at bounding box center [323, 398] width 13 height 13
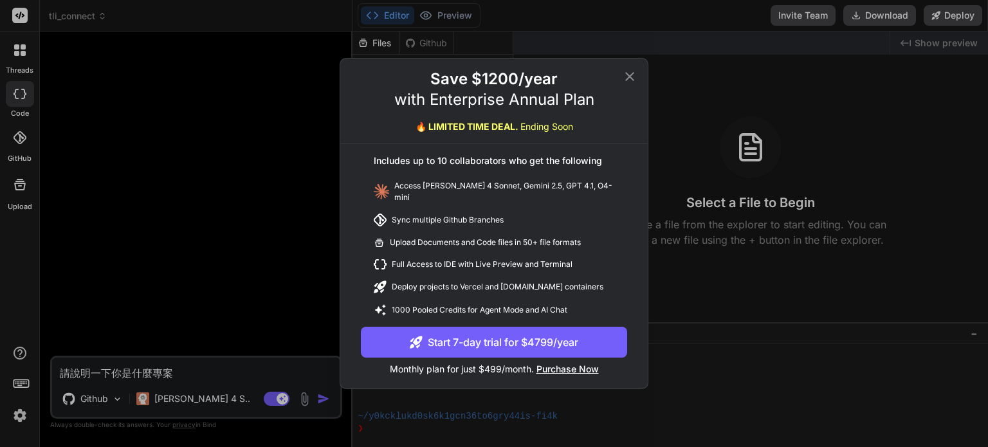
click at [625, 80] on icon at bounding box center [629, 76] width 15 height 15
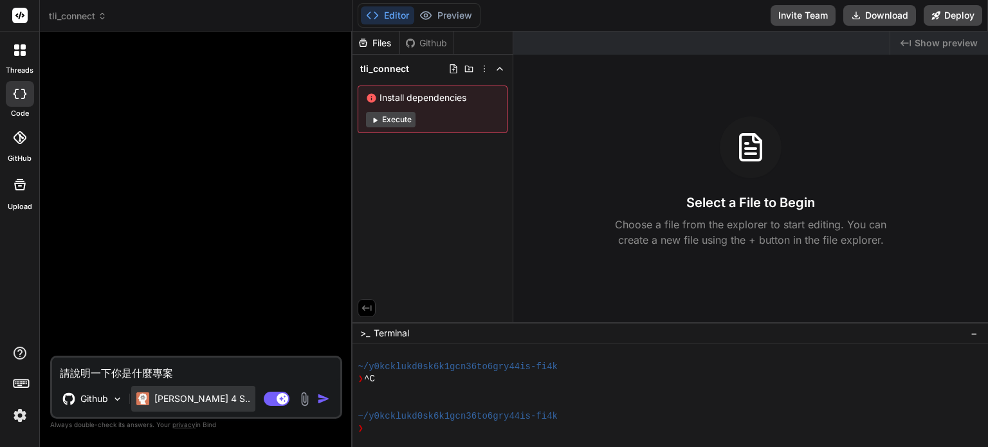
click at [167, 401] on p "[PERSON_NAME] 4 S.." at bounding box center [202, 398] width 96 height 13
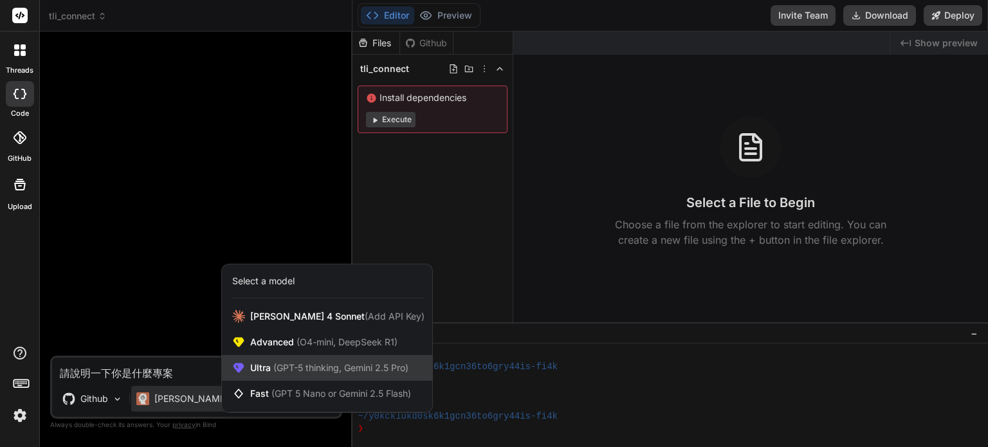
click at [294, 372] on span "(GPT-5 thinking, Gemini 2.5 Pro)" at bounding box center [340, 367] width 138 height 11
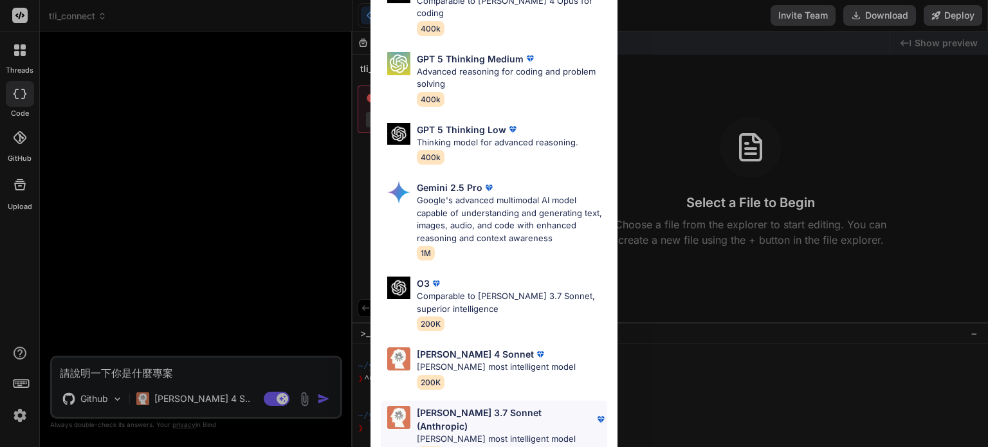
click at [457, 406] on p "Claude 3.7 Sonnet (Anthropic)" at bounding box center [506, 419] width 178 height 27
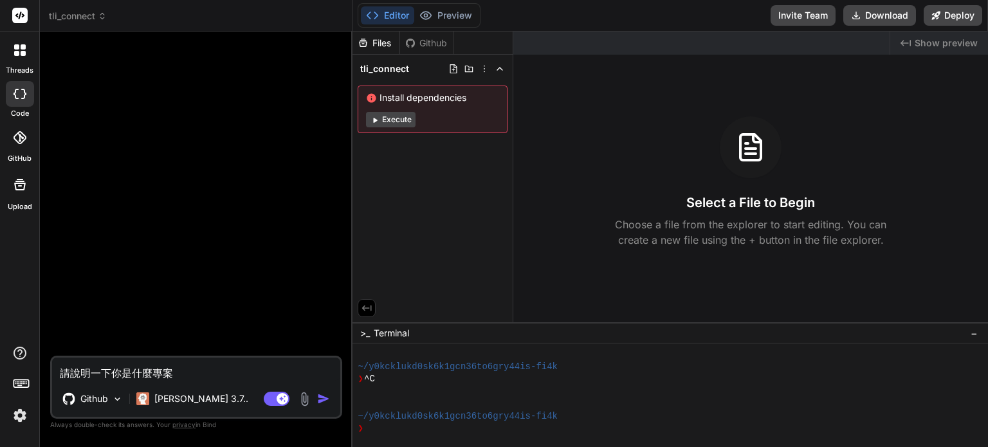
click at [222, 372] on textarea "請說明一下你是什麼專案" at bounding box center [196, 369] width 288 height 23
click at [327, 398] on img "button" at bounding box center [323, 398] width 13 height 13
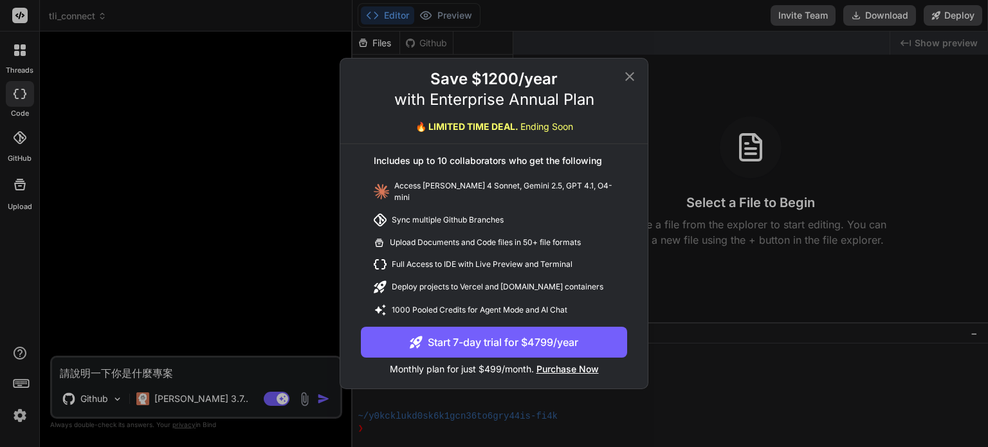
click at [622, 79] on icon at bounding box center [629, 76] width 15 height 15
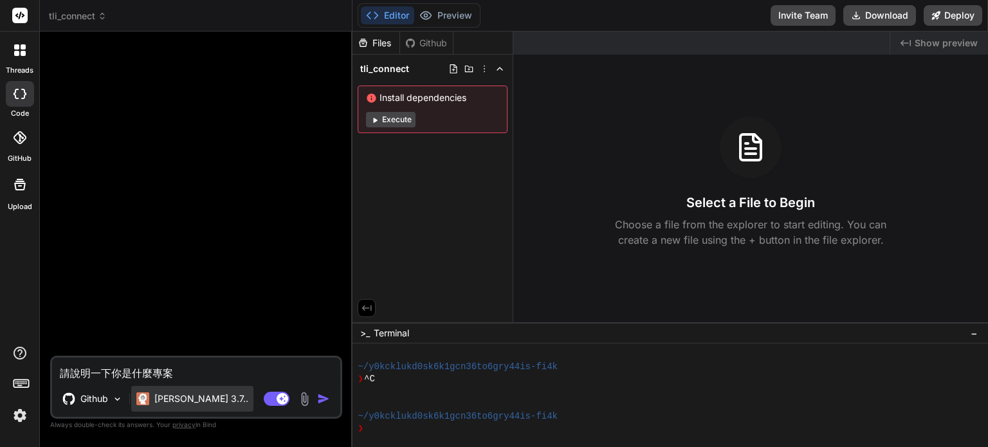
click at [165, 401] on p "Claude 3.7.." at bounding box center [201, 398] width 94 height 13
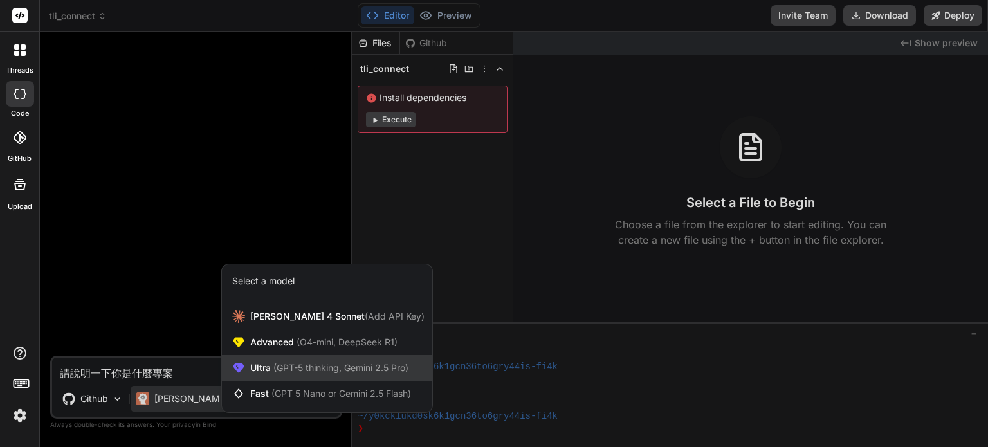
click at [297, 369] on span "(GPT-5 thinking, Gemini 2.5 Pro)" at bounding box center [340, 367] width 138 height 11
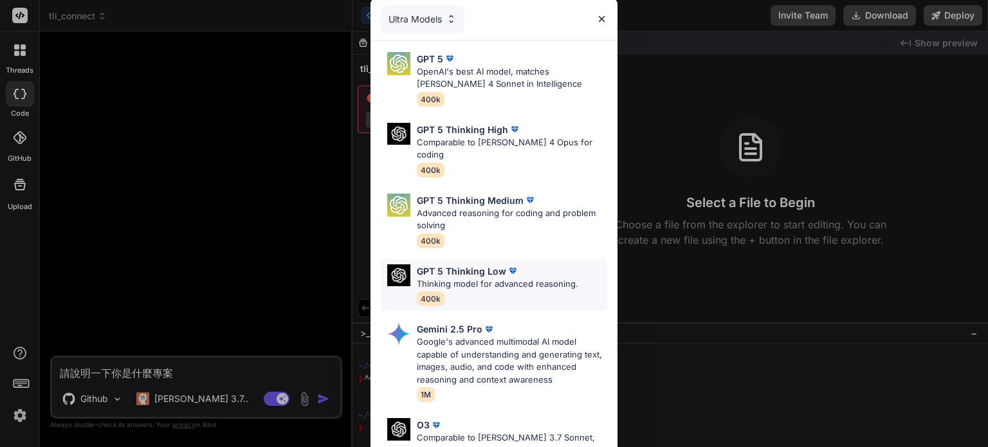
scroll to position [0, 0]
click at [488, 80] on p "OpenAI's best AI model, matches Claude 4 Sonnet in Intelligence" at bounding box center [512, 78] width 190 height 25
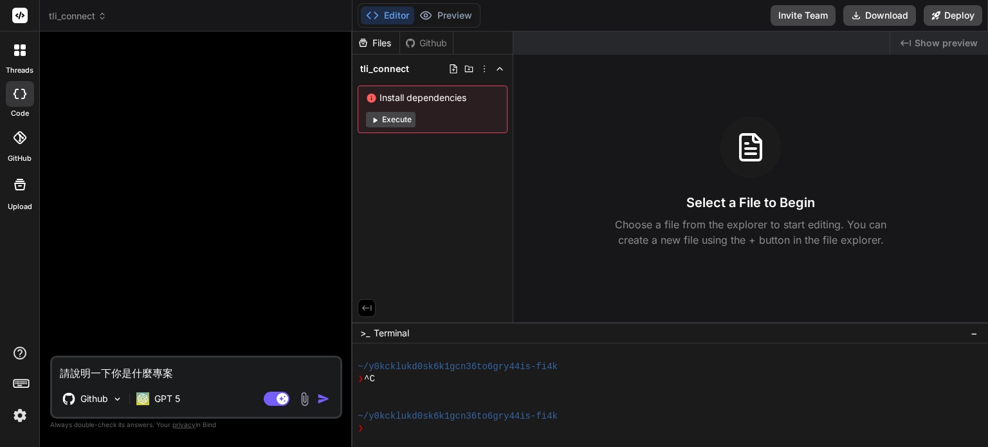
click at [325, 400] on img "button" at bounding box center [323, 398] width 13 height 13
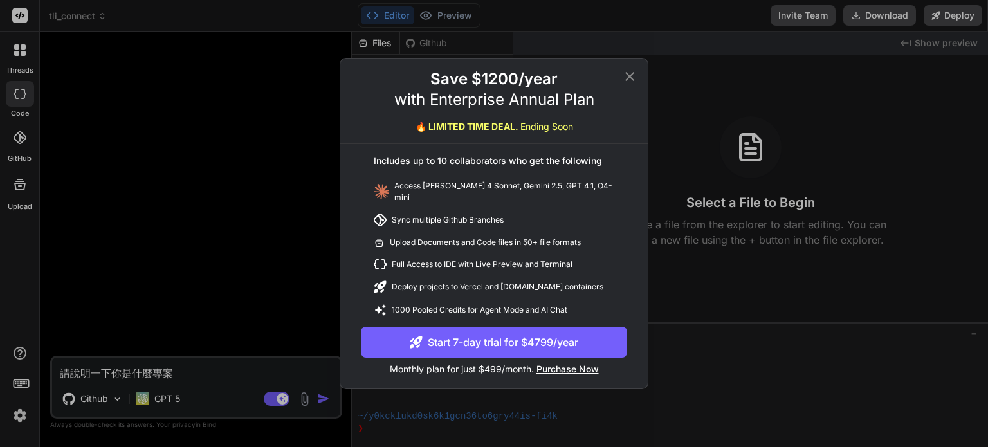
click at [628, 78] on icon at bounding box center [629, 76] width 9 height 9
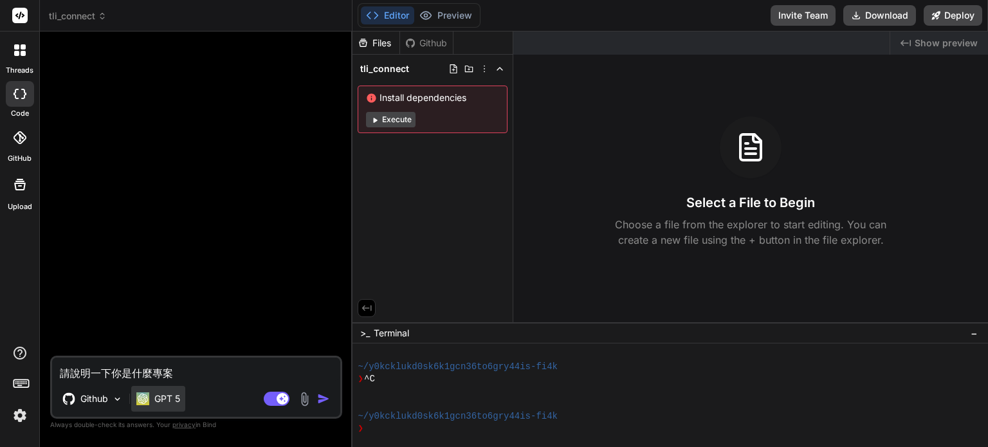
click at [165, 409] on div "GPT 5" at bounding box center [158, 399] width 54 height 26
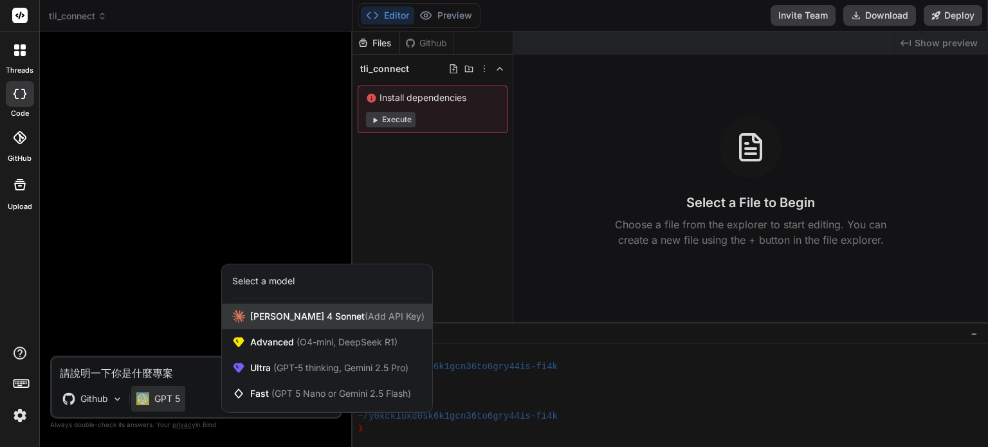
click at [280, 323] on span "Claude 4 Sonnet (Add API Key)" at bounding box center [337, 316] width 174 height 13
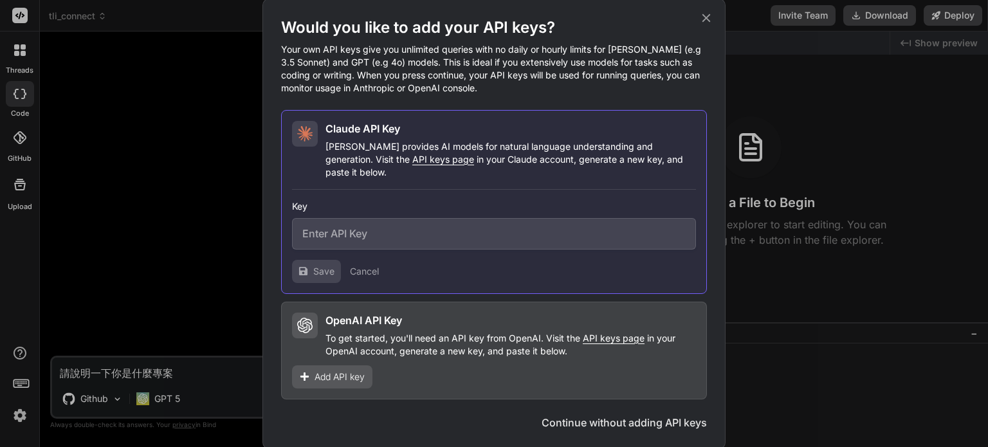
click at [222, 295] on div "Would you like to add your API keys? Your own API keys give you unlimited queri…" at bounding box center [494, 223] width 988 height 447
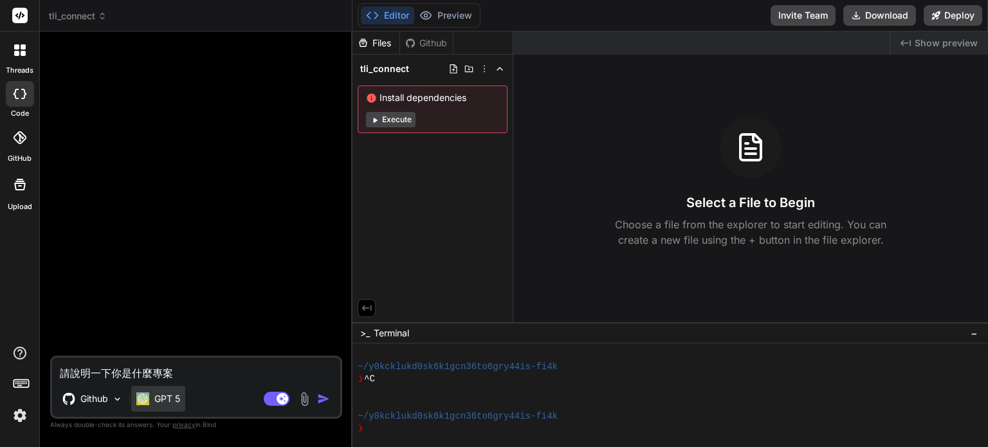
click at [165, 400] on p "GPT 5" at bounding box center [167, 398] width 26 height 13
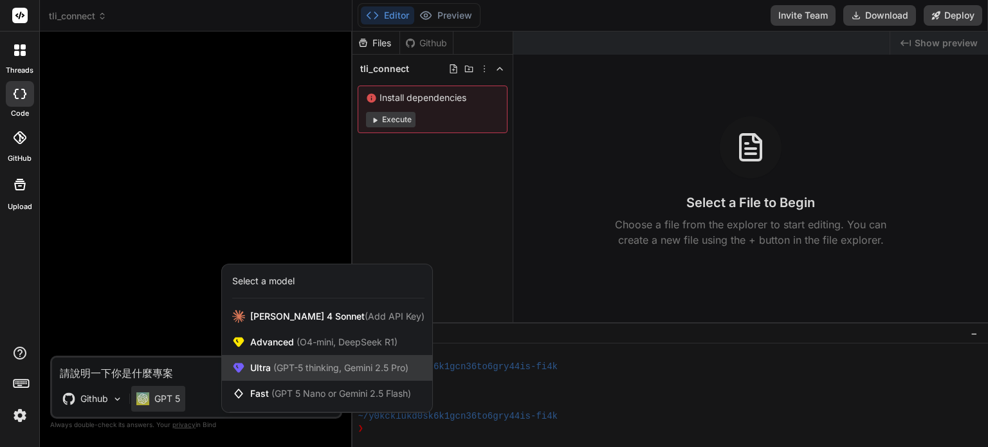
click at [277, 375] on div "Ultra (GPT-5 thinking, Gemini 2.5 Pro)" at bounding box center [327, 368] width 210 height 26
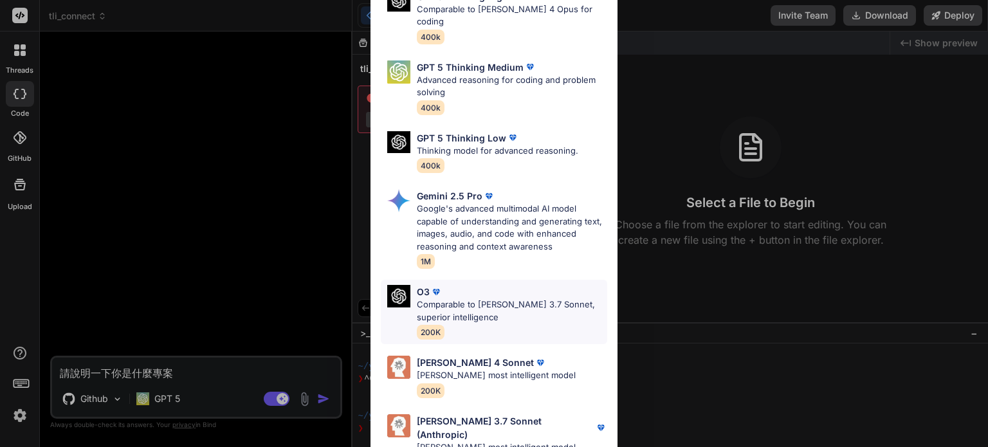
scroll to position [142, 0]
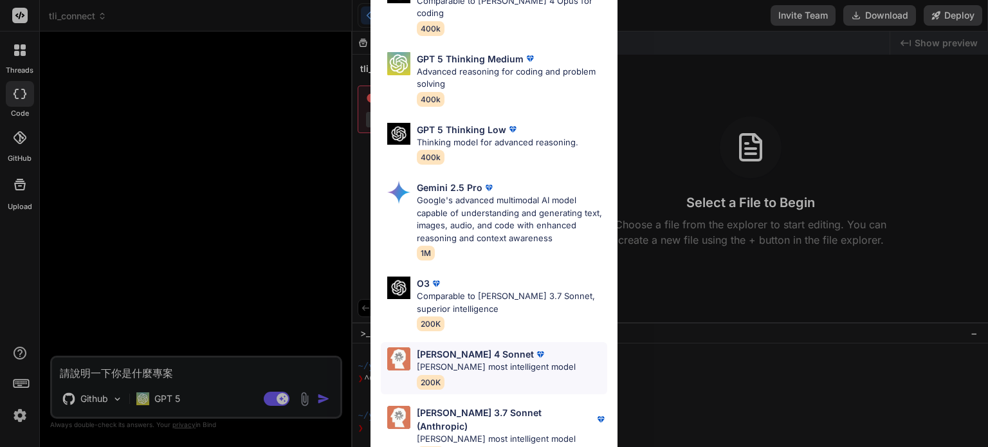
click at [466, 361] on p "Claude's most intelligent model" at bounding box center [496, 367] width 159 height 13
type textarea "x"
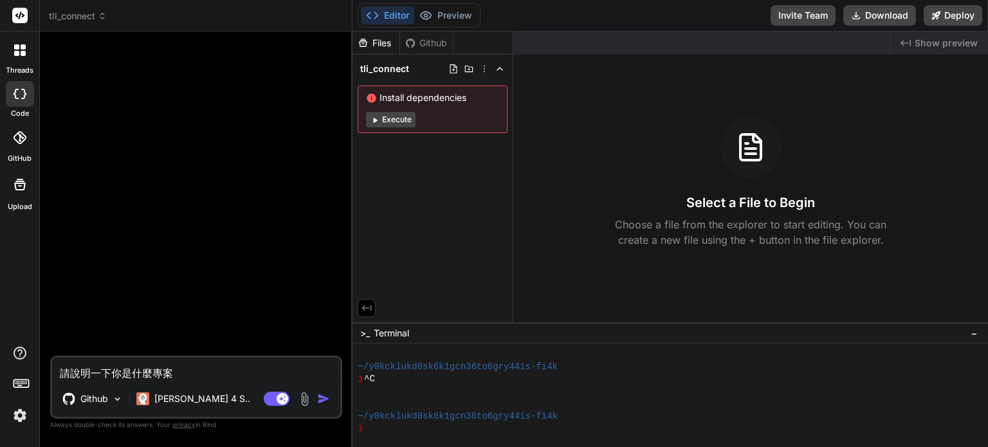
click at [203, 376] on textarea "請說明一下你是什麼專案" at bounding box center [196, 369] width 288 height 23
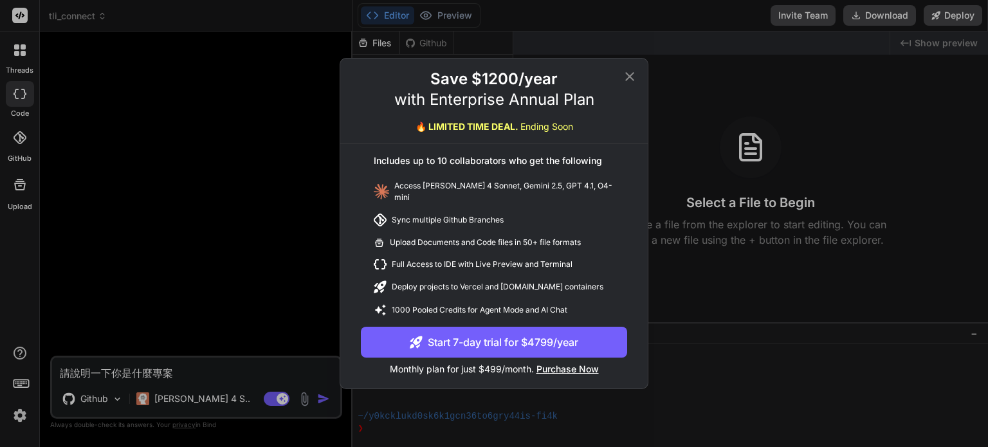
click at [623, 82] on icon at bounding box center [629, 76] width 15 height 15
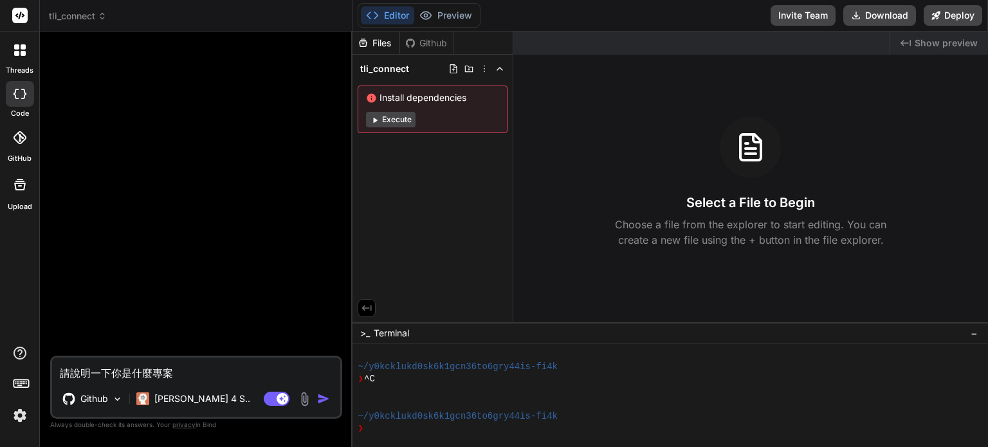
click at [585, 253] on div "Created with Pixso. Show preview Select a File to Begin Choose a file from the …" at bounding box center [750, 177] width 475 height 291
click at [179, 241] on div at bounding box center [197, 199] width 289 height 314
